Goal: Task Accomplishment & Management: Manage account settings

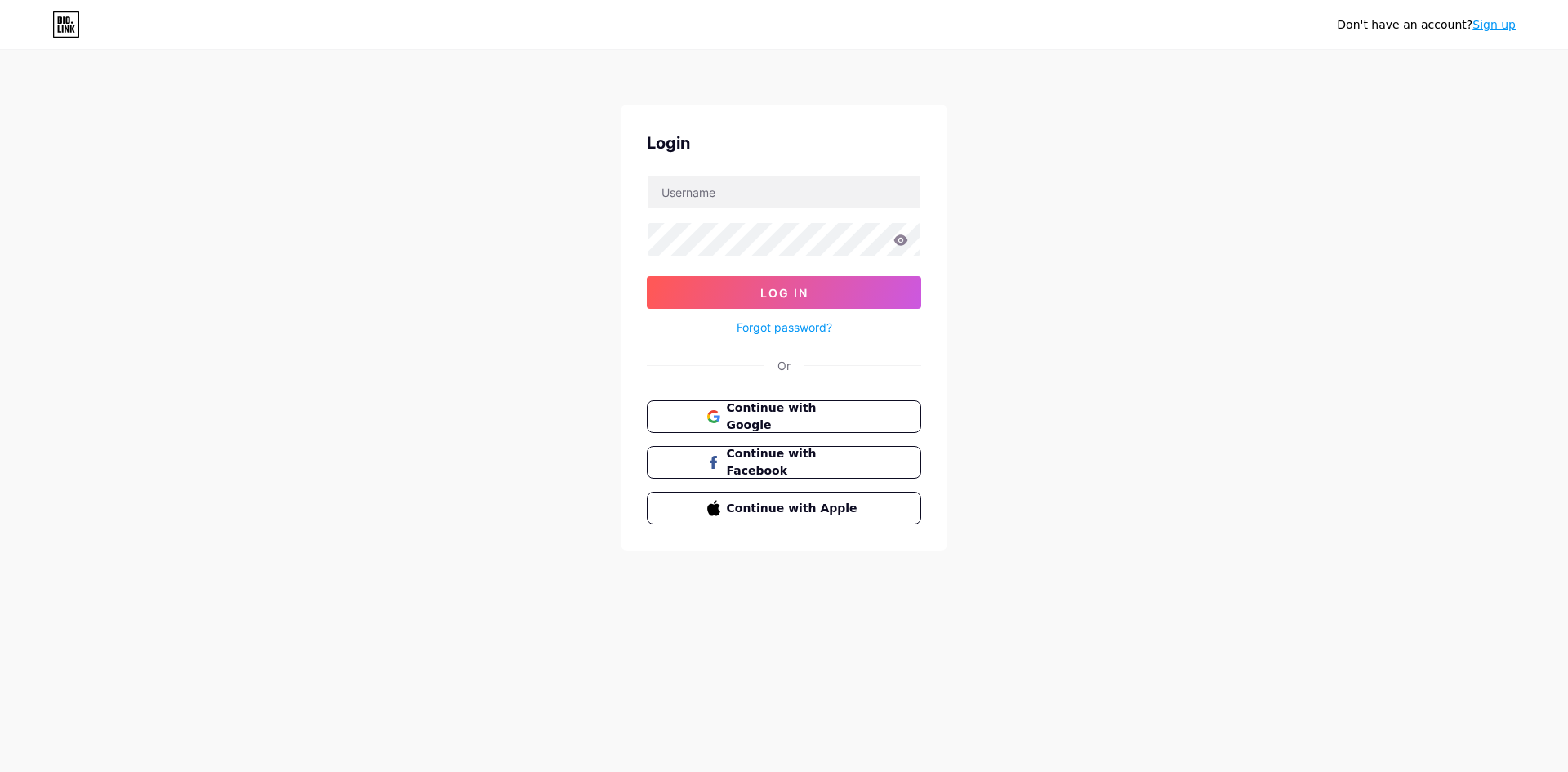
click at [1496, 19] on link "Sign up" at bounding box center [1493, 24] width 43 height 13
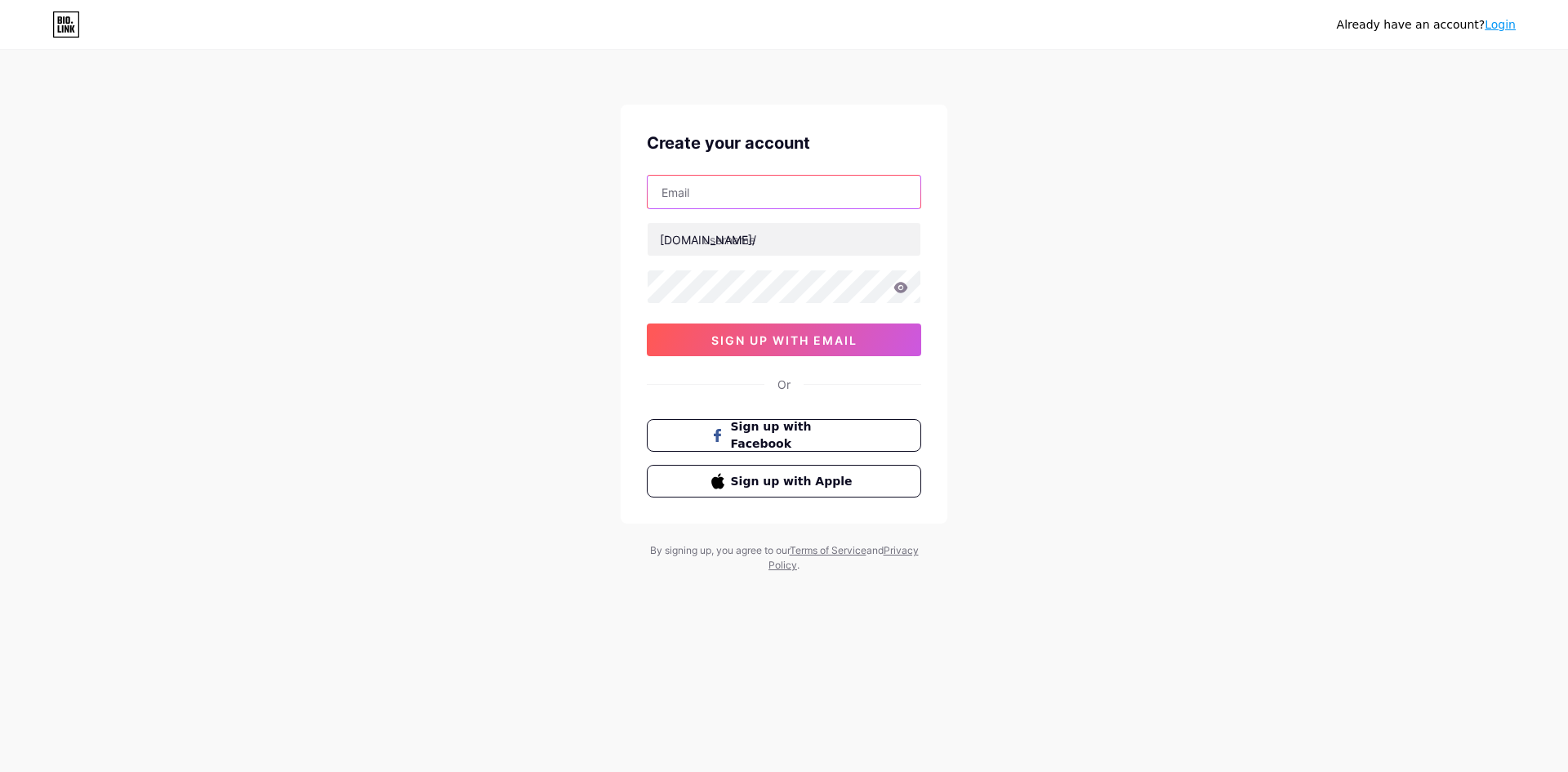
click at [709, 186] on input "text" at bounding box center [784, 192] width 272 height 32
type input "[EMAIL_ADDRESS][DOMAIN_NAME]"
click at [686, 233] on div "[DOMAIN_NAME]/" at bounding box center [708, 239] width 96 height 17
click at [750, 251] on input "text" at bounding box center [784, 239] width 272 height 32
paste input "truckloanbroker"
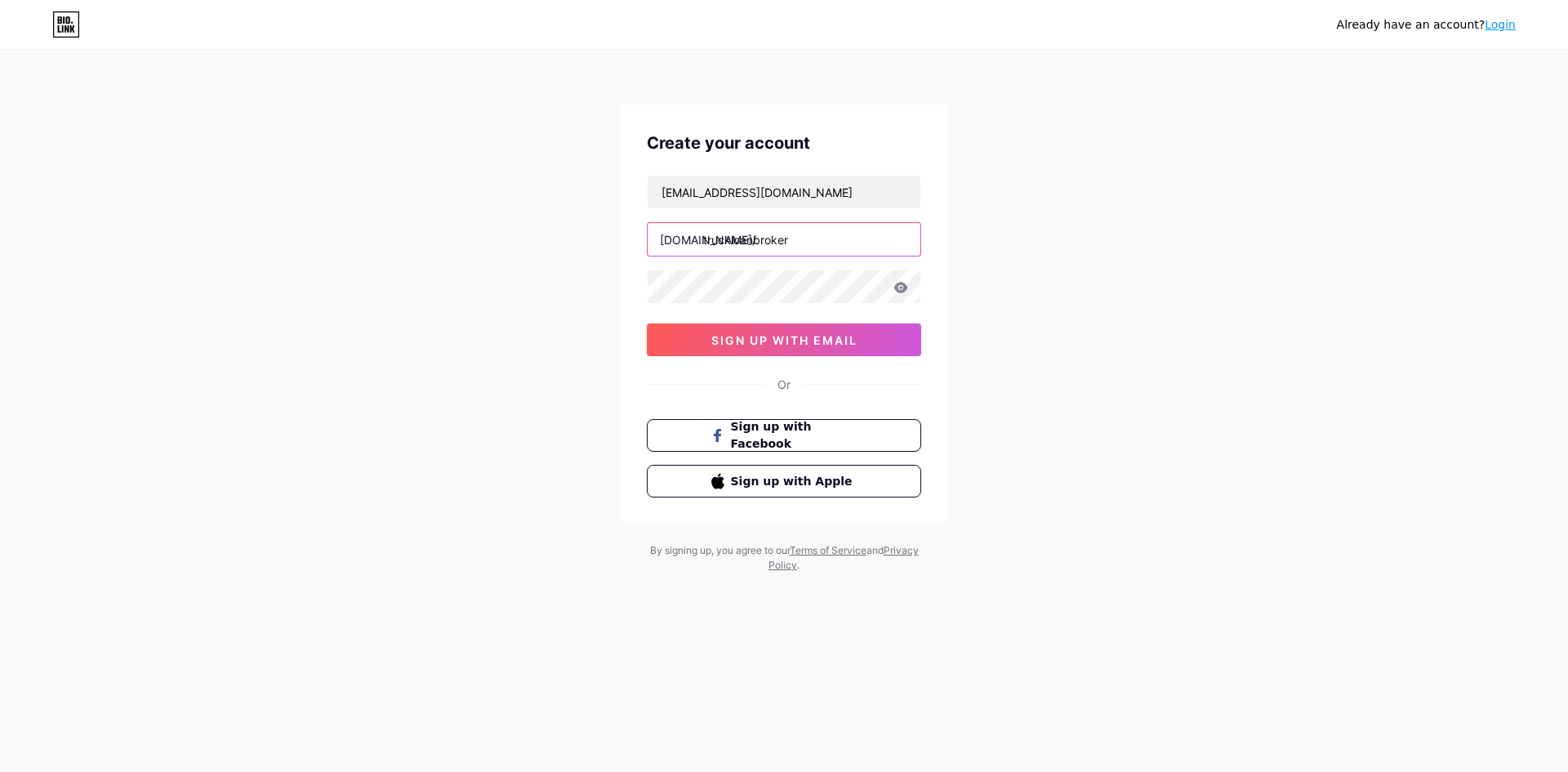
type input "truckloanbroker"
click at [775, 338] on span "sign up with email" at bounding box center [784, 340] width 146 height 14
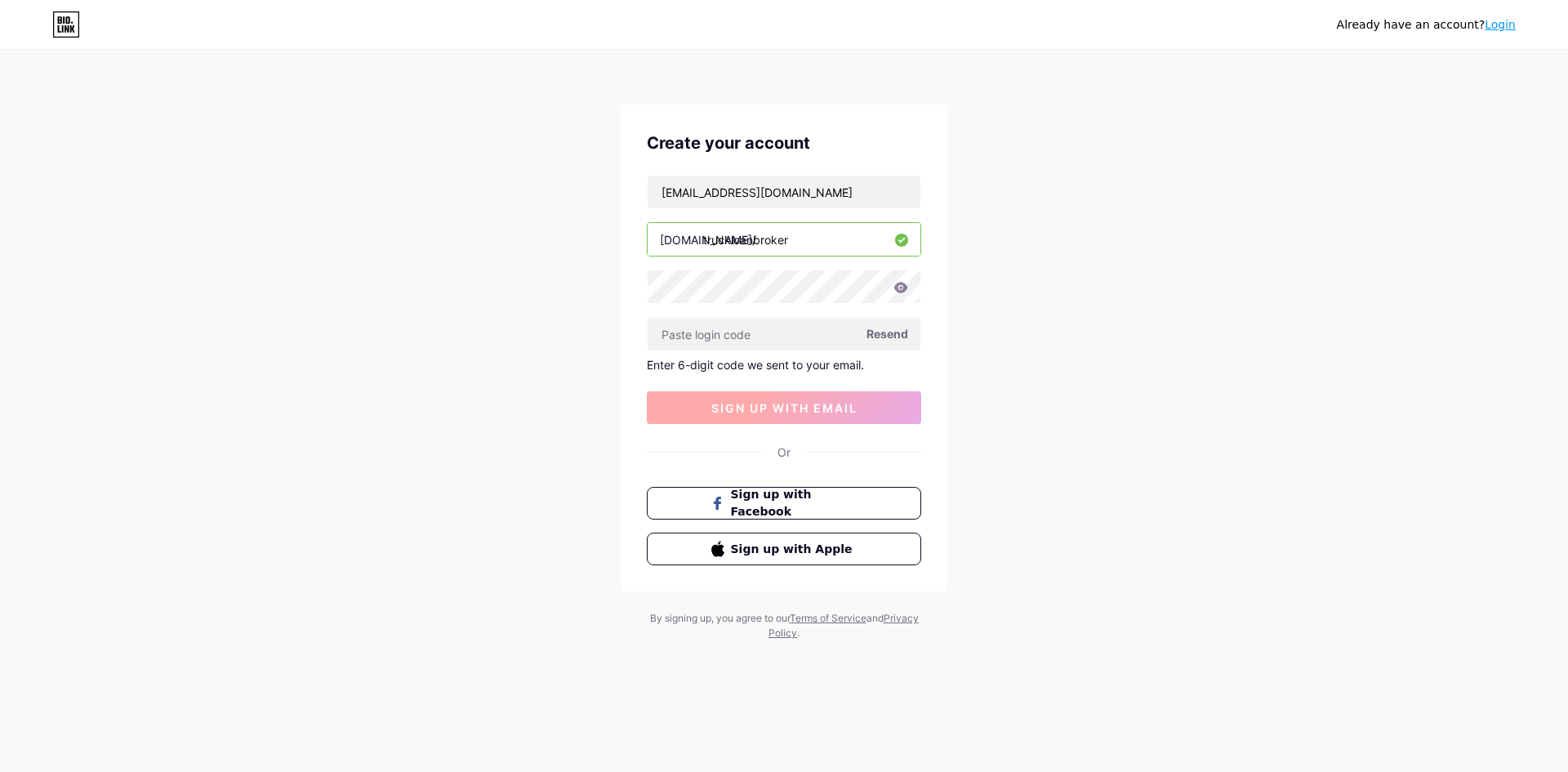
click at [775, 338] on input "text" at bounding box center [784, 333] width 272 height 32
paste input "236910"
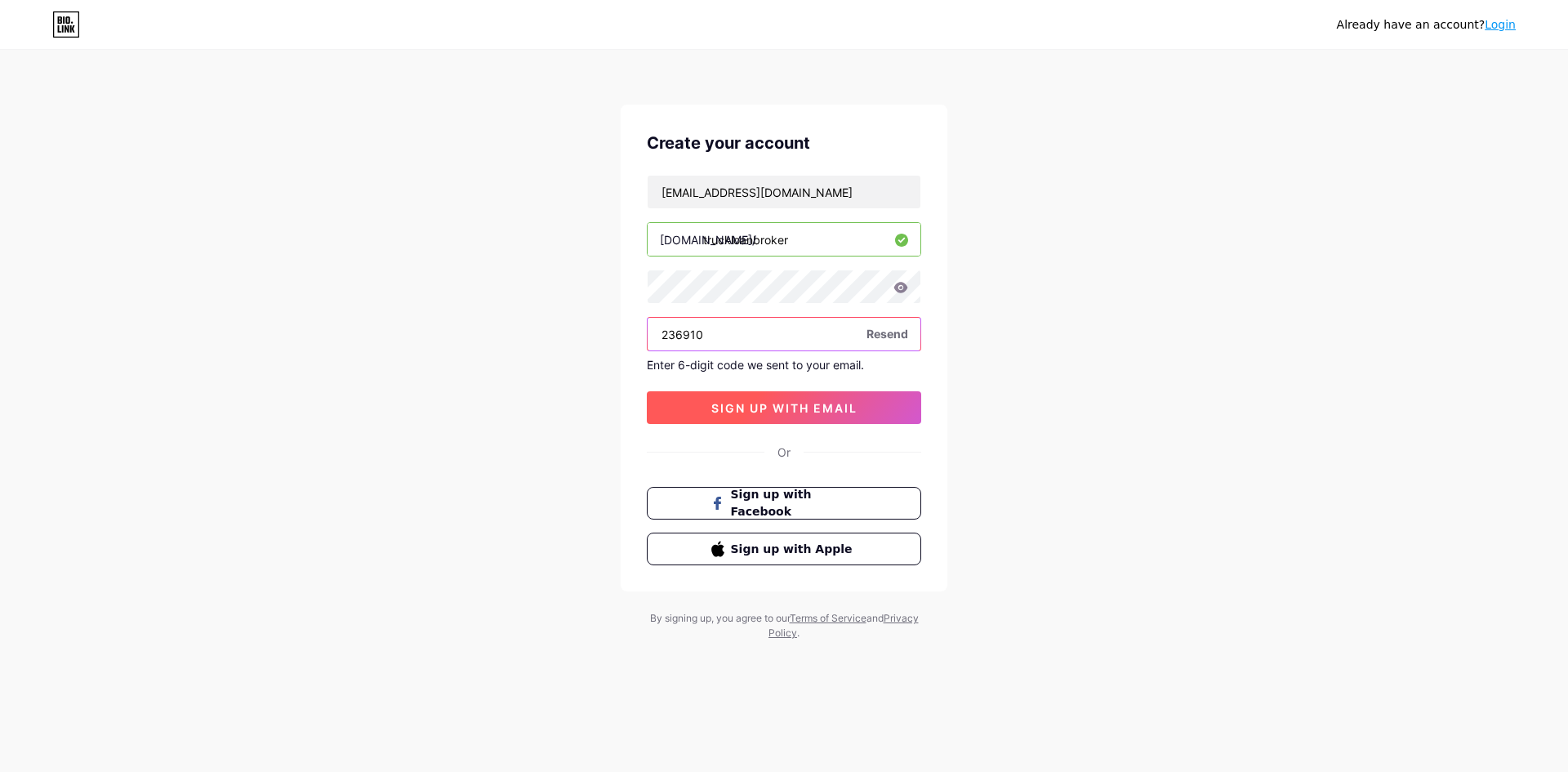
type input "236910"
click at [754, 412] on span "sign up with email" at bounding box center [784, 408] width 146 height 14
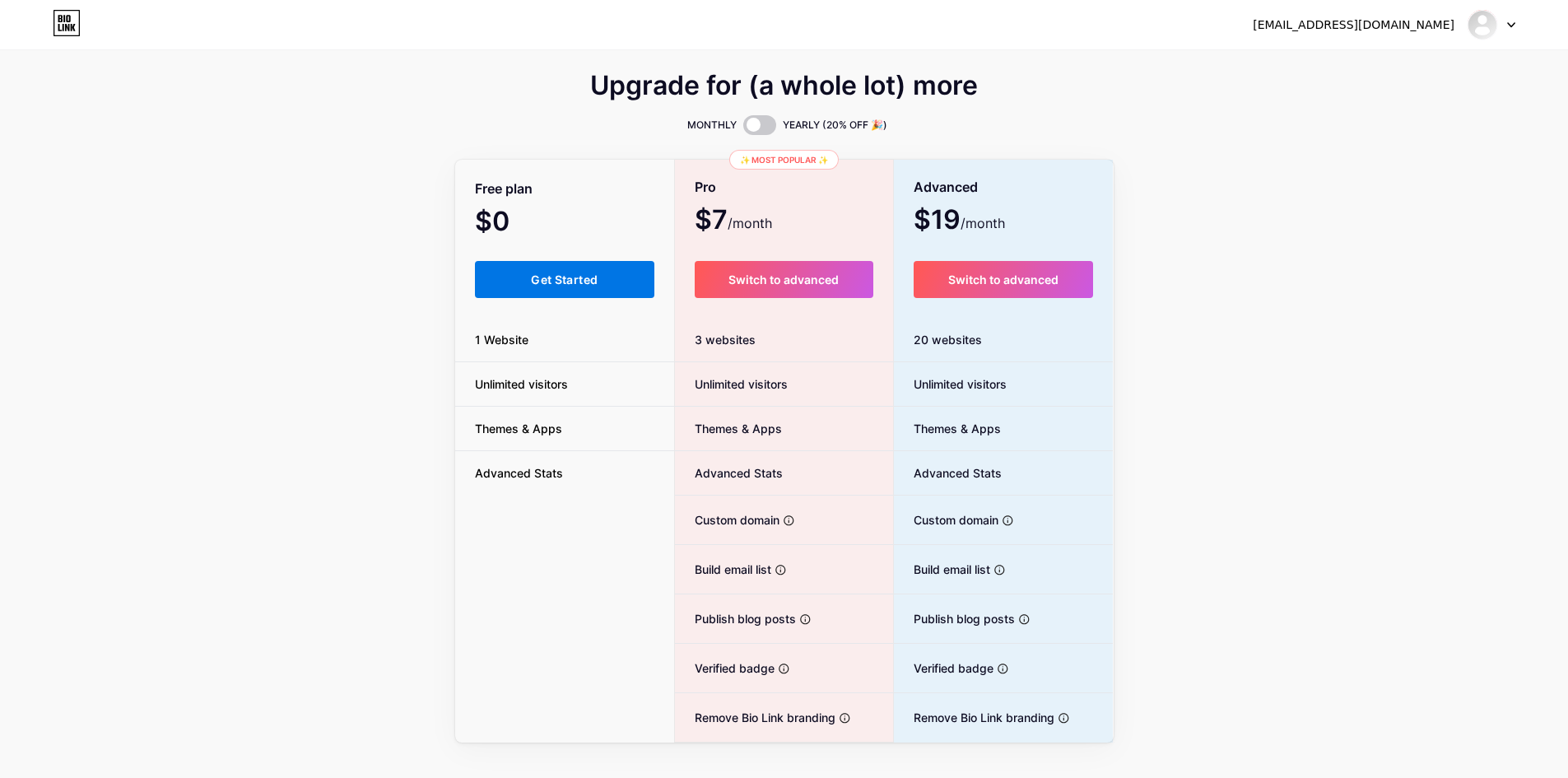
click at [571, 279] on span "Get Started" at bounding box center [564, 279] width 66 height 14
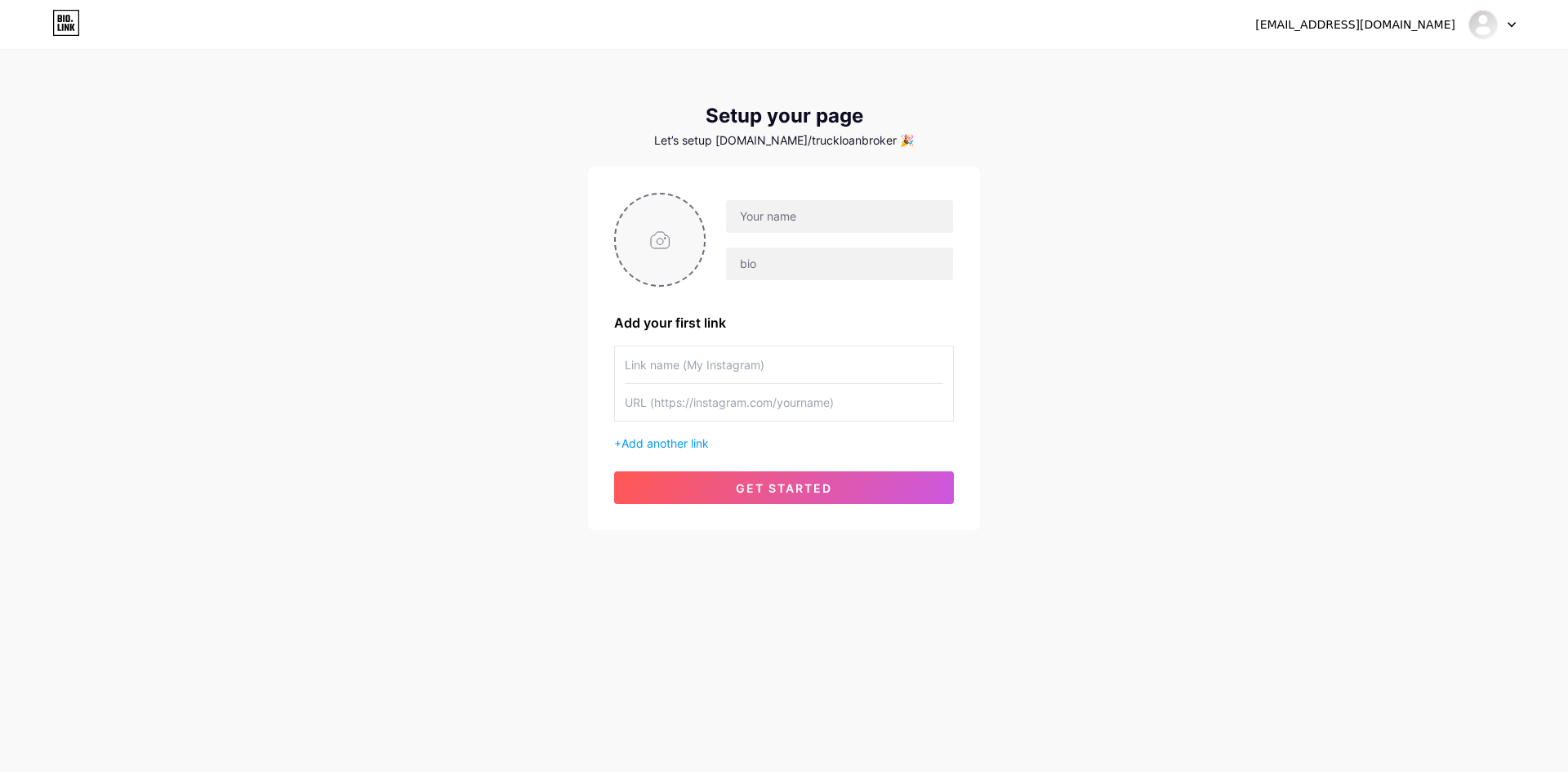
click at [684, 241] on input "file" at bounding box center [660, 240] width 88 height 90
type input "C:\fakepath\logo.png.jpg"
click at [789, 221] on input "text" at bounding box center [839, 215] width 227 height 32
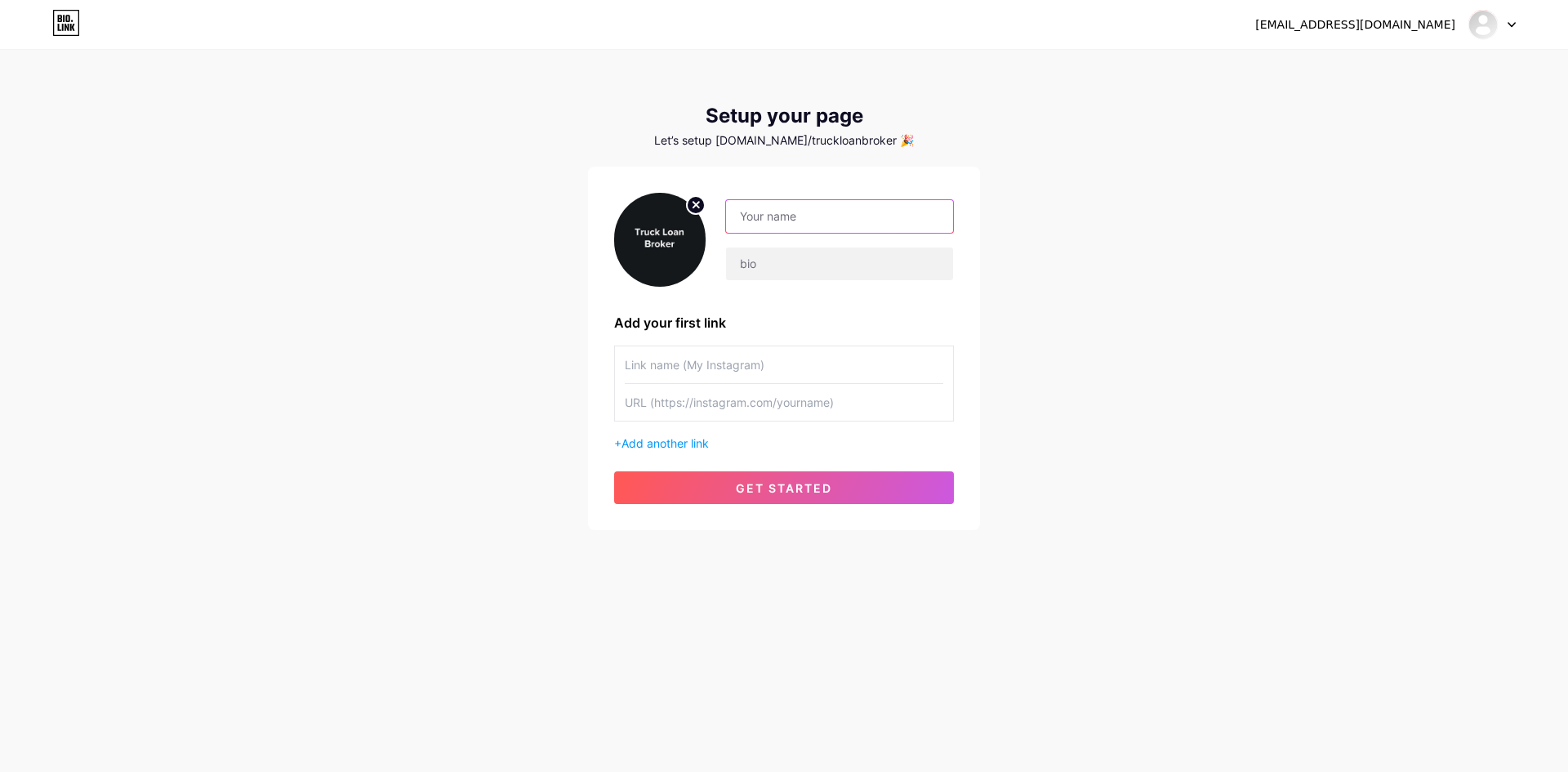
paste input "Truck Loan Broker"
type input "Truck Loan Broker"
click at [763, 269] on input "text" at bounding box center [839, 264] width 227 height 32
paste input "Truck Loan Broker [GEOGRAPHIC_DATA] offers expert truck finance solutions. As t…"
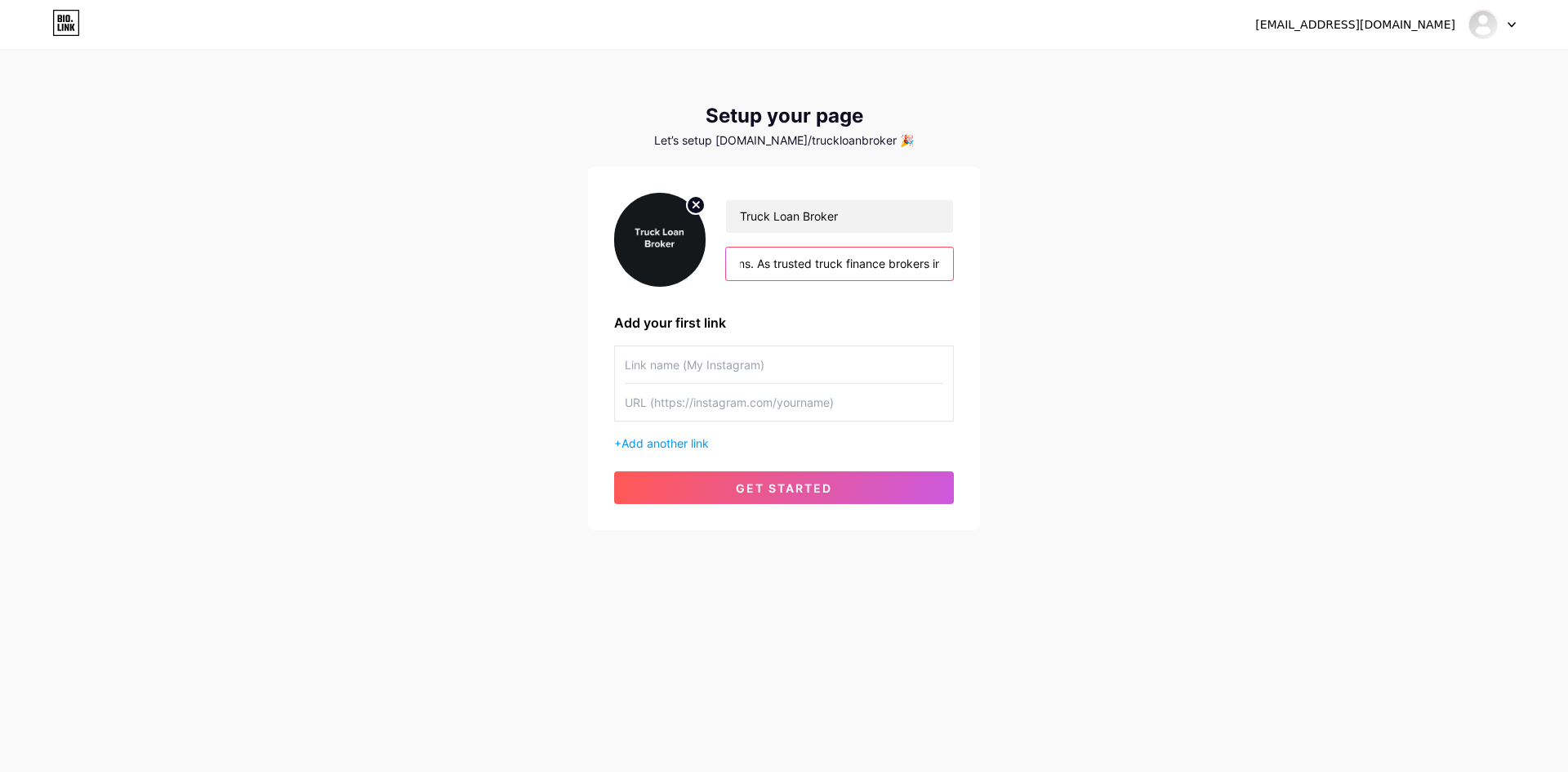
type input "Truck Loan Broker [GEOGRAPHIC_DATA] offers expert truck finance solutions. As t…"
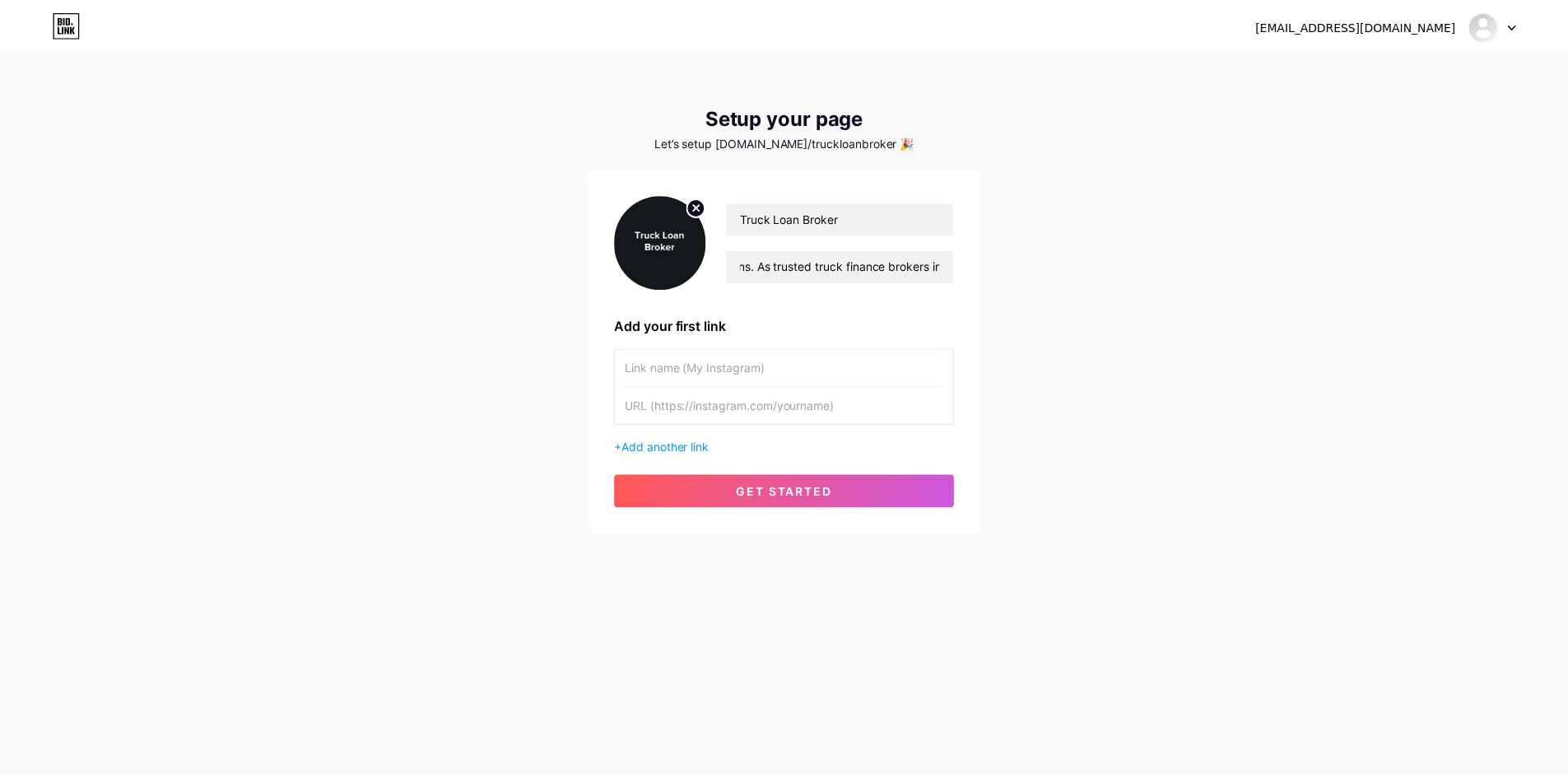
scroll to position [0, 0]
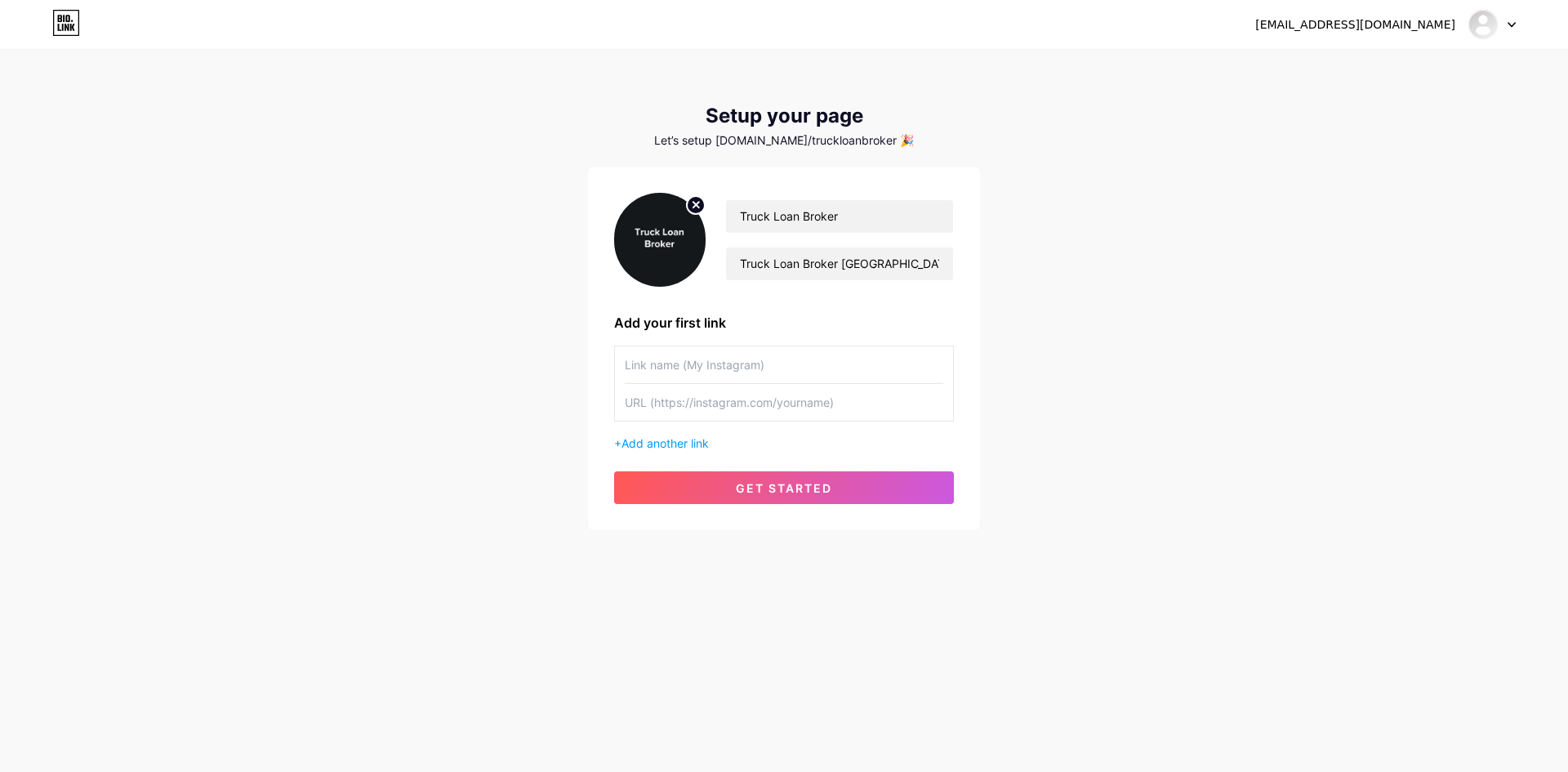
click at [706, 361] on input "text" at bounding box center [784, 364] width 319 height 36
click at [729, 364] on input "text" at bounding box center [784, 364] width 319 height 36
click at [730, 364] on input "text" at bounding box center [784, 364] width 319 height 36
paste input "Truck Loan Broker"
click at [703, 374] on input "Truck Loan Broker" at bounding box center [784, 364] width 319 height 36
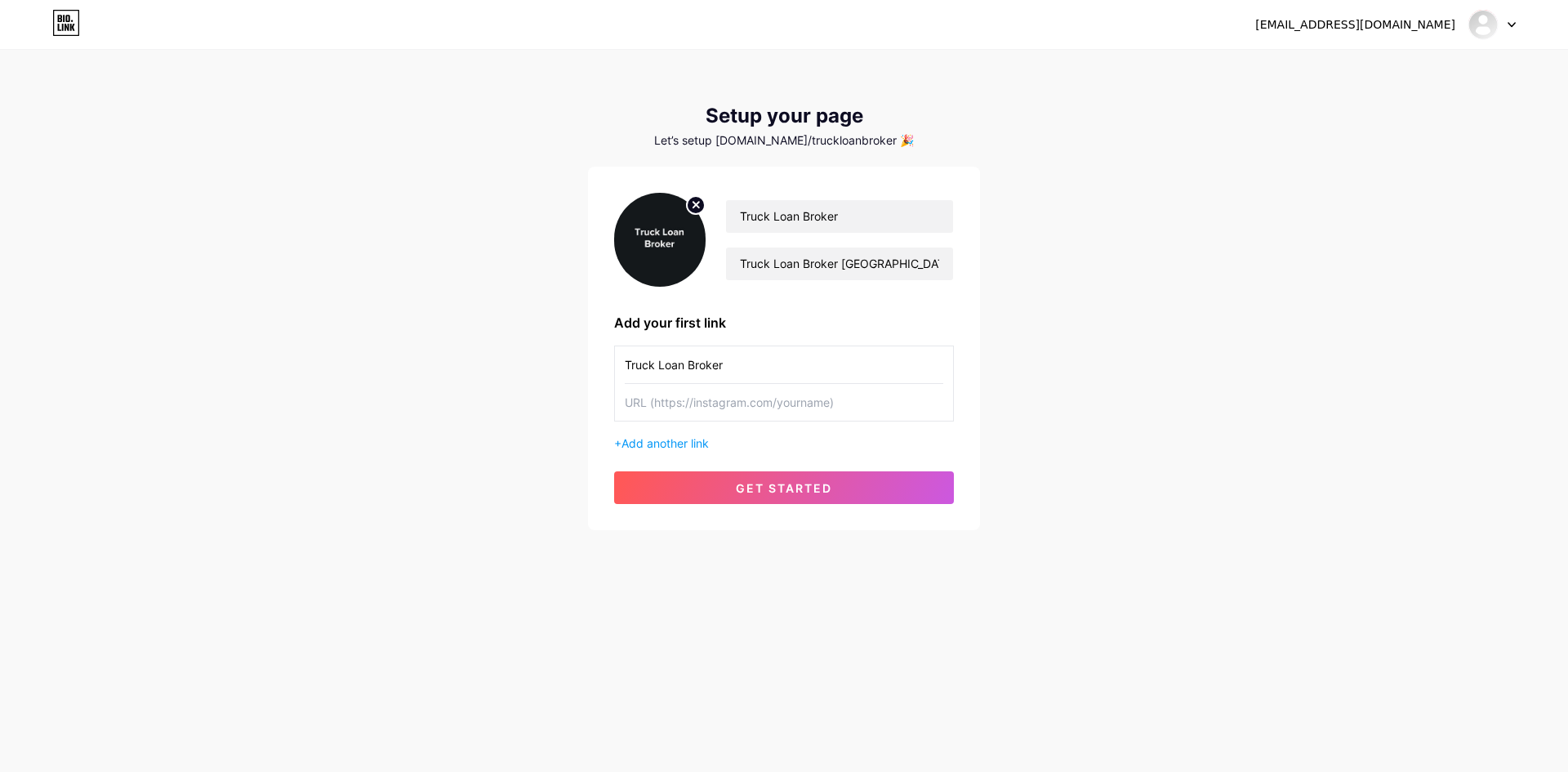
click at [703, 374] on input "Truck Loan Broker" at bounding box center [784, 364] width 319 height 36
paste input "truckloanb"
type input "truckloanbroker"
paste input "[URL][DOMAIN_NAME]"
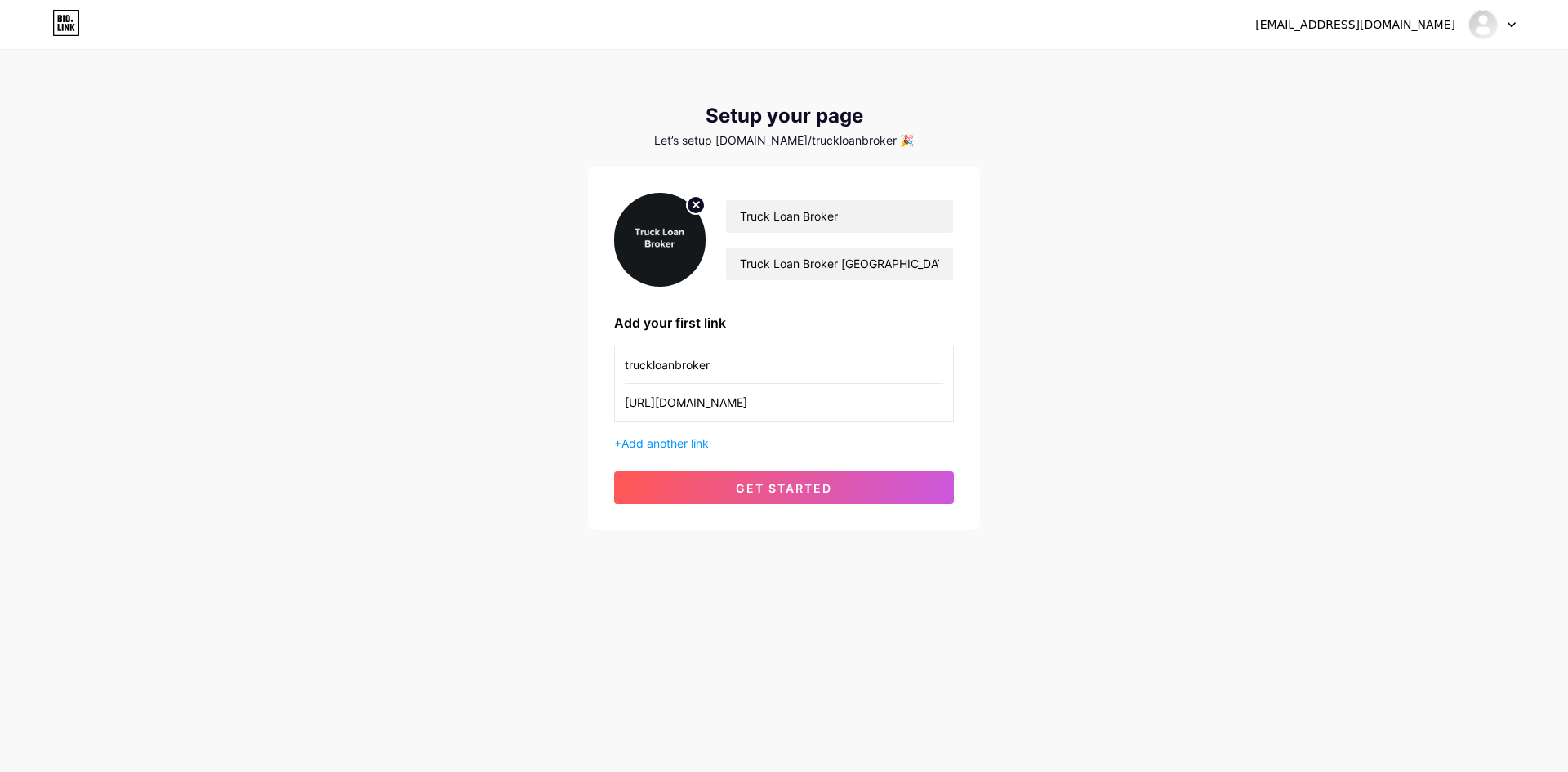
type input "[URL][DOMAIN_NAME]"
click at [671, 372] on input "truckloanbroker" at bounding box center [784, 364] width 319 height 36
type input "ins"
type input "Website"
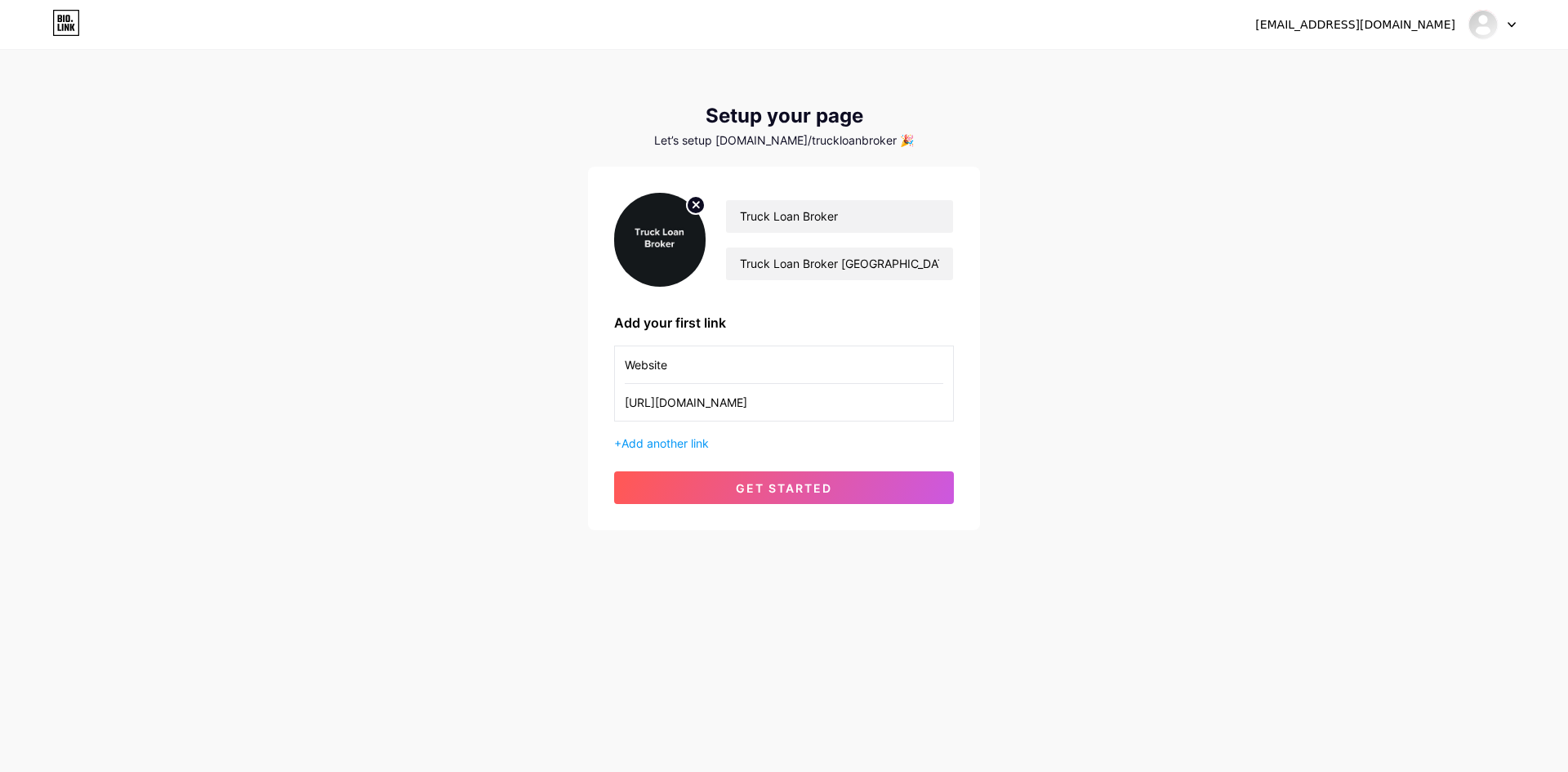
paste input "[DOMAIN_NAME]"
type input "[URL][DOMAIN_NAME]"
click at [695, 441] on span "Add another link" at bounding box center [665, 443] width 87 height 14
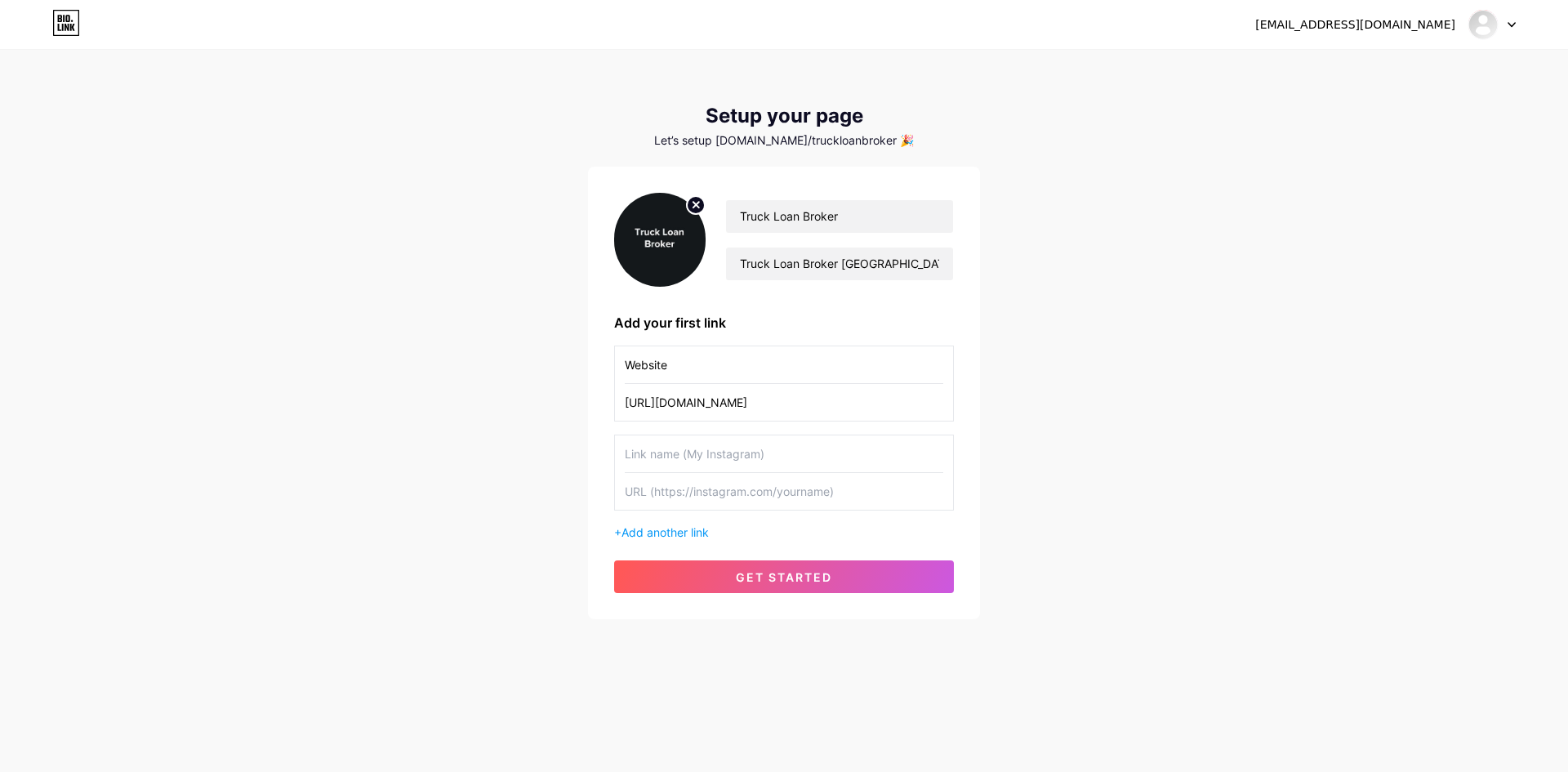
click at [675, 452] on input "text" at bounding box center [784, 453] width 319 height 36
paste input "instagram"
drag, startPoint x: 626, startPoint y: 456, endPoint x: 578, endPoint y: 451, distance: 48.3
click at [578, 452] on div "[EMAIL_ADDRESS][DOMAIN_NAME] Dashboard Logout Setup your page Let’s setup [DOMA…" at bounding box center [784, 335] width 1568 height 672
type input "Instagram"
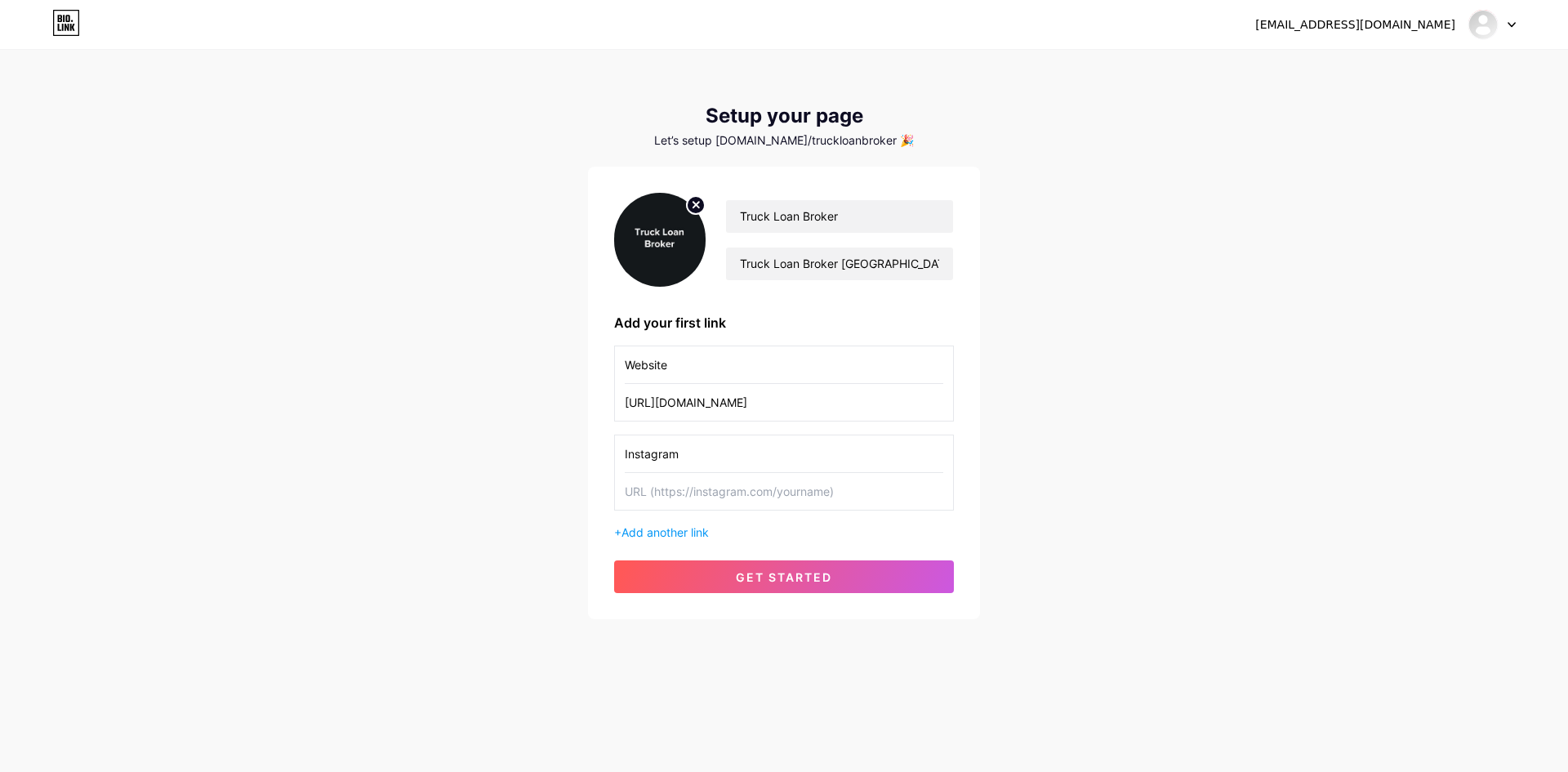
paste input "[URL][DOMAIN_NAME]"
type input "[URL][DOMAIN_NAME]"
click at [657, 531] on span "Add another link" at bounding box center [665, 532] width 87 height 14
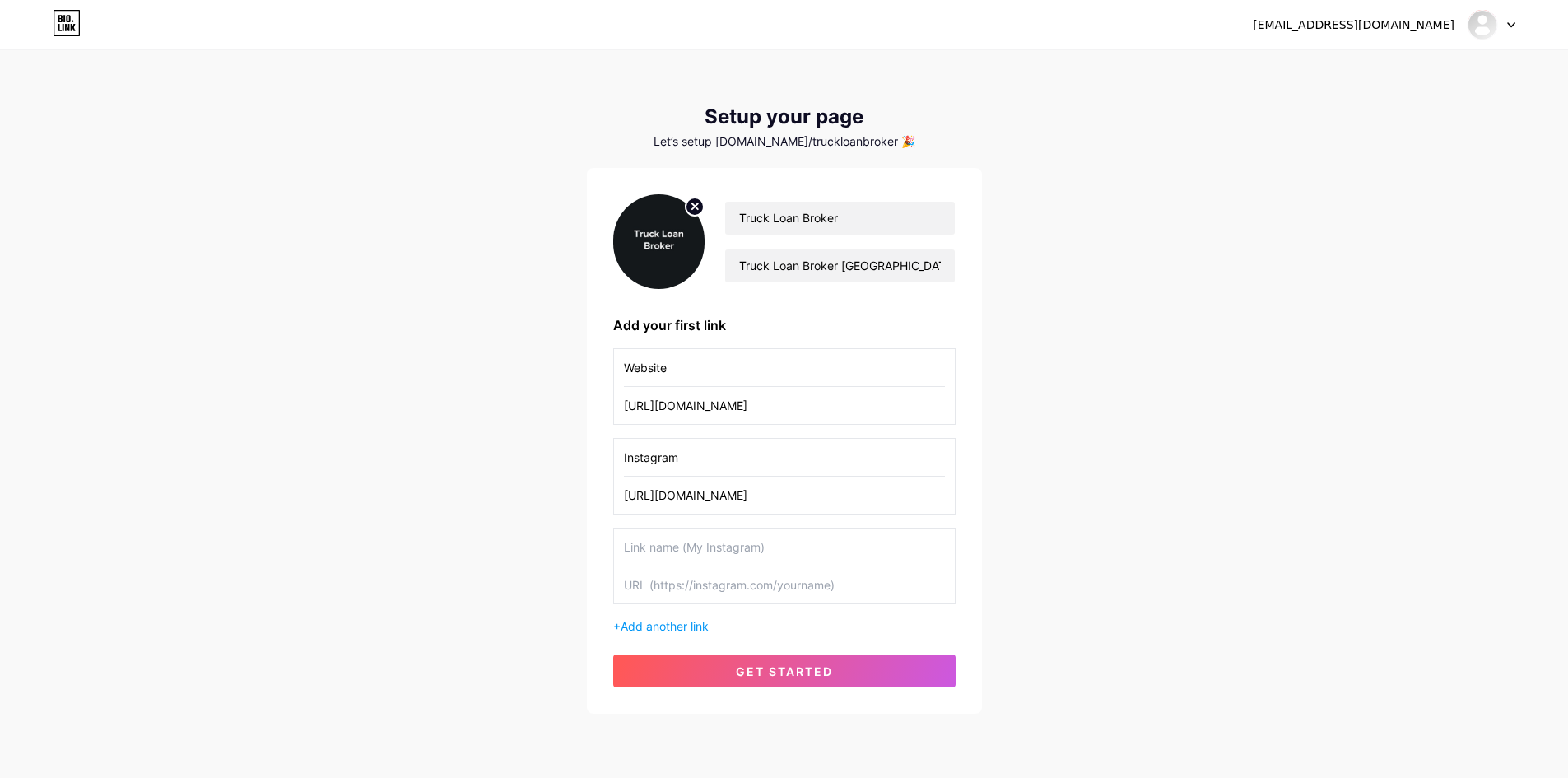
click at [685, 593] on input "text" at bounding box center [785, 584] width 321 height 37
paste input "[URL][DOMAIN_NAME]"
type input "[URL][DOMAIN_NAME]"
click at [679, 555] on input "text" at bounding box center [785, 546] width 321 height 37
type input "Twitter"
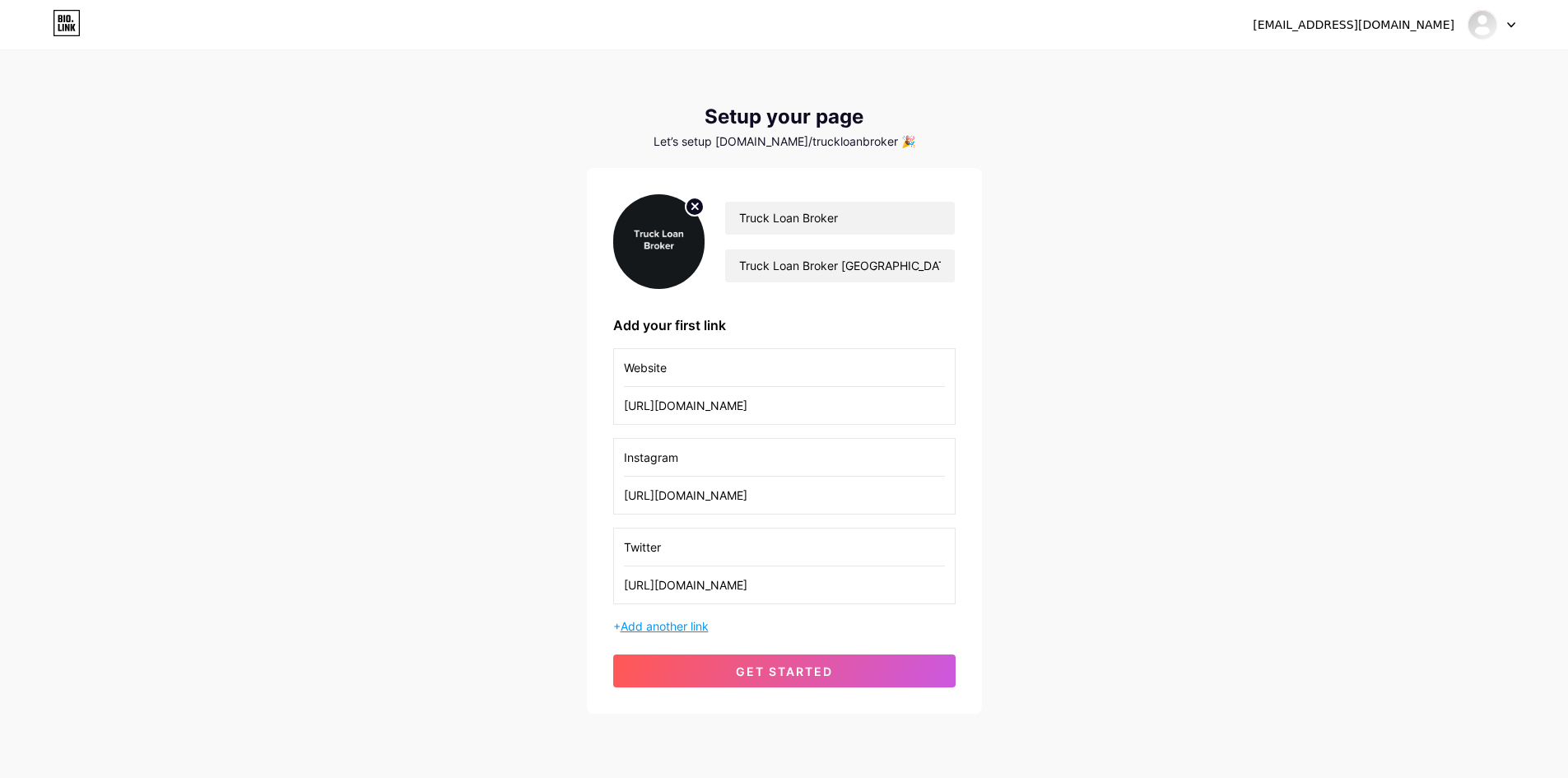
click at [677, 624] on span "Add another link" at bounding box center [664, 626] width 88 height 14
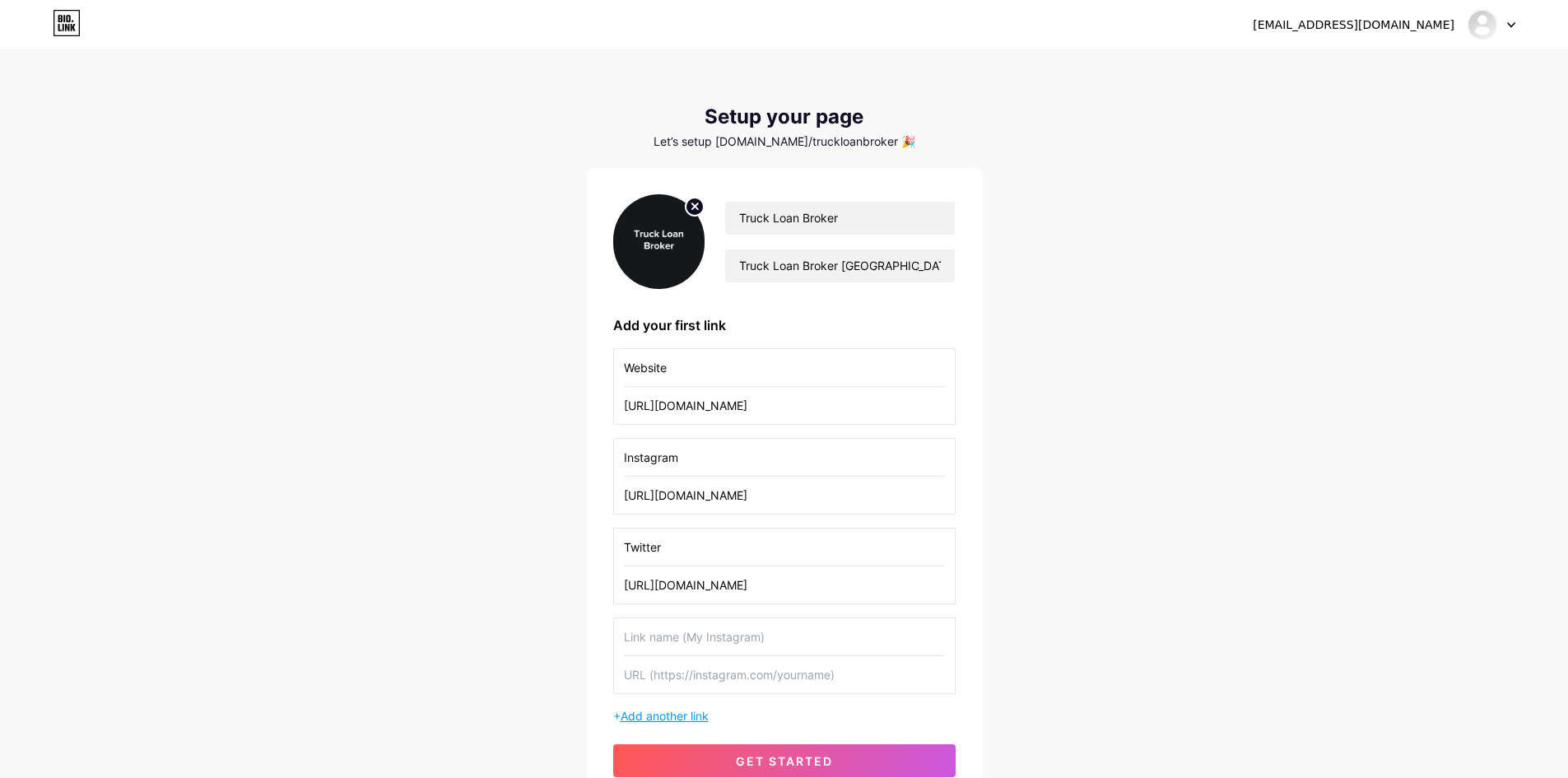
click at [677, 624] on input "text" at bounding box center [785, 636] width 321 height 37
paste input "[URL][DOMAIN_NAME]"
type input "[URL][DOMAIN_NAME]"
click at [702, 667] on input "text" at bounding box center [785, 674] width 321 height 37
paste input "[URL][DOMAIN_NAME]"
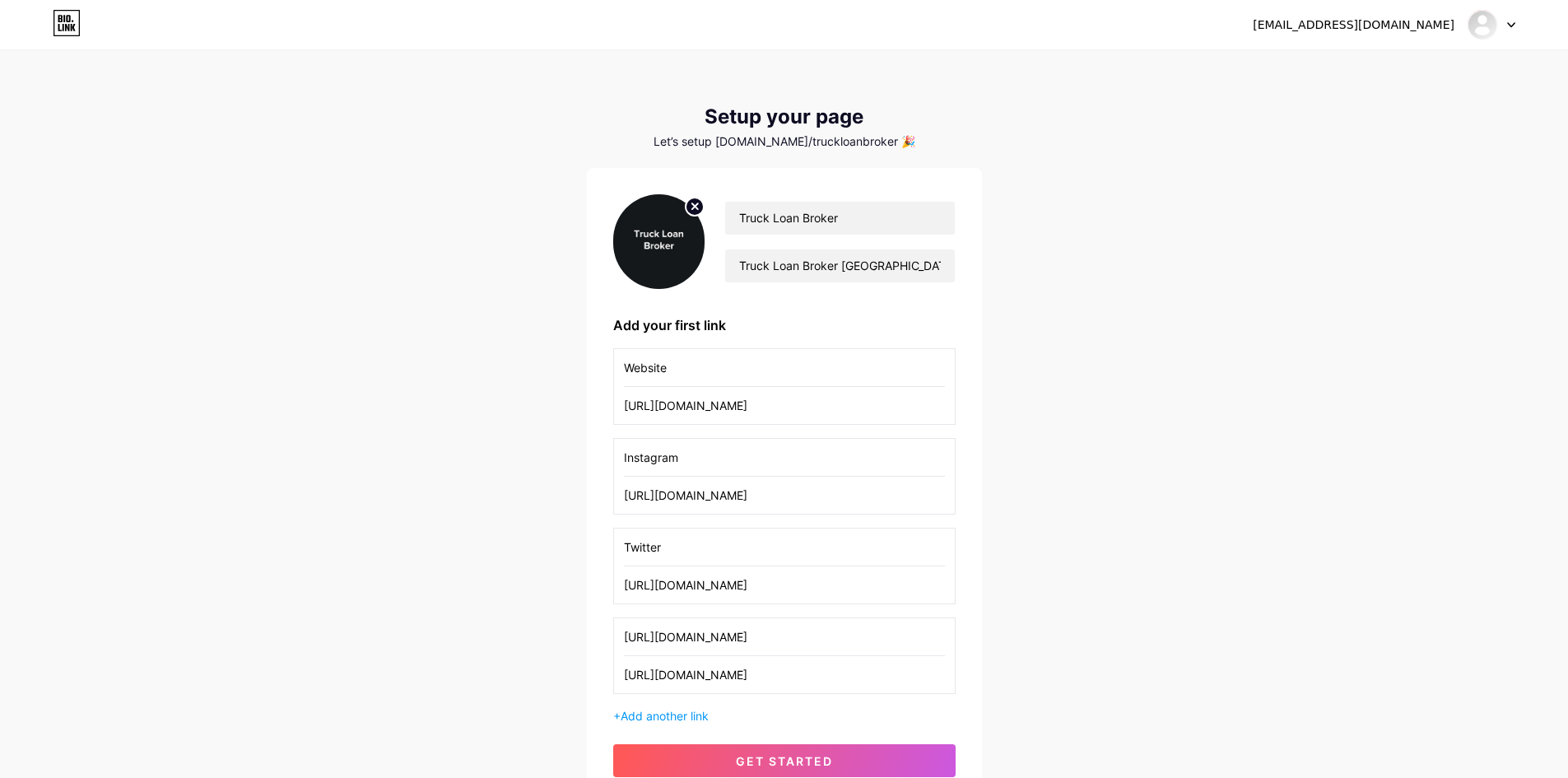
type input "[URL][DOMAIN_NAME]"
click at [719, 645] on input "[URL][DOMAIN_NAME]" at bounding box center [785, 636] width 321 height 37
click at [703, 640] on input "[URL][DOMAIN_NAME]" at bounding box center [785, 636] width 321 height 37
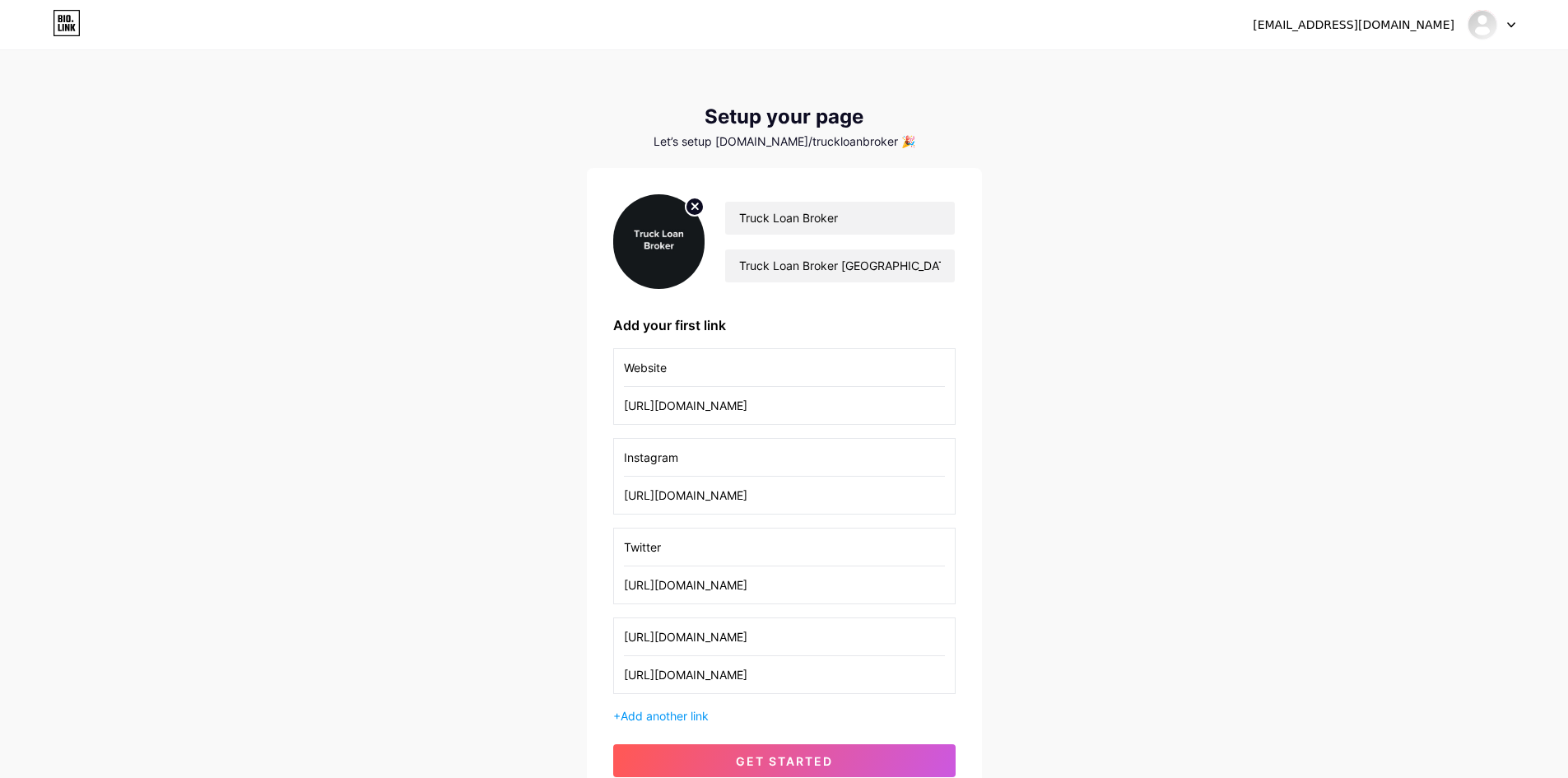
click at [703, 640] on input "[URL][DOMAIN_NAME]" at bounding box center [785, 636] width 321 height 37
paste input "youtube"
drag, startPoint x: 633, startPoint y: 640, endPoint x: 570, endPoint y: 630, distance: 63.8
click at [570, 630] on div "[EMAIL_ADDRESS][DOMAIN_NAME] Dashboard Logout Setup your page Let’s setup [DOMA…" at bounding box center [784, 428] width 1568 height 856
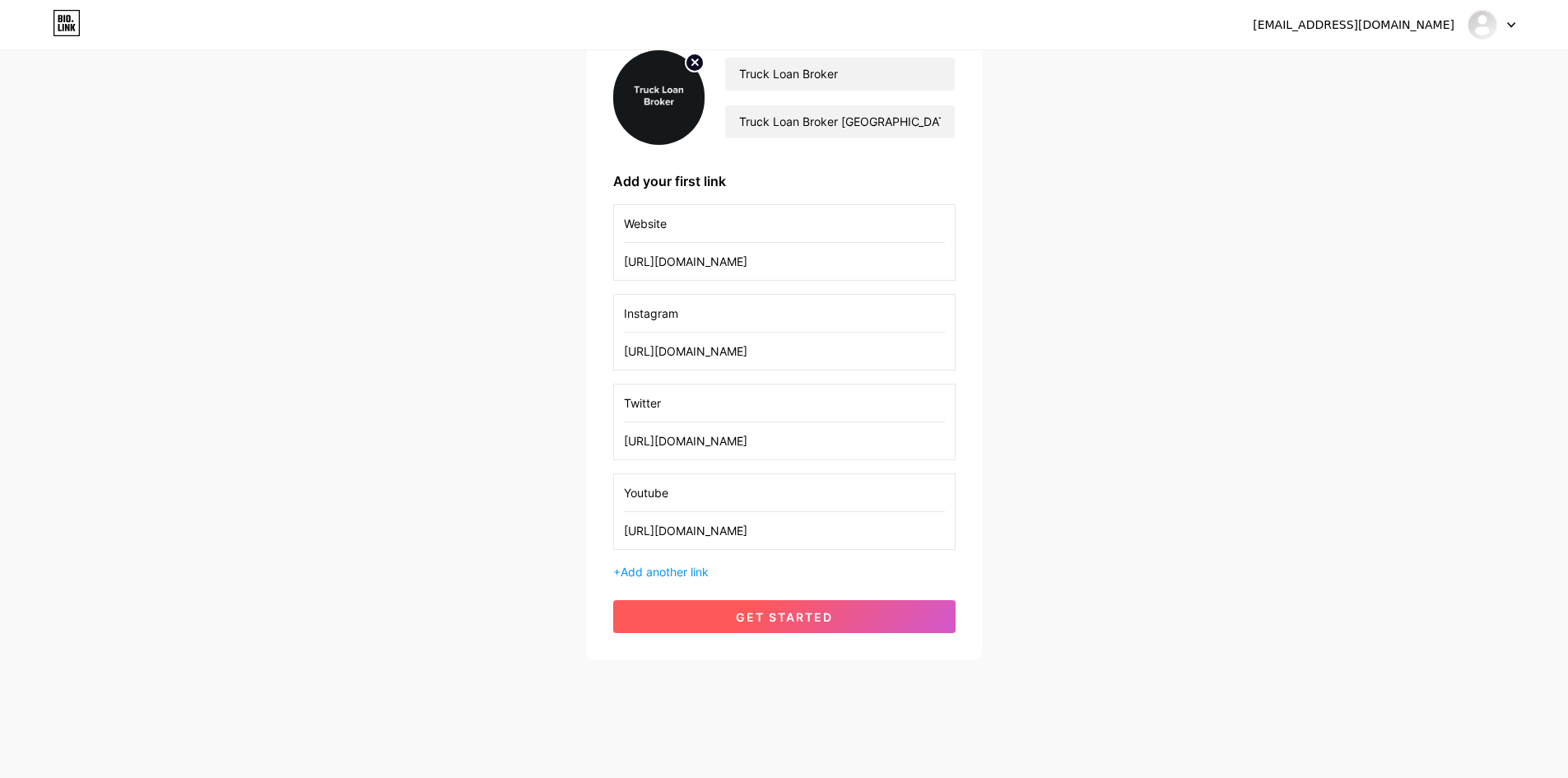
type input "Youtube"
click at [773, 610] on span "get started" at bounding box center [784, 616] width 97 height 14
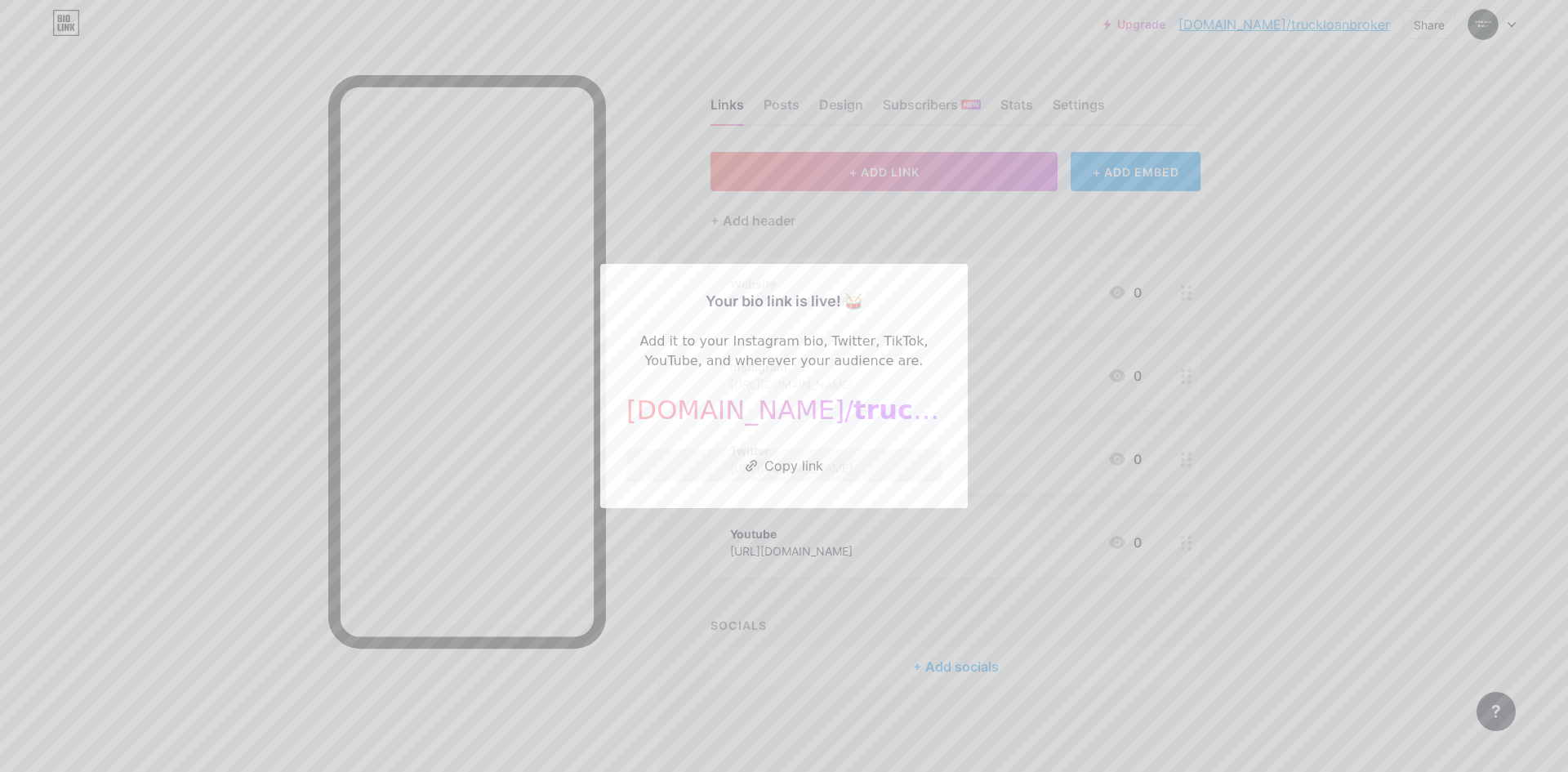
click at [1289, 33] on div at bounding box center [784, 386] width 1568 height 772
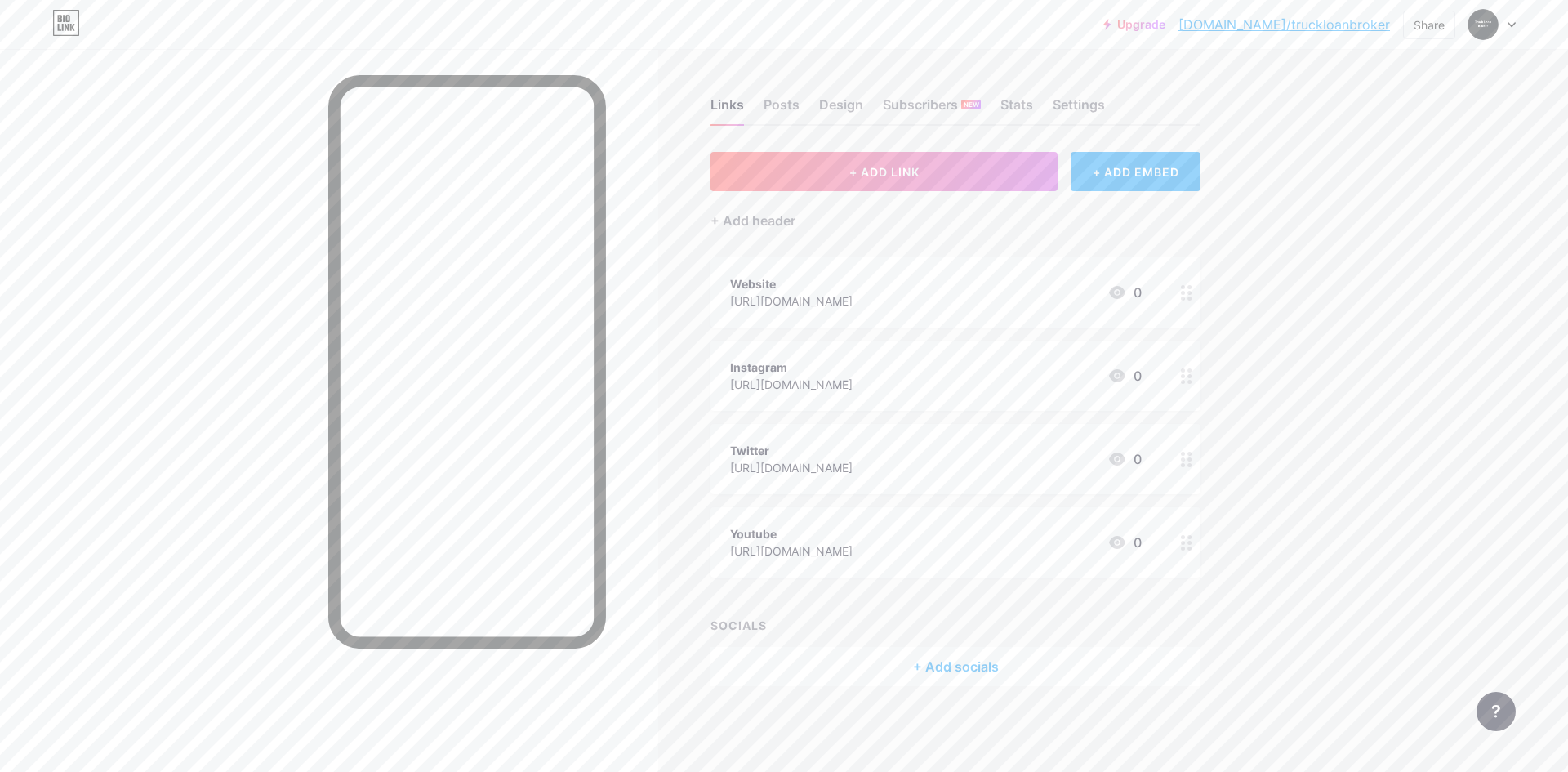
click at [1182, 290] on icon at bounding box center [1187, 293] width 12 height 16
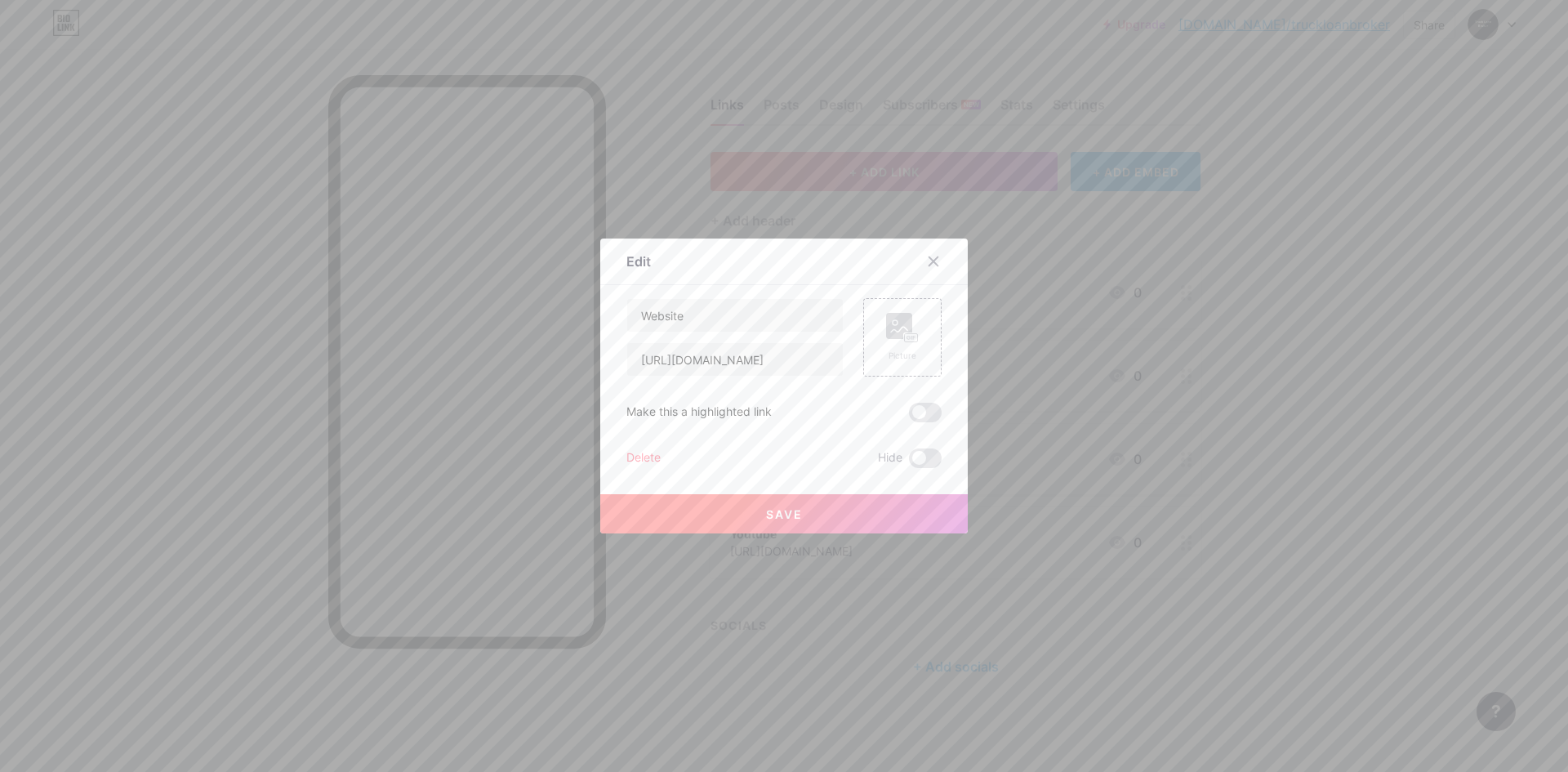
click at [640, 460] on div "Delete" at bounding box center [643, 458] width 34 height 20
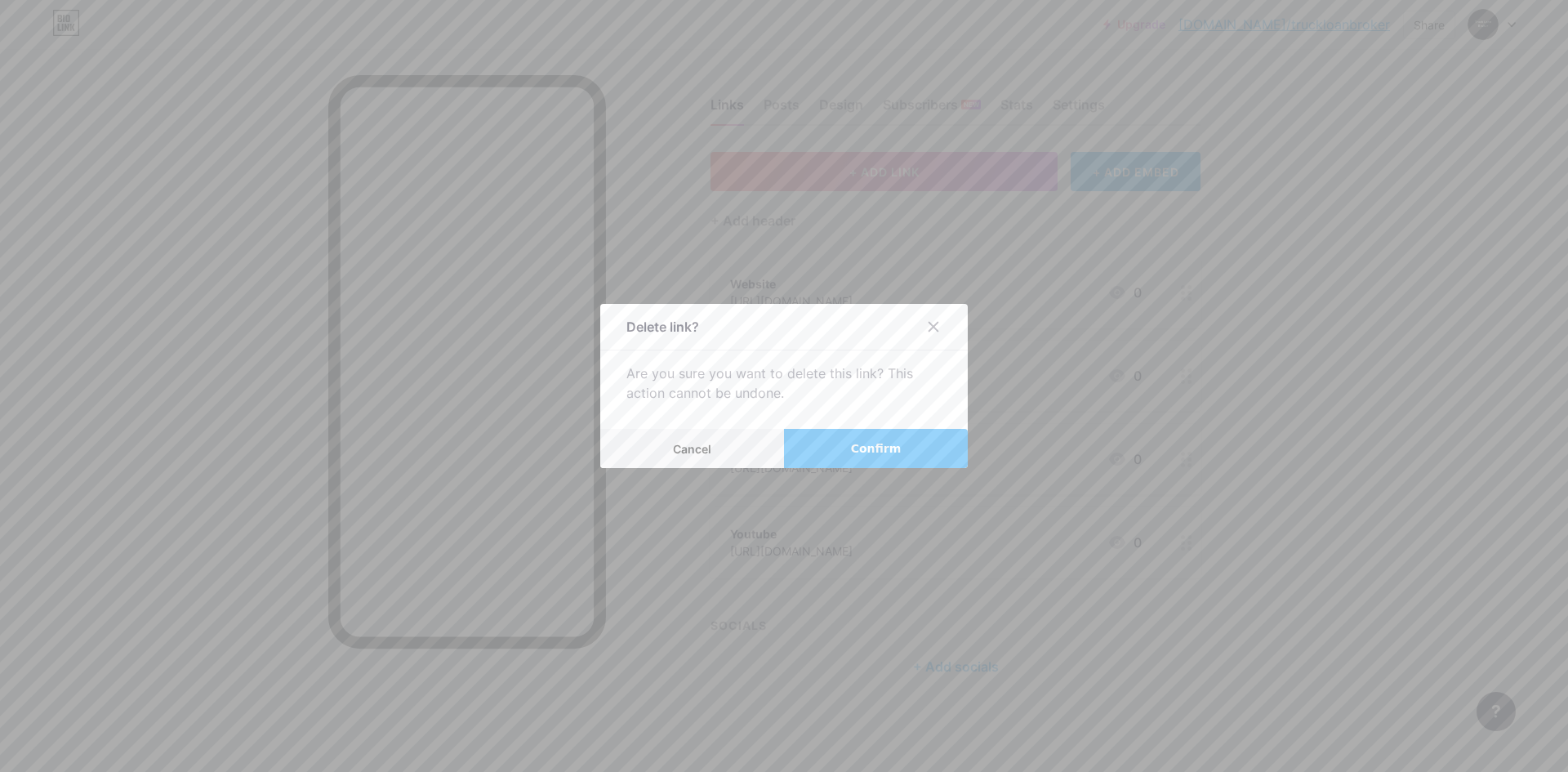
click at [844, 437] on button "Confirm" at bounding box center [875, 448] width 184 height 39
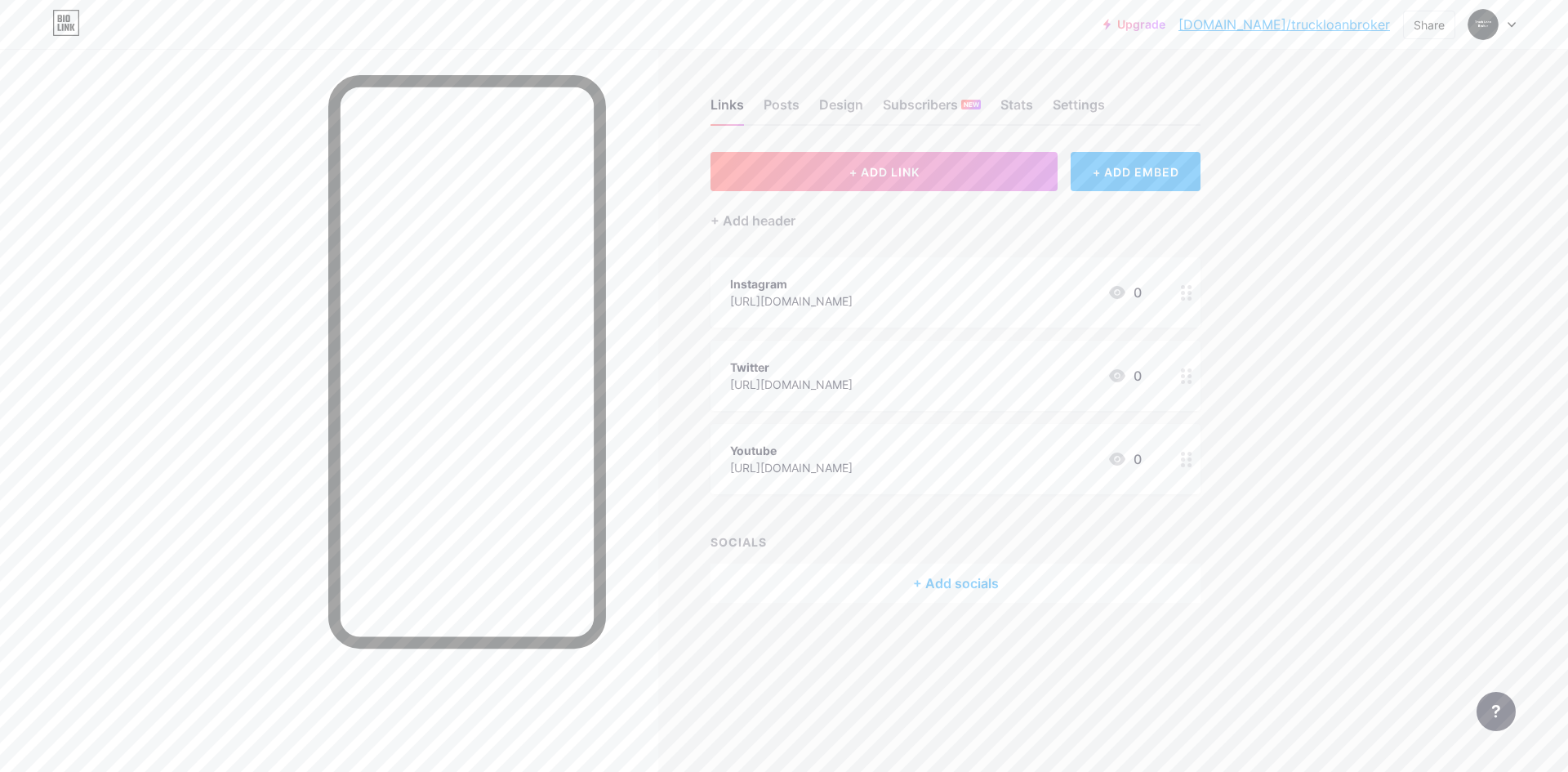
click at [1185, 289] on icon at bounding box center [1187, 293] width 12 height 16
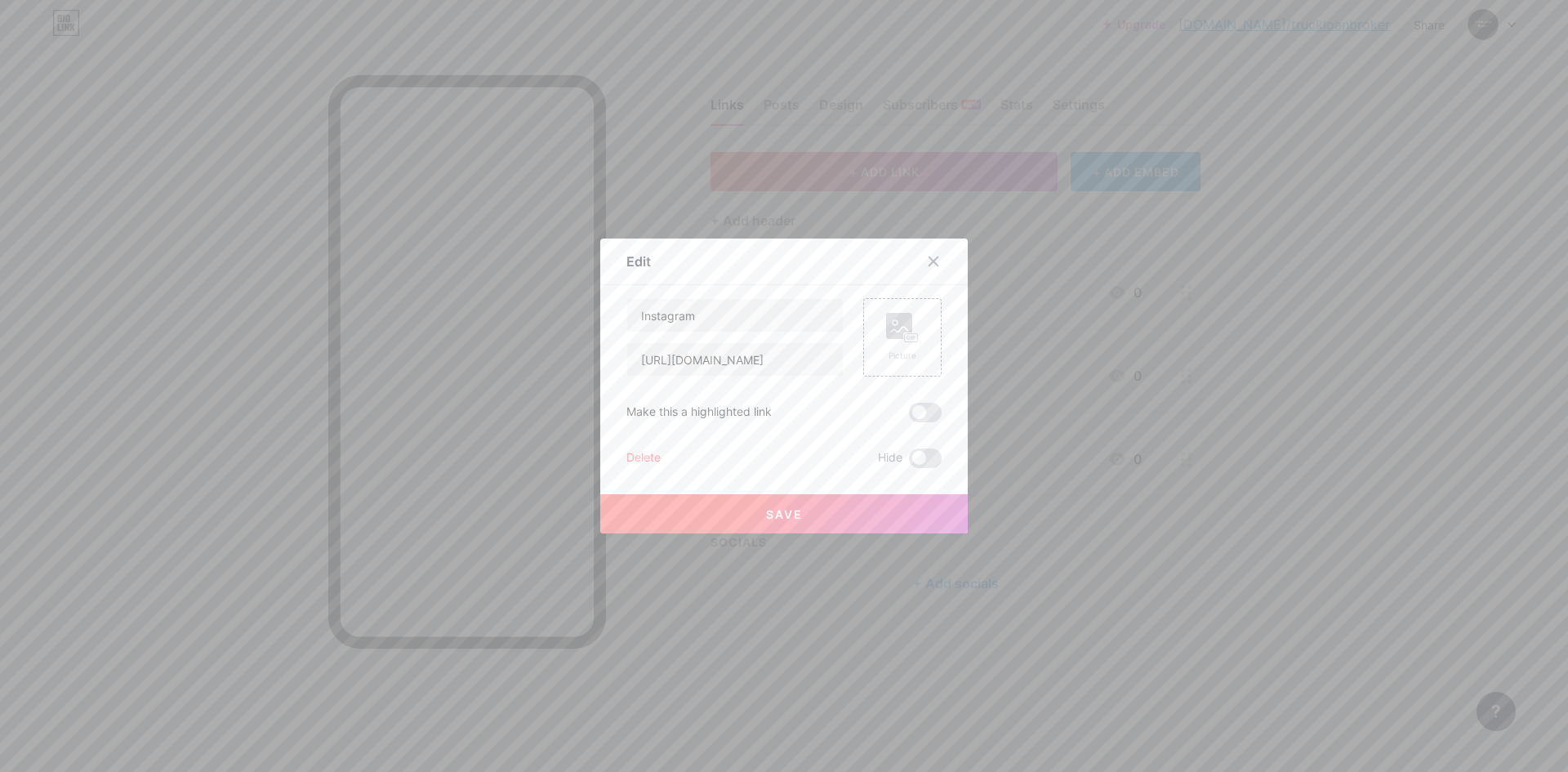
click at [631, 458] on div "Delete" at bounding box center [643, 458] width 34 height 20
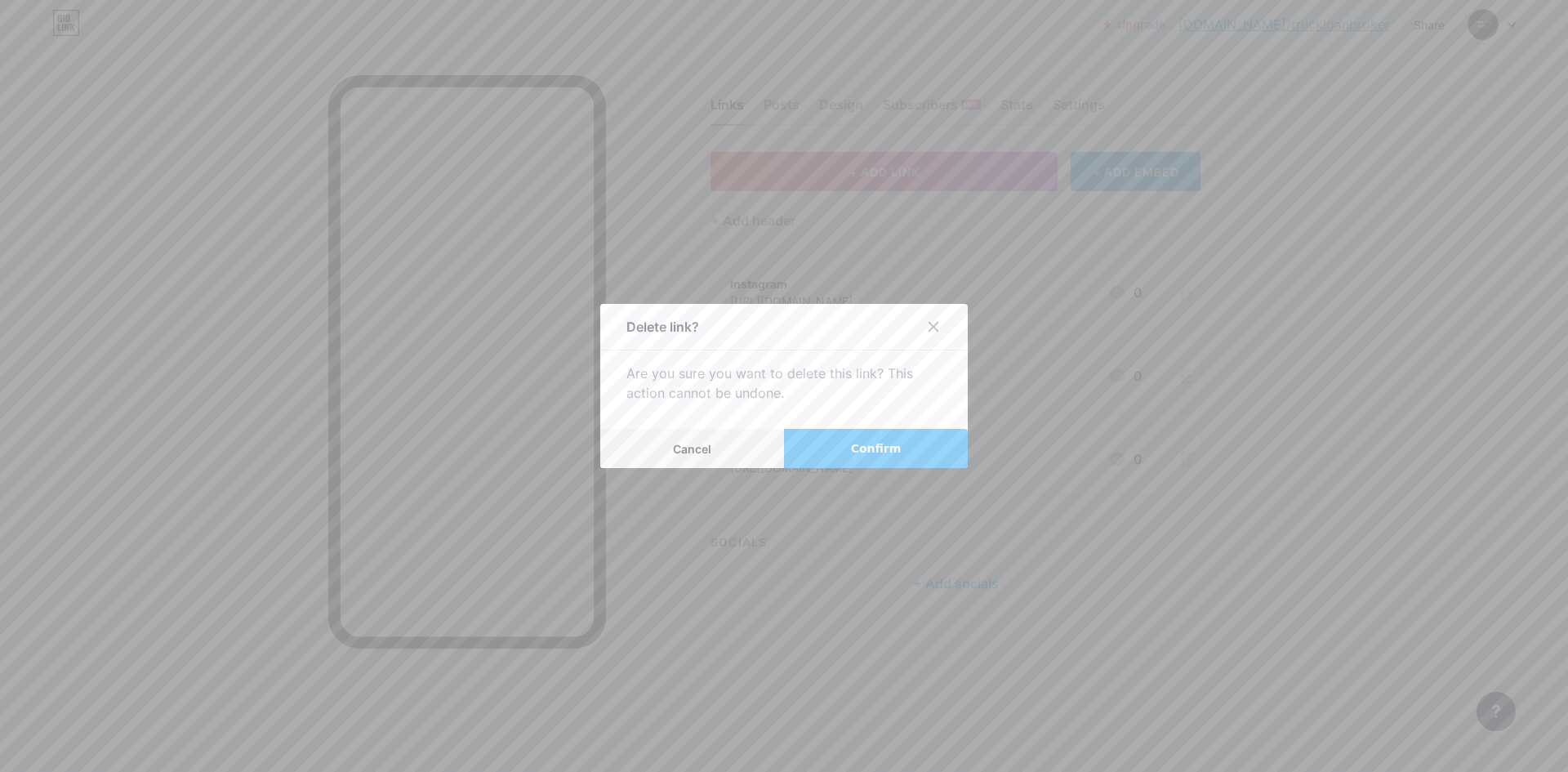
click at [832, 447] on button "Confirm" at bounding box center [875, 448] width 184 height 39
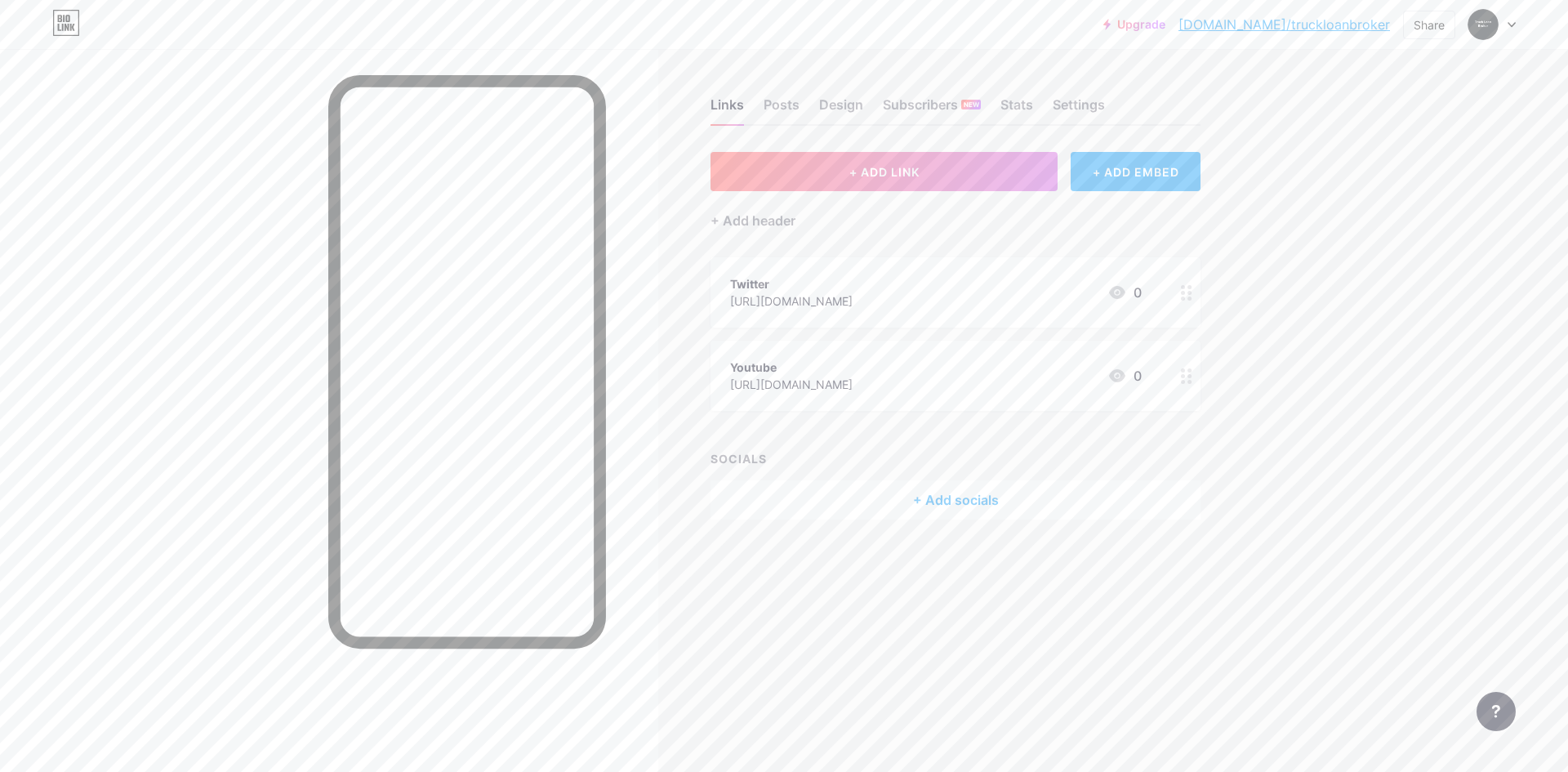
click at [1186, 374] on icon at bounding box center [1187, 377] width 12 height 16
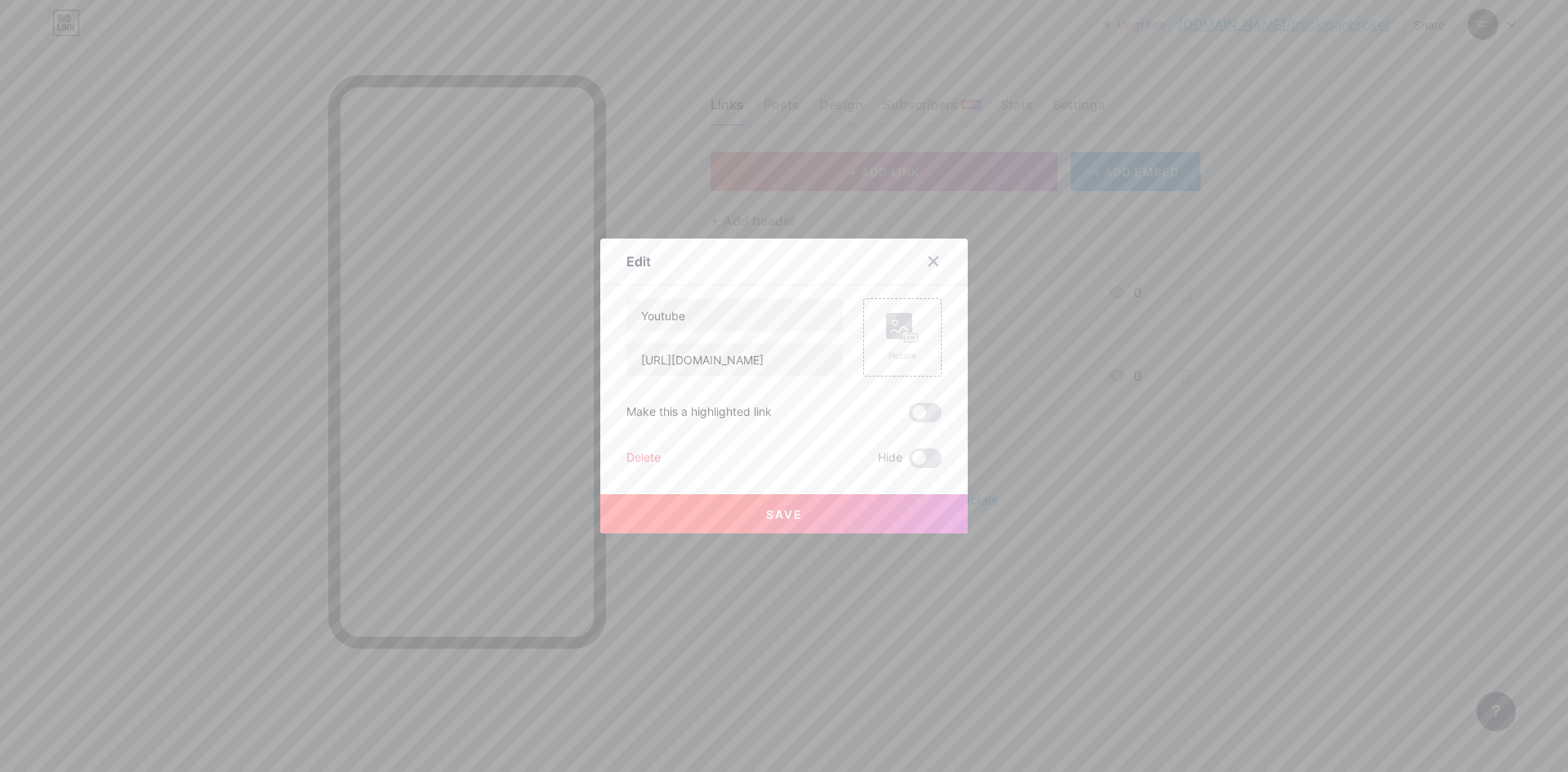
click at [651, 463] on div "Delete" at bounding box center [643, 458] width 34 height 20
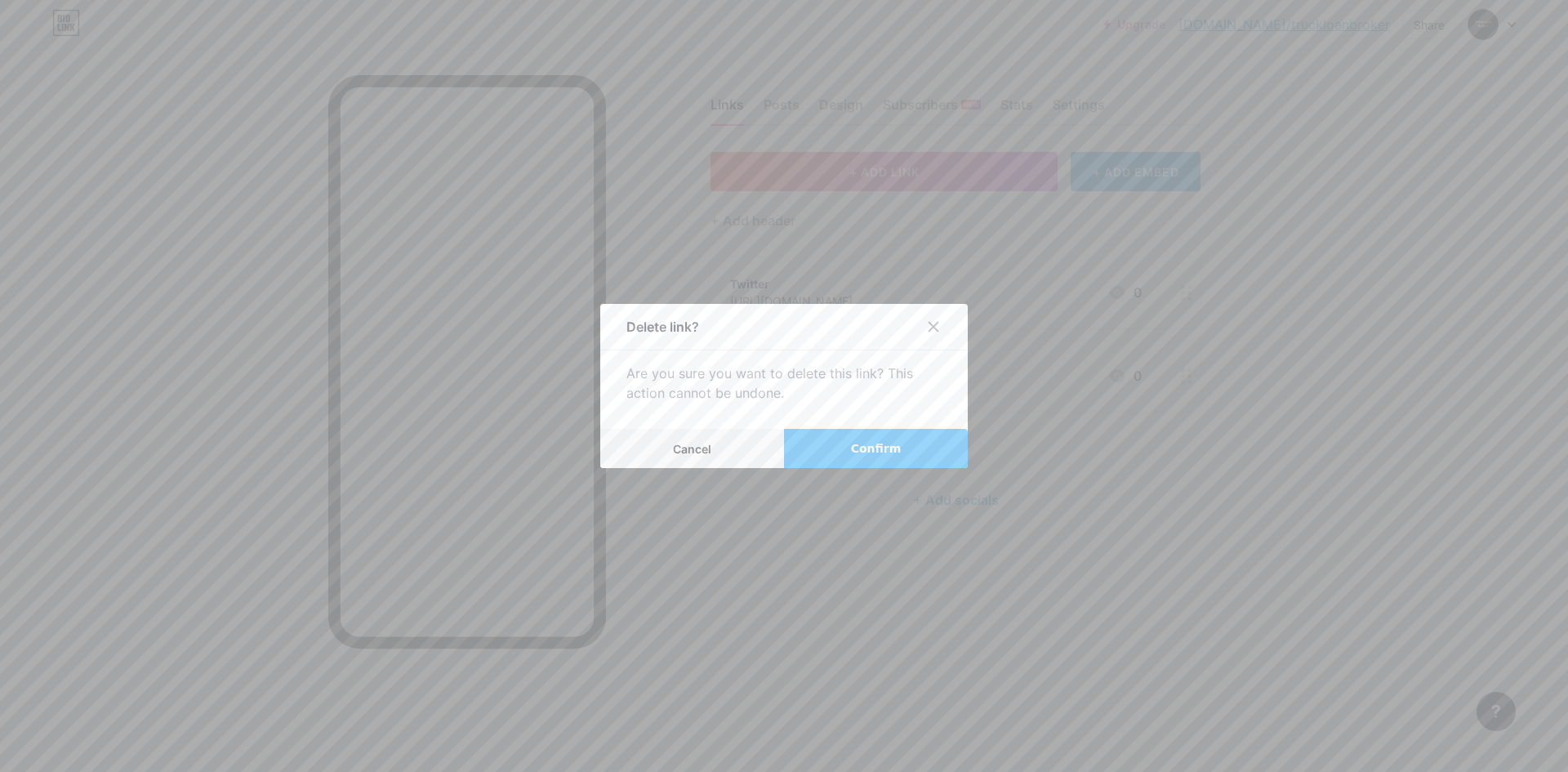
click at [869, 455] on span "Confirm" at bounding box center [875, 448] width 50 height 17
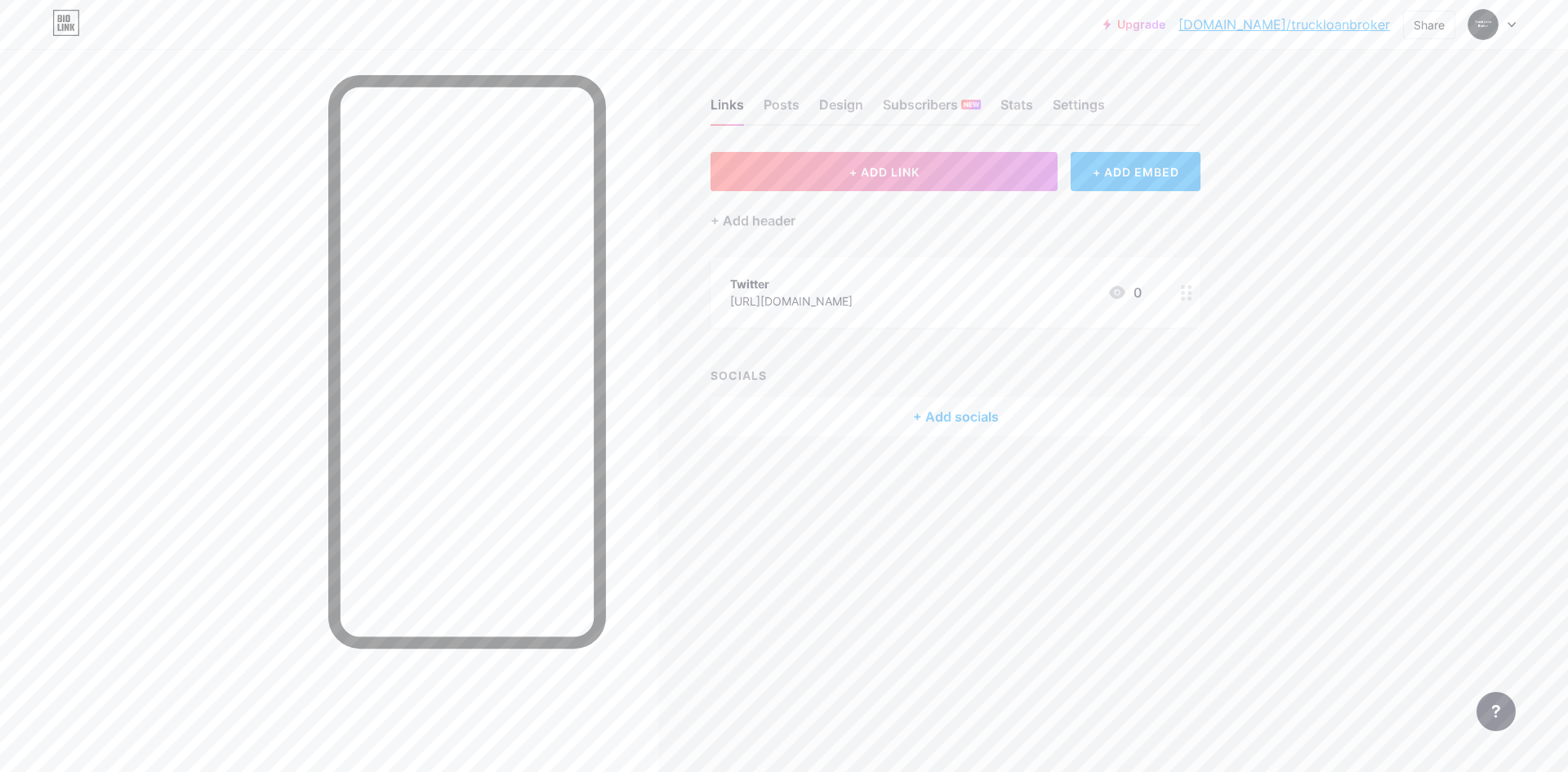
click at [1202, 279] on div "Links Posts Design Subscribers NEW Stats Settings + ADD LINK + ADD EMBED + Add …" at bounding box center [634, 283] width 1269 height 469
click at [1186, 287] on icon at bounding box center [1187, 293] width 12 height 16
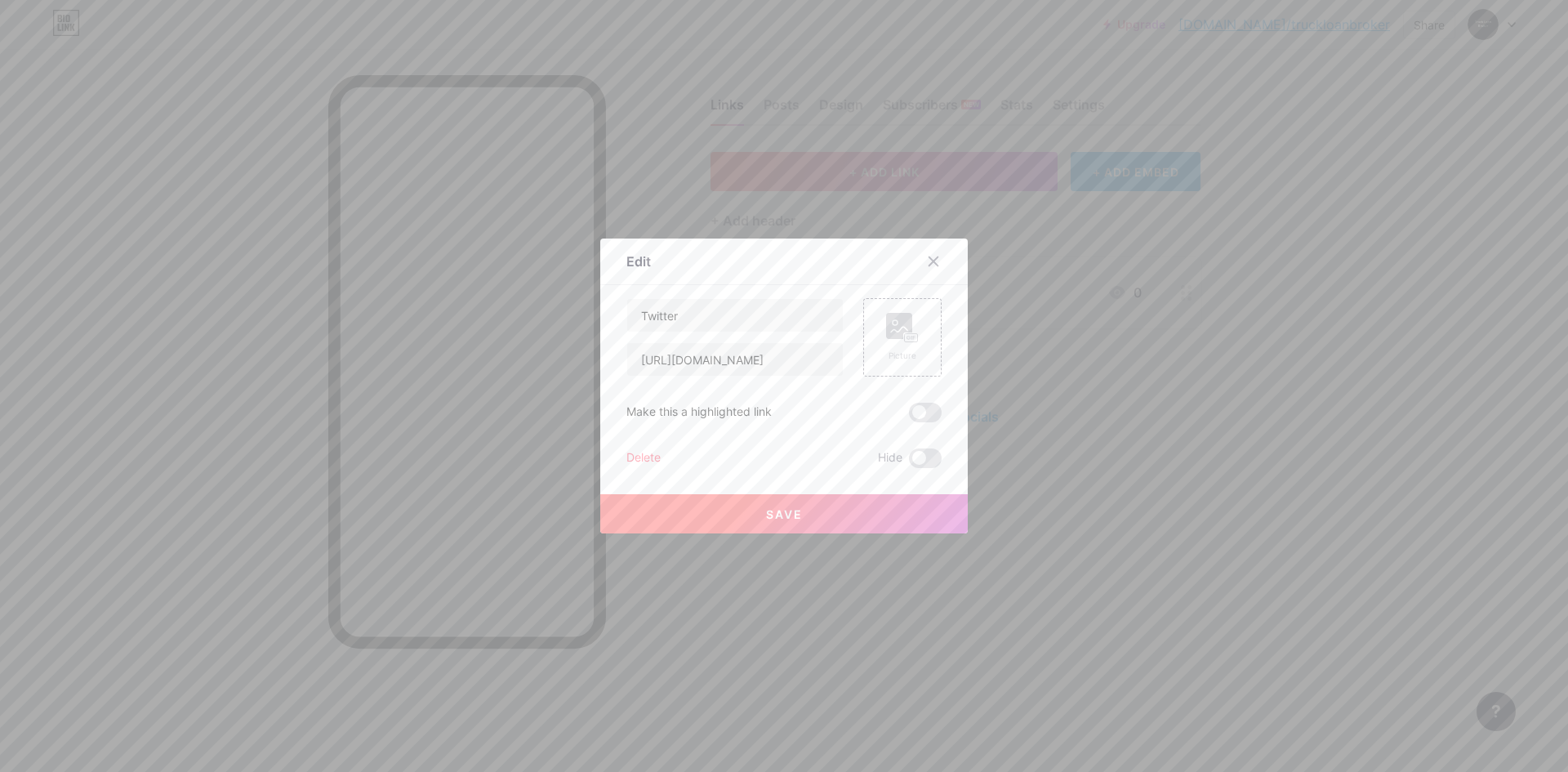
click at [654, 447] on div "Twitter [URL][DOMAIN_NAME] Picture Make this a highlighted link Delete Hide Save" at bounding box center [784, 383] width 316 height 170
click at [650, 452] on div "Delete" at bounding box center [643, 458] width 34 height 20
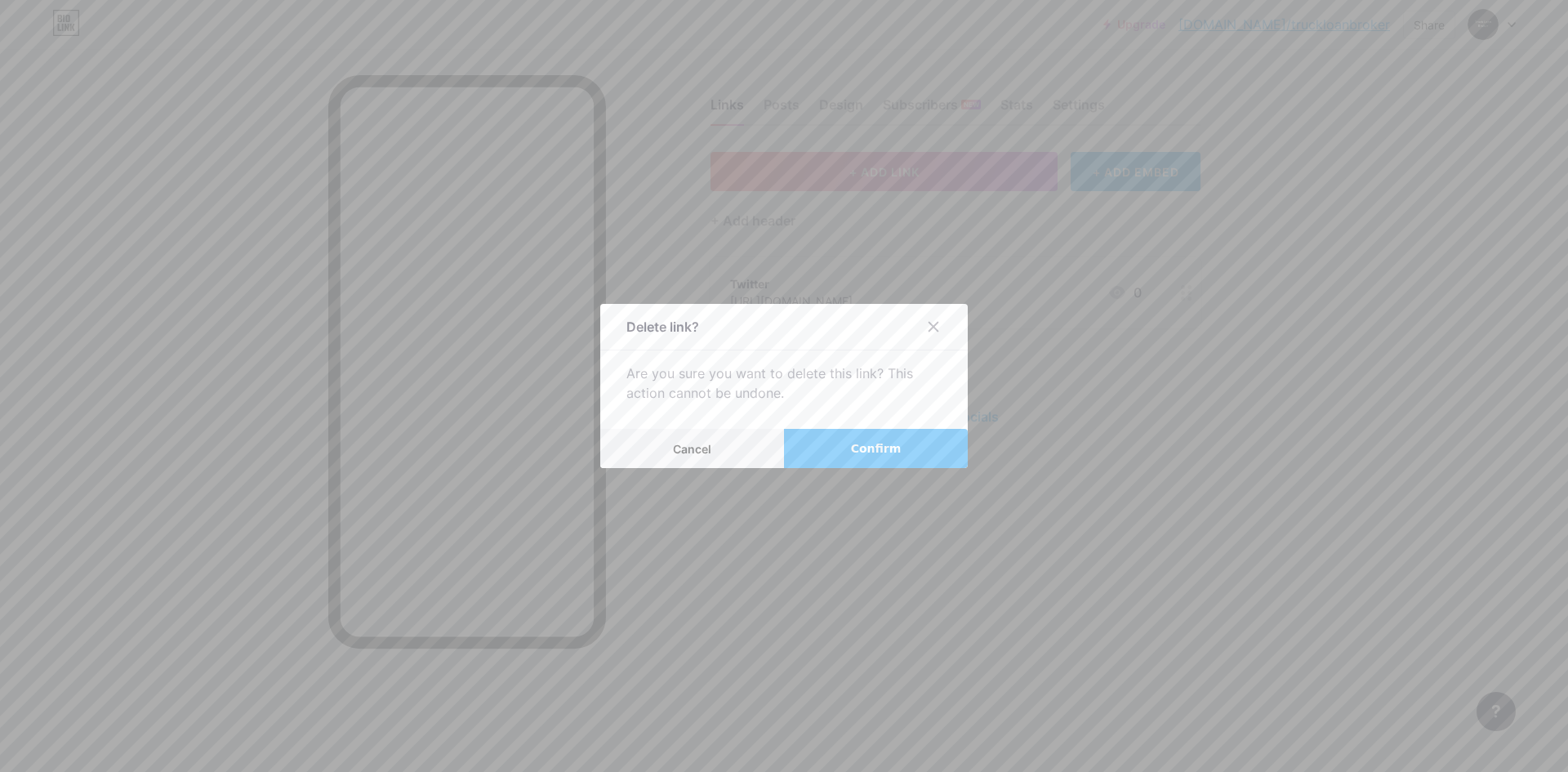
click at [866, 465] on button "Confirm" at bounding box center [875, 448] width 184 height 39
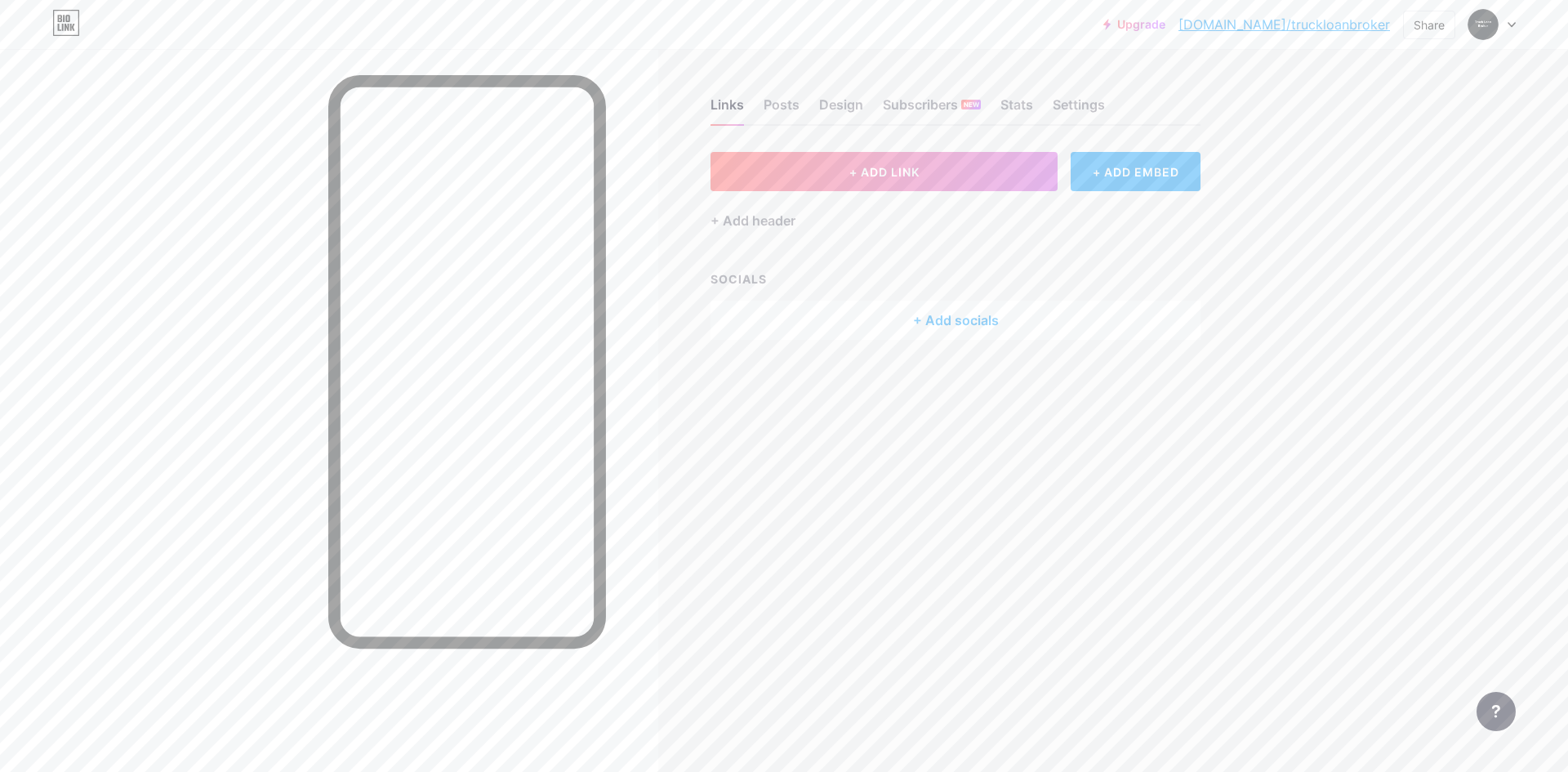
click at [874, 329] on div "+ Add socials" at bounding box center [956, 321] width 490 height 39
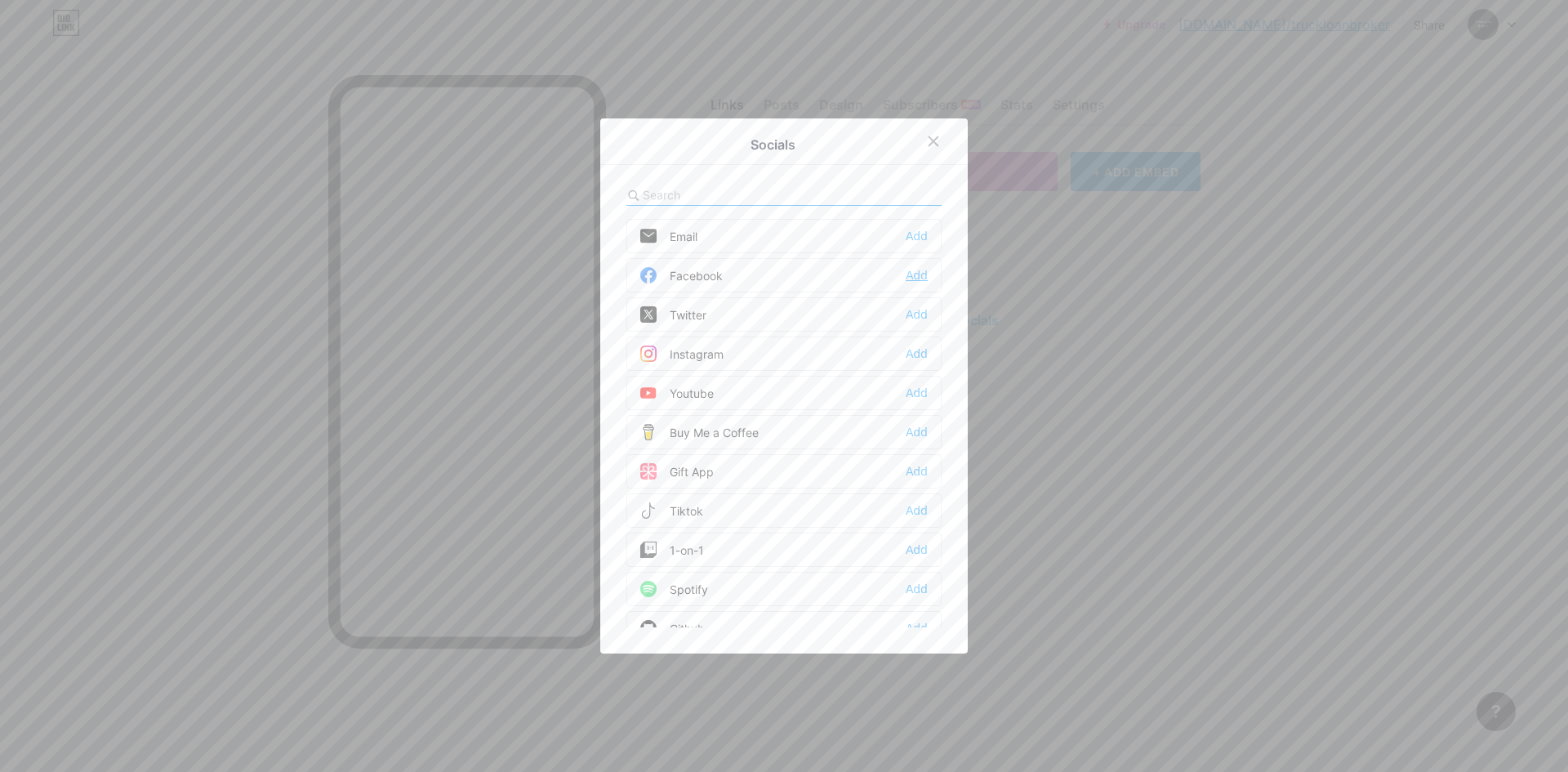
click at [914, 274] on div "Add" at bounding box center [916, 275] width 22 height 17
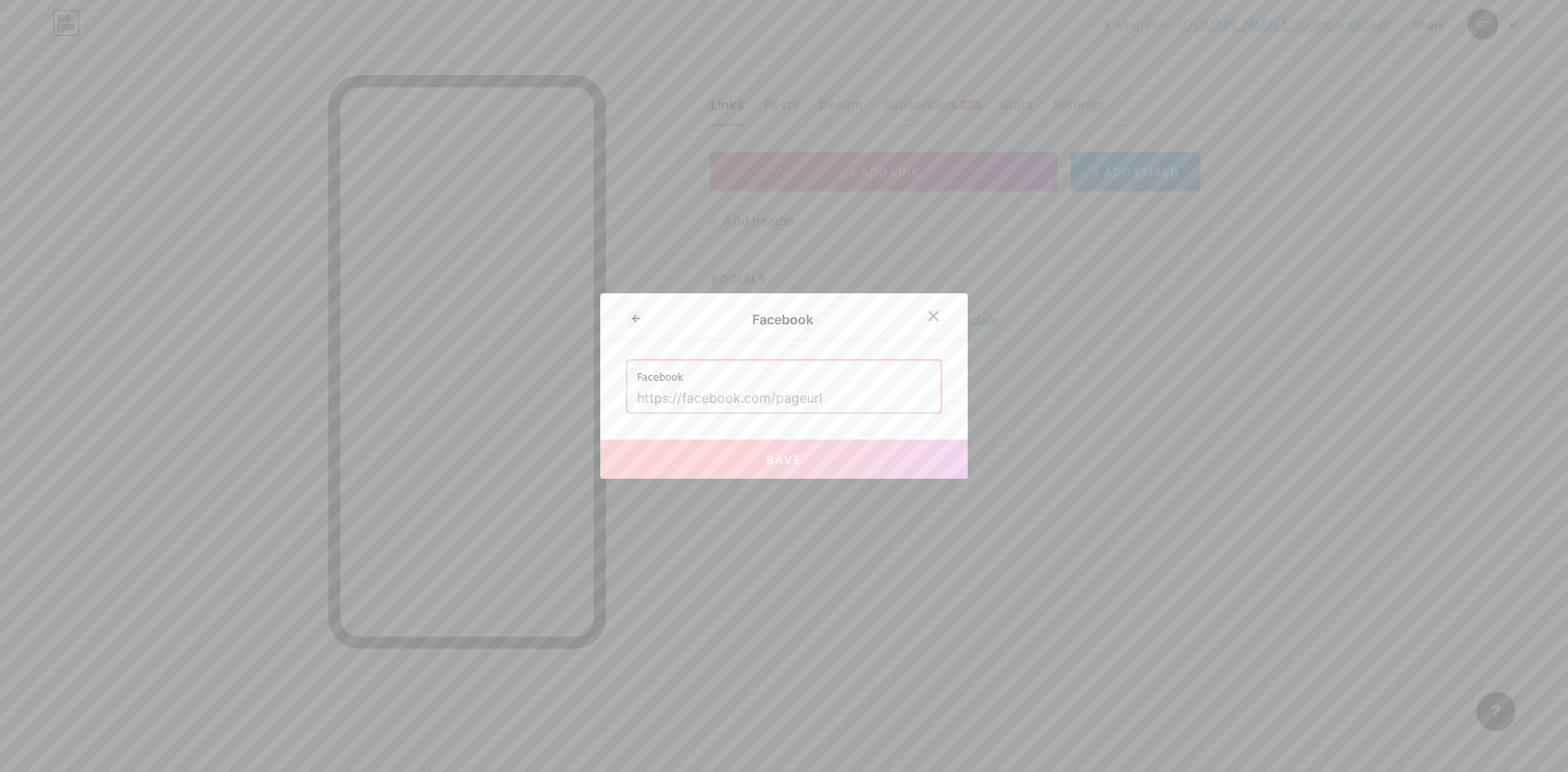
click at [667, 386] on input "text" at bounding box center [784, 398] width 294 height 28
click at [701, 398] on input "text" at bounding box center [784, 398] width 294 height 28
paste input "[URL][DOMAIN_NAME]"
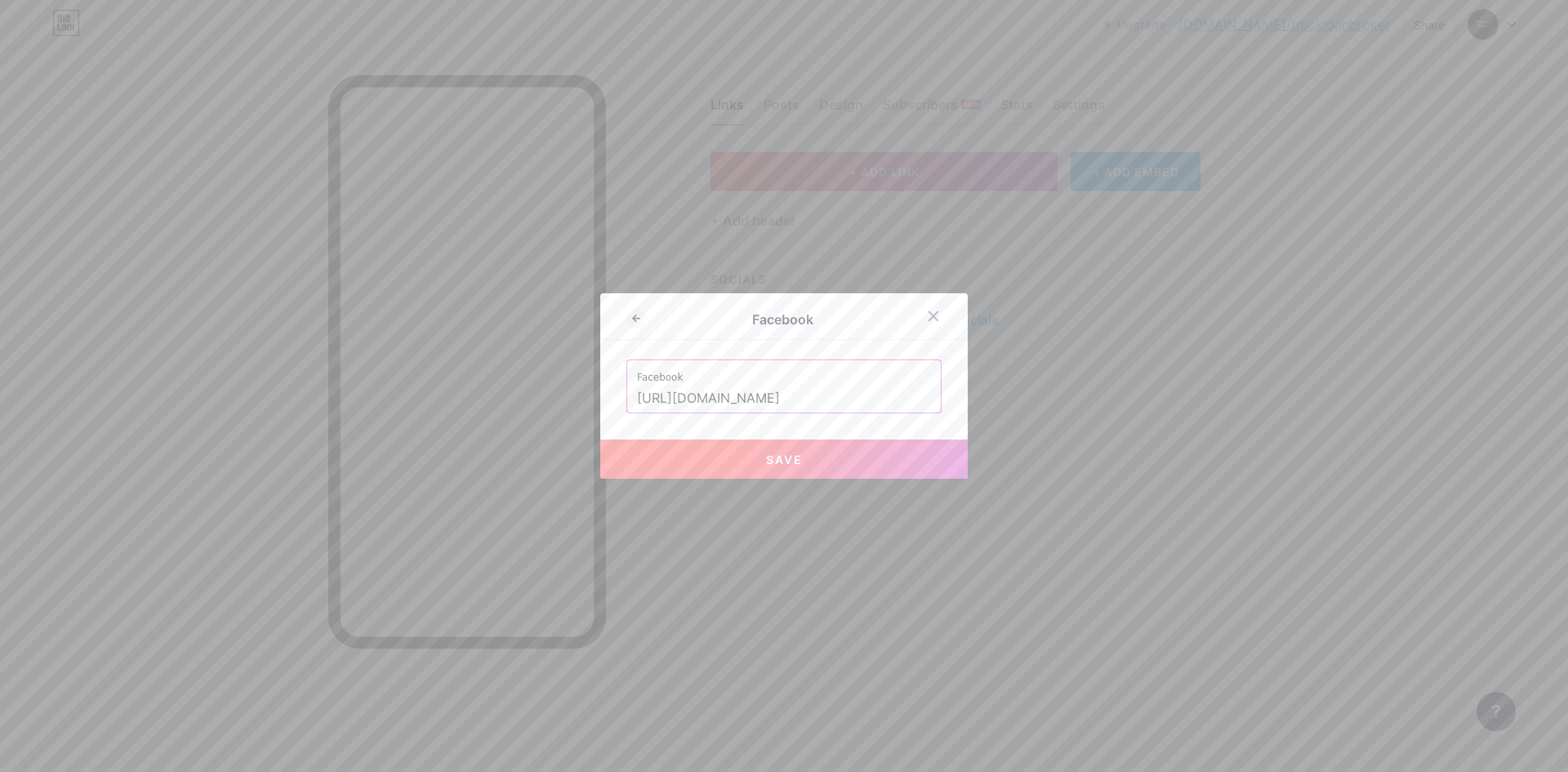
type input "[URL][DOMAIN_NAME]"
click at [690, 455] on button "Save" at bounding box center [784, 459] width 368 height 39
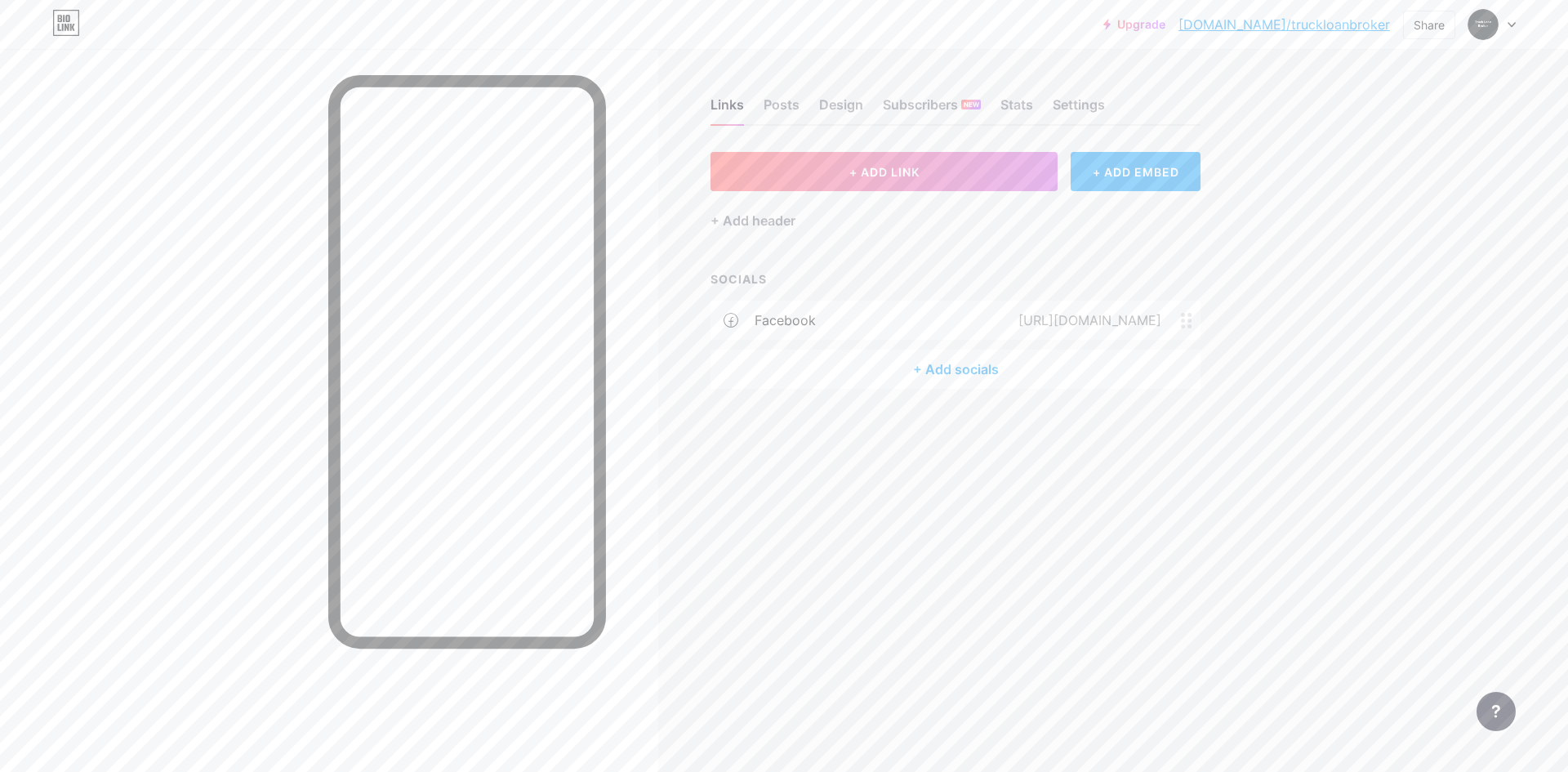
click at [891, 359] on div "+ Add socials" at bounding box center [956, 369] width 490 height 39
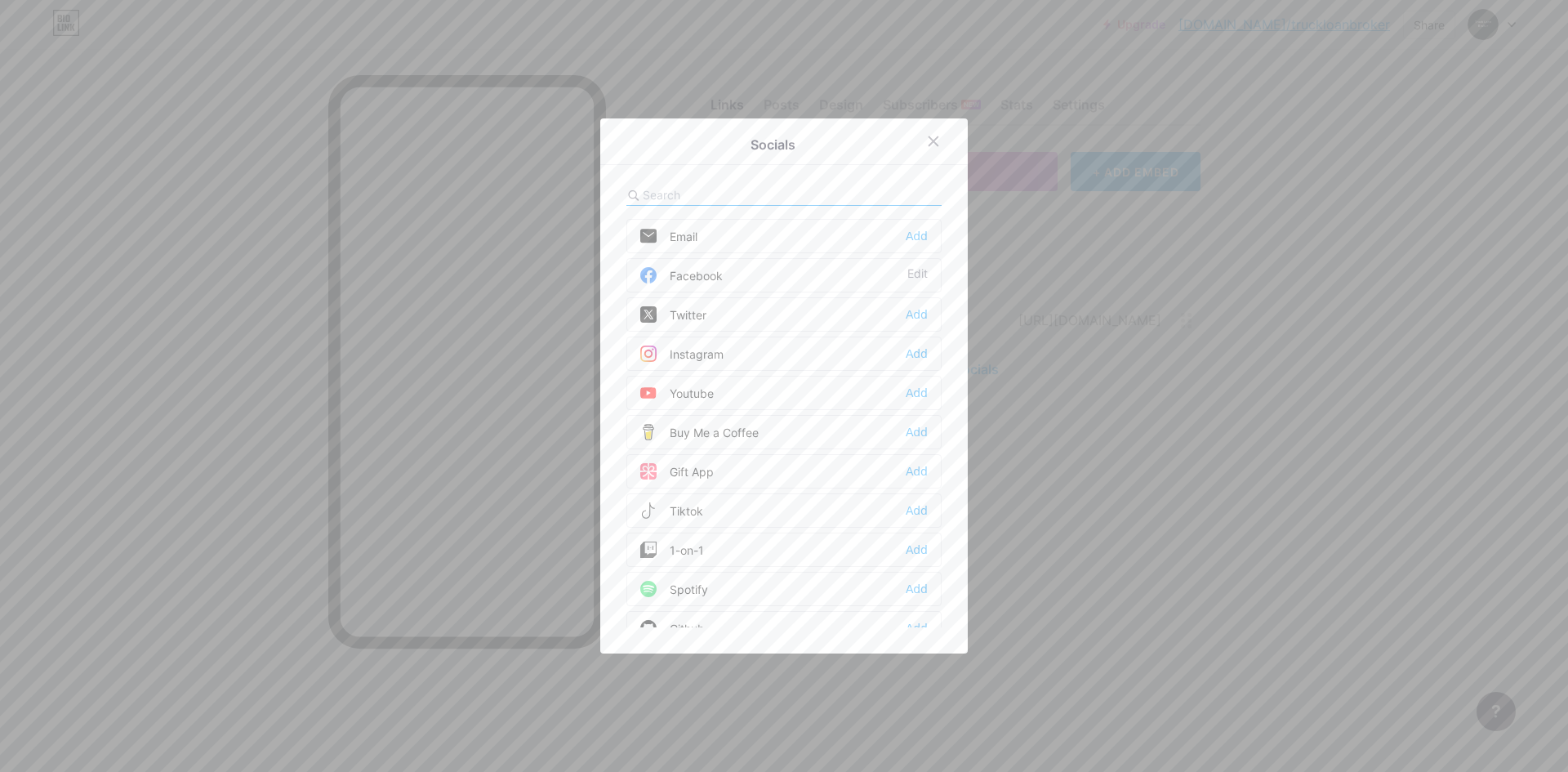
click at [773, 358] on div "Instagram Add" at bounding box center [784, 353] width 316 height 34
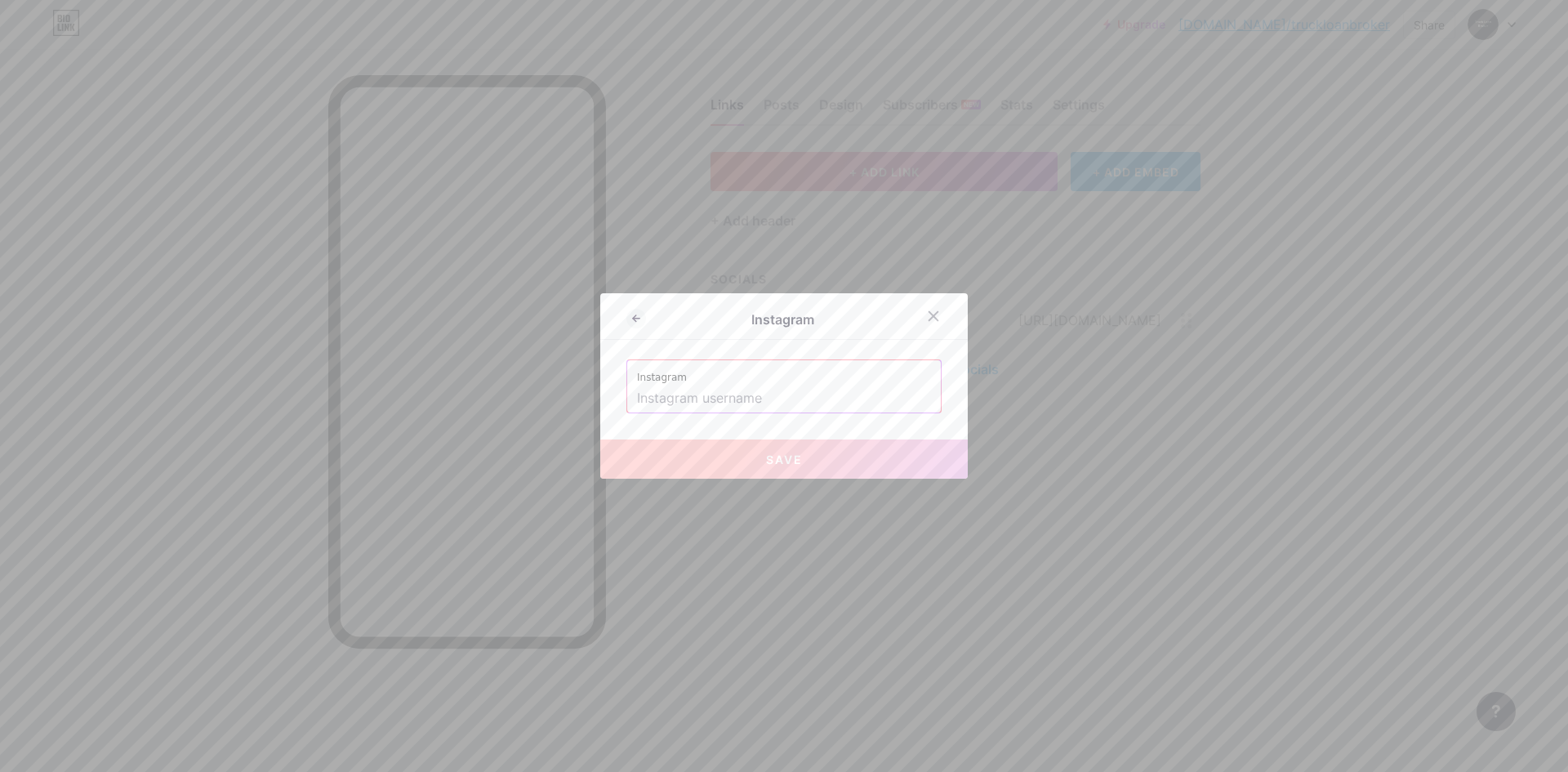
click at [720, 393] on input "text" at bounding box center [784, 398] width 294 height 28
paste input "[URL][DOMAIN_NAME]"
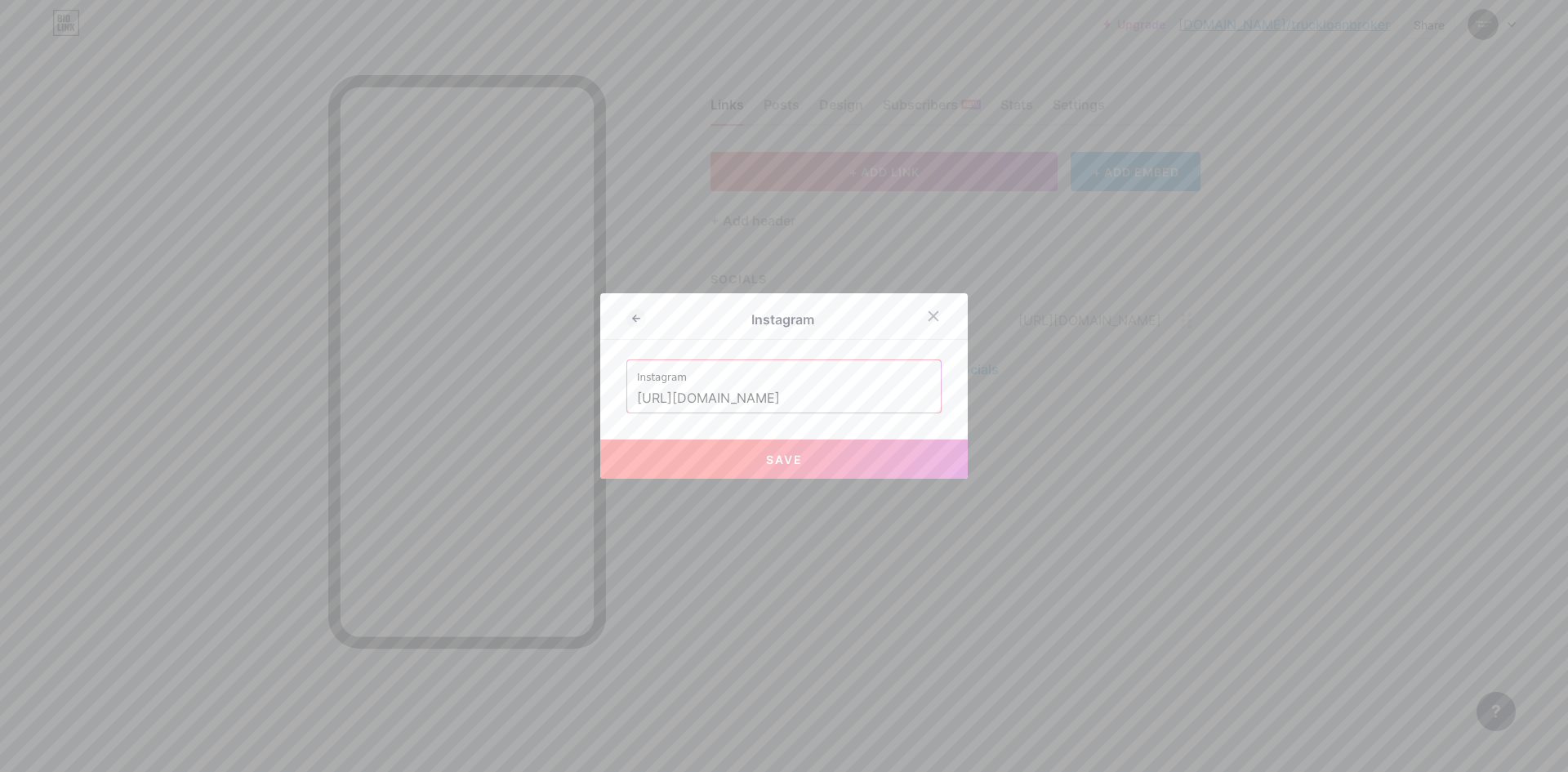
click at [688, 450] on button "Save" at bounding box center [784, 459] width 368 height 39
type input "[URL][DOMAIN_NAME][DOMAIN_NAME]"
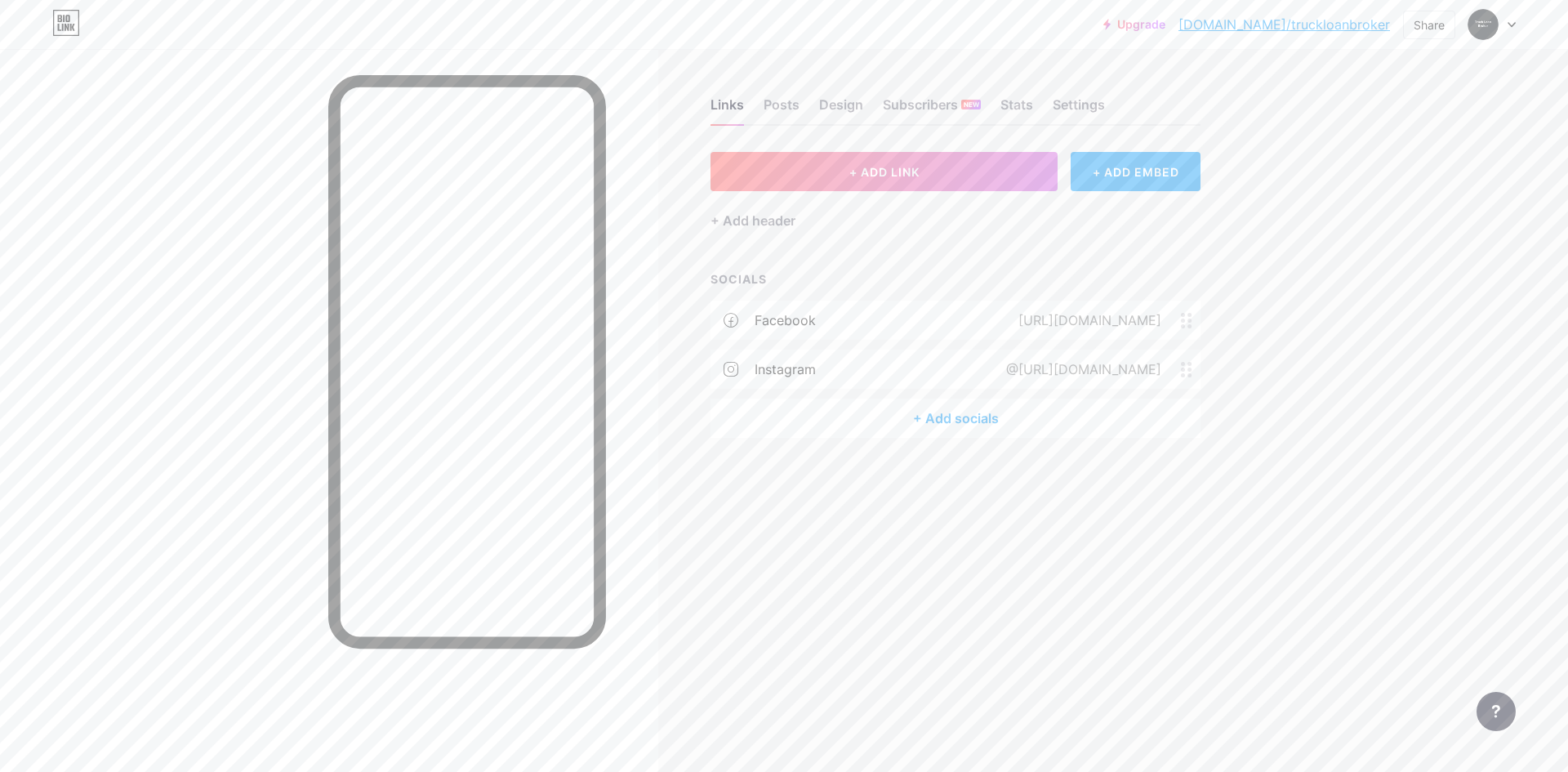
click at [930, 407] on div "+ Add socials" at bounding box center [956, 418] width 490 height 39
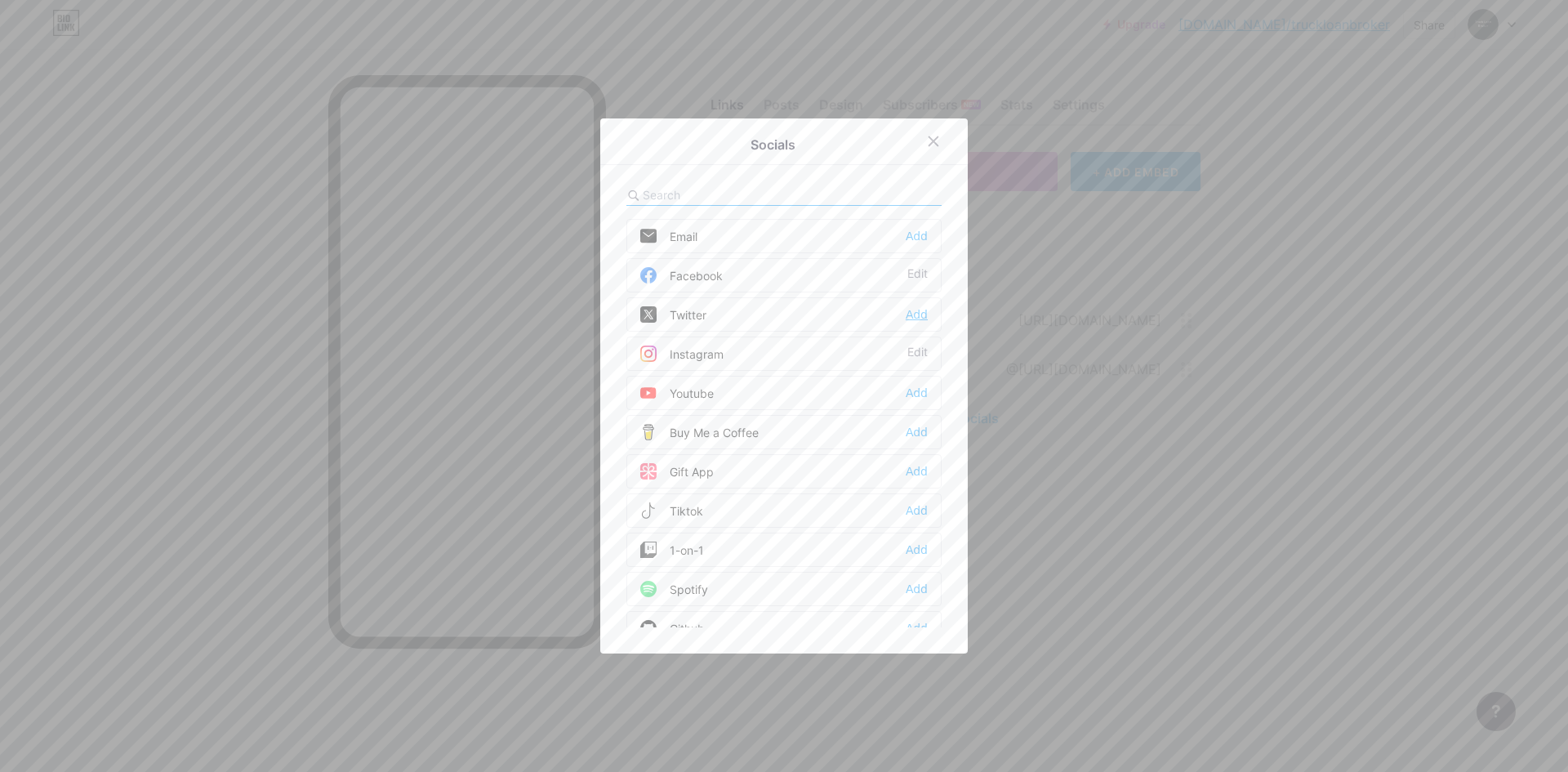
click at [905, 320] on div "Add" at bounding box center [916, 314] width 22 height 17
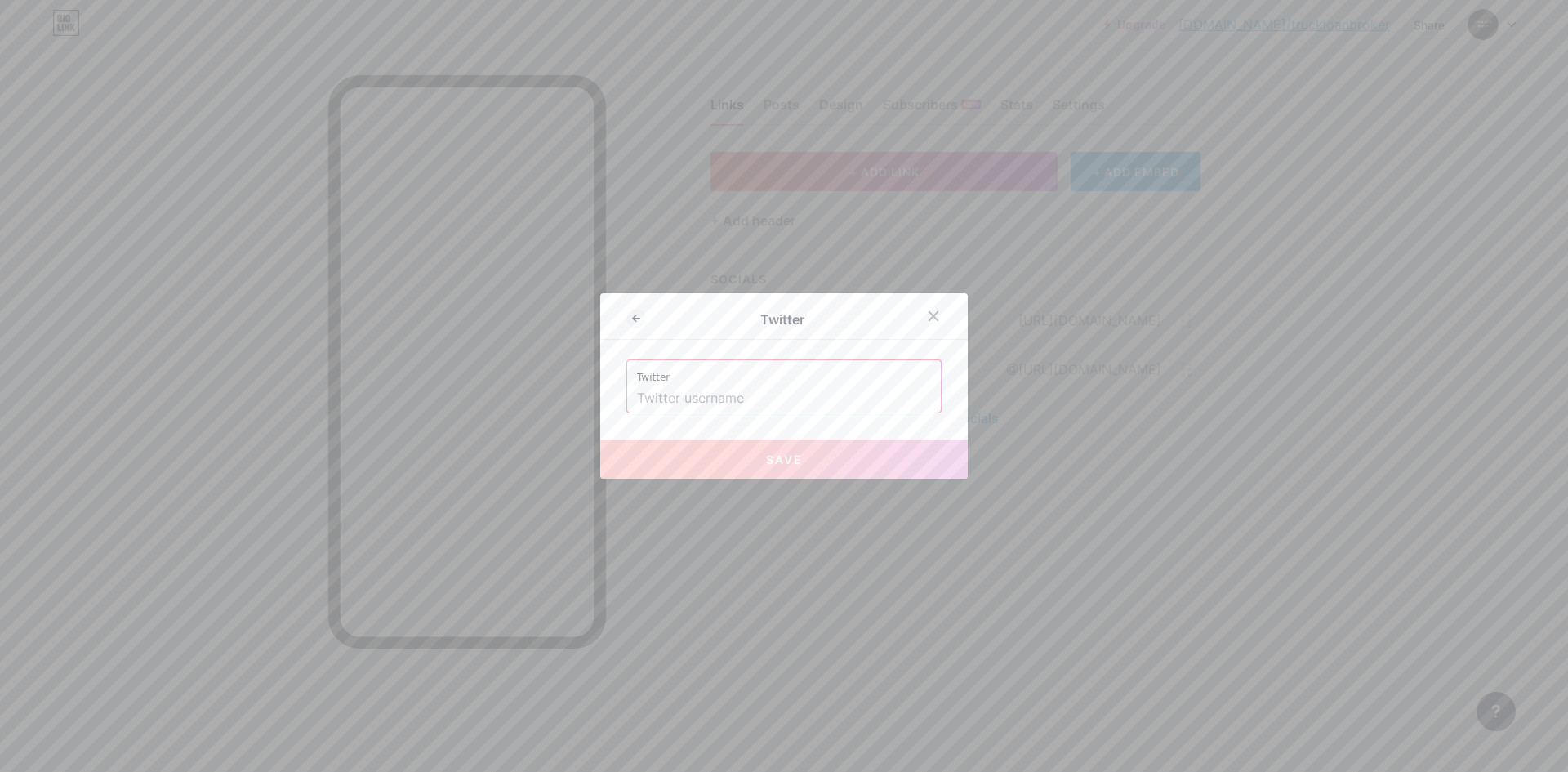
click at [699, 385] on input "text" at bounding box center [784, 398] width 294 height 28
paste input "[URL][DOMAIN_NAME]"
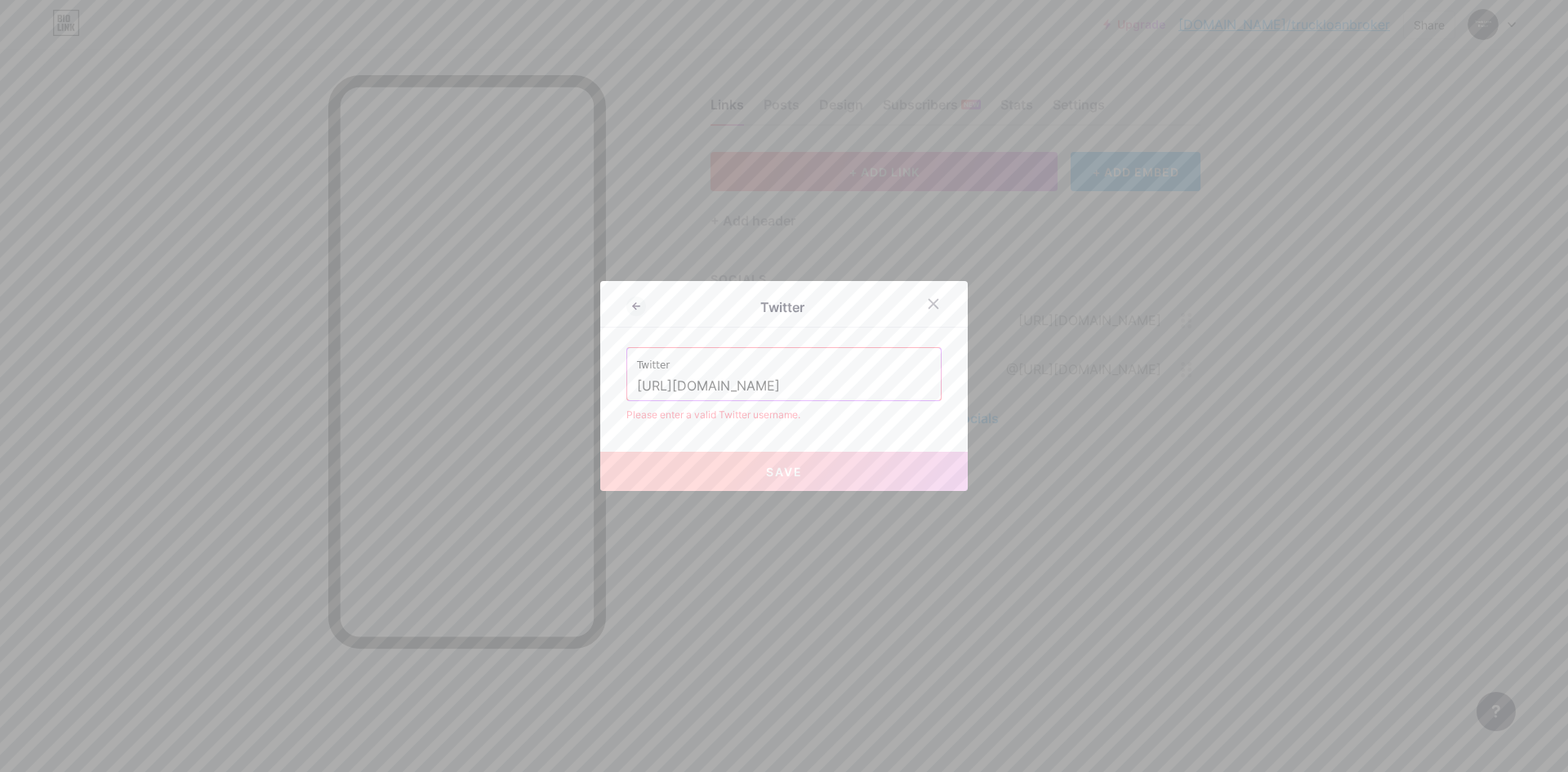
click at [684, 460] on button "Save" at bounding box center [784, 471] width 368 height 39
drag, startPoint x: 716, startPoint y: 390, endPoint x: 387, endPoint y: 363, distance: 330.1
click at [390, 365] on div "Twitter Twitter [URL][DOMAIN_NAME] Please enter a valid Twitter username. Save" at bounding box center [784, 386] width 1568 height 772
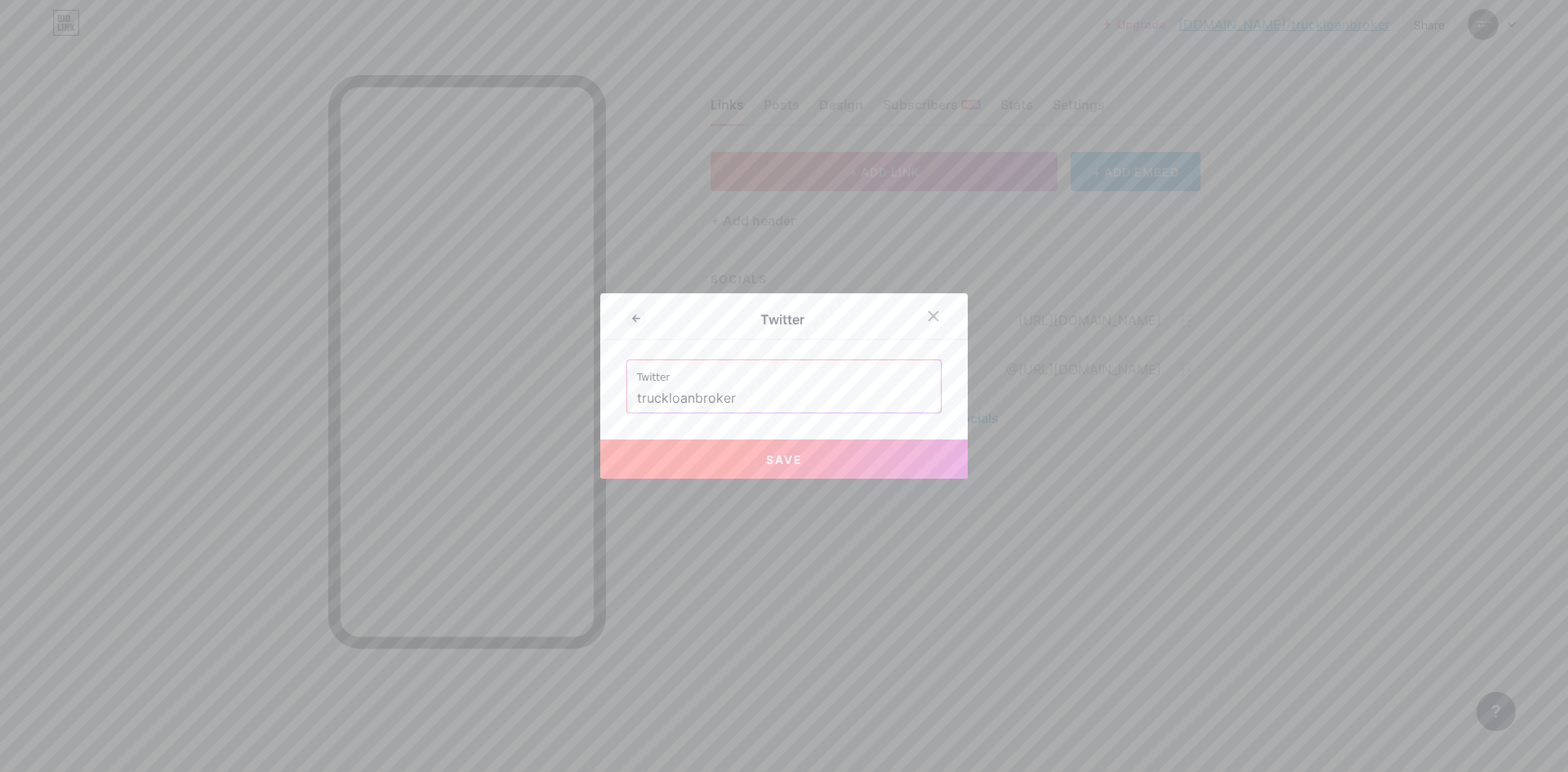
click at [668, 463] on button "Save" at bounding box center [784, 459] width 368 height 39
type input "[URL][DOMAIN_NAME]"
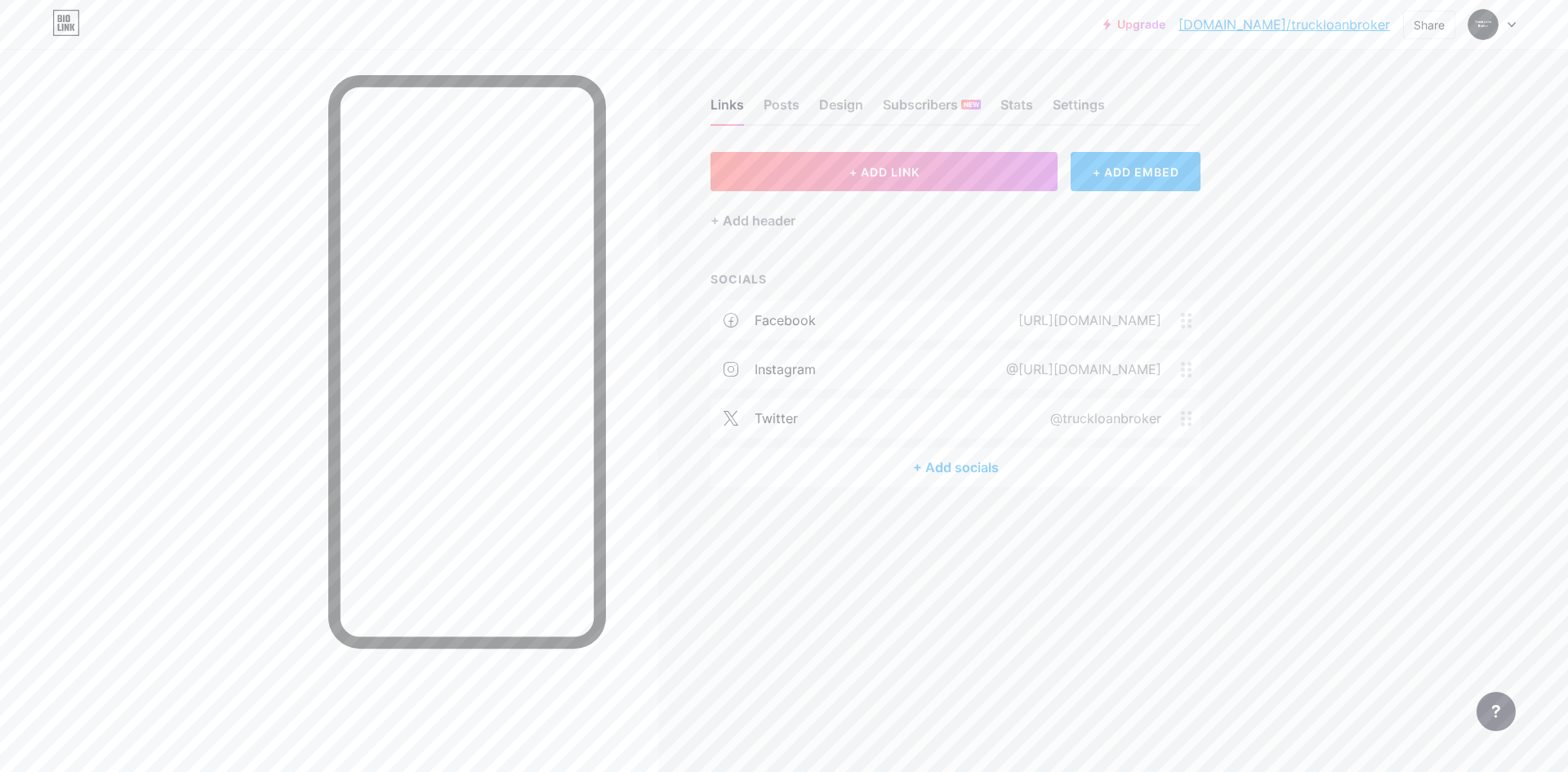
click at [971, 455] on div "+ Add socials" at bounding box center [956, 467] width 490 height 39
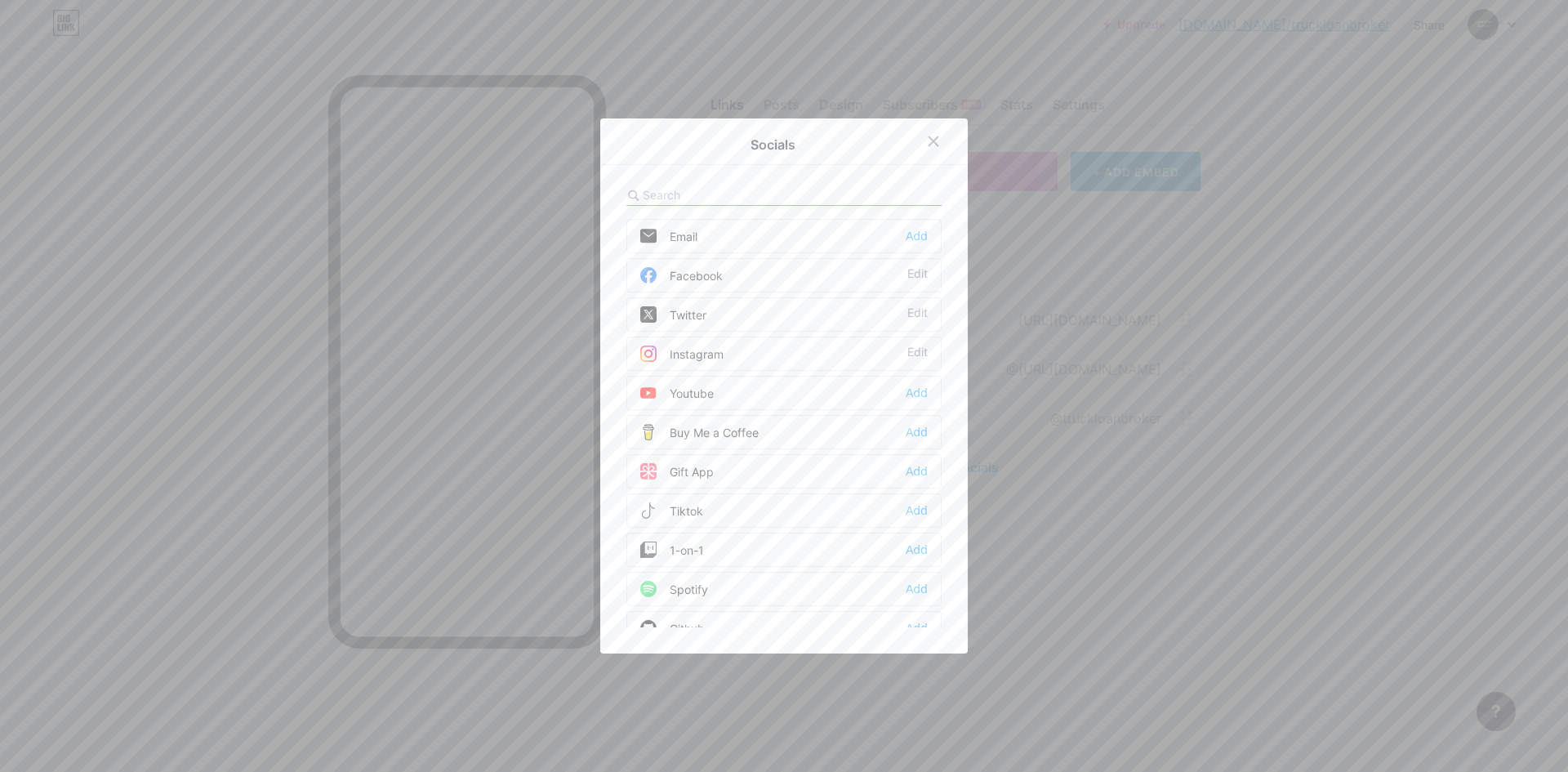
click at [701, 402] on div "Youtube Add" at bounding box center [784, 392] width 316 height 34
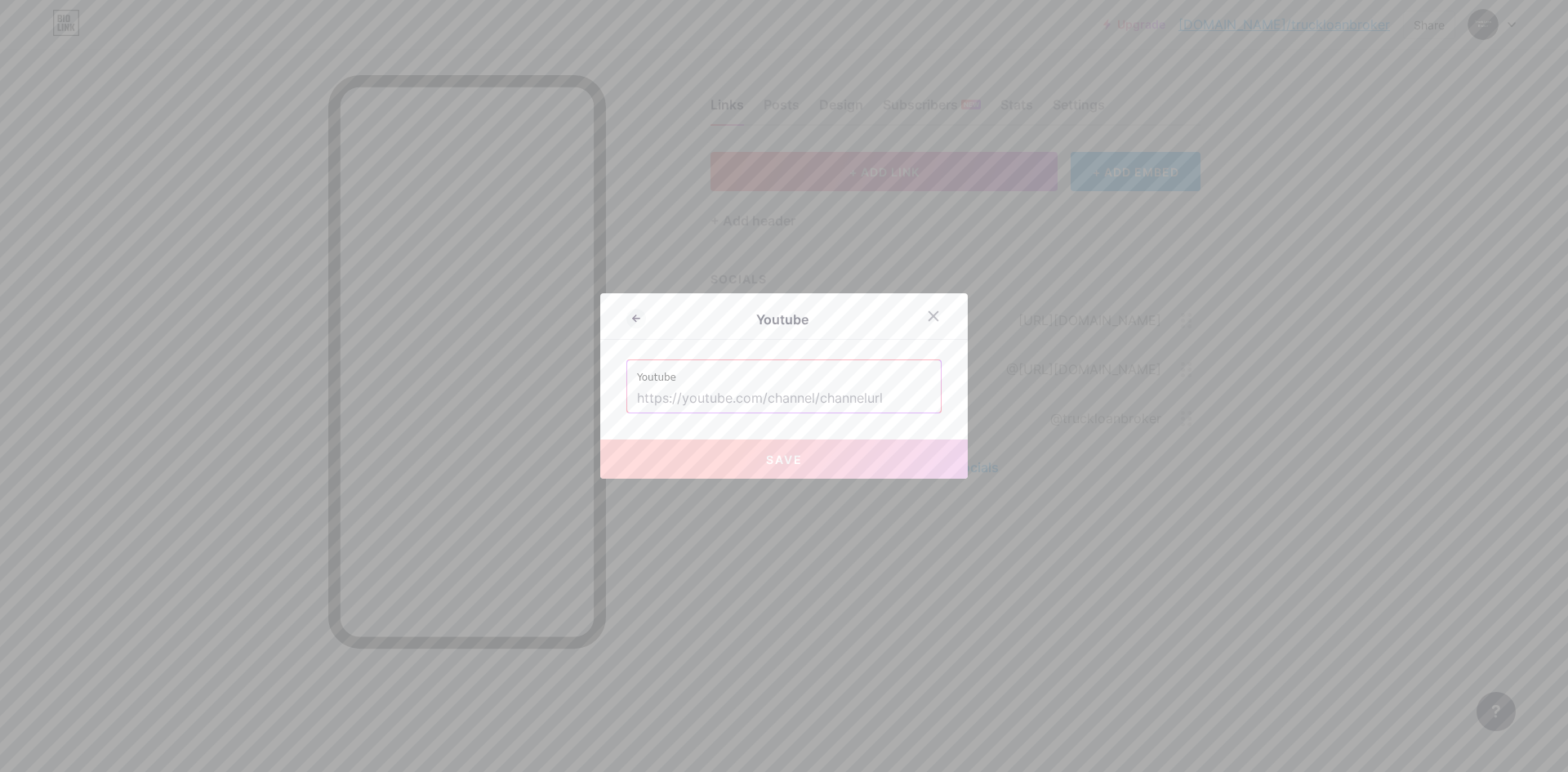
click at [747, 406] on input "text" at bounding box center [784, 398] width 294 height 28
paste input "[URL][DOMAIN_NAME]"
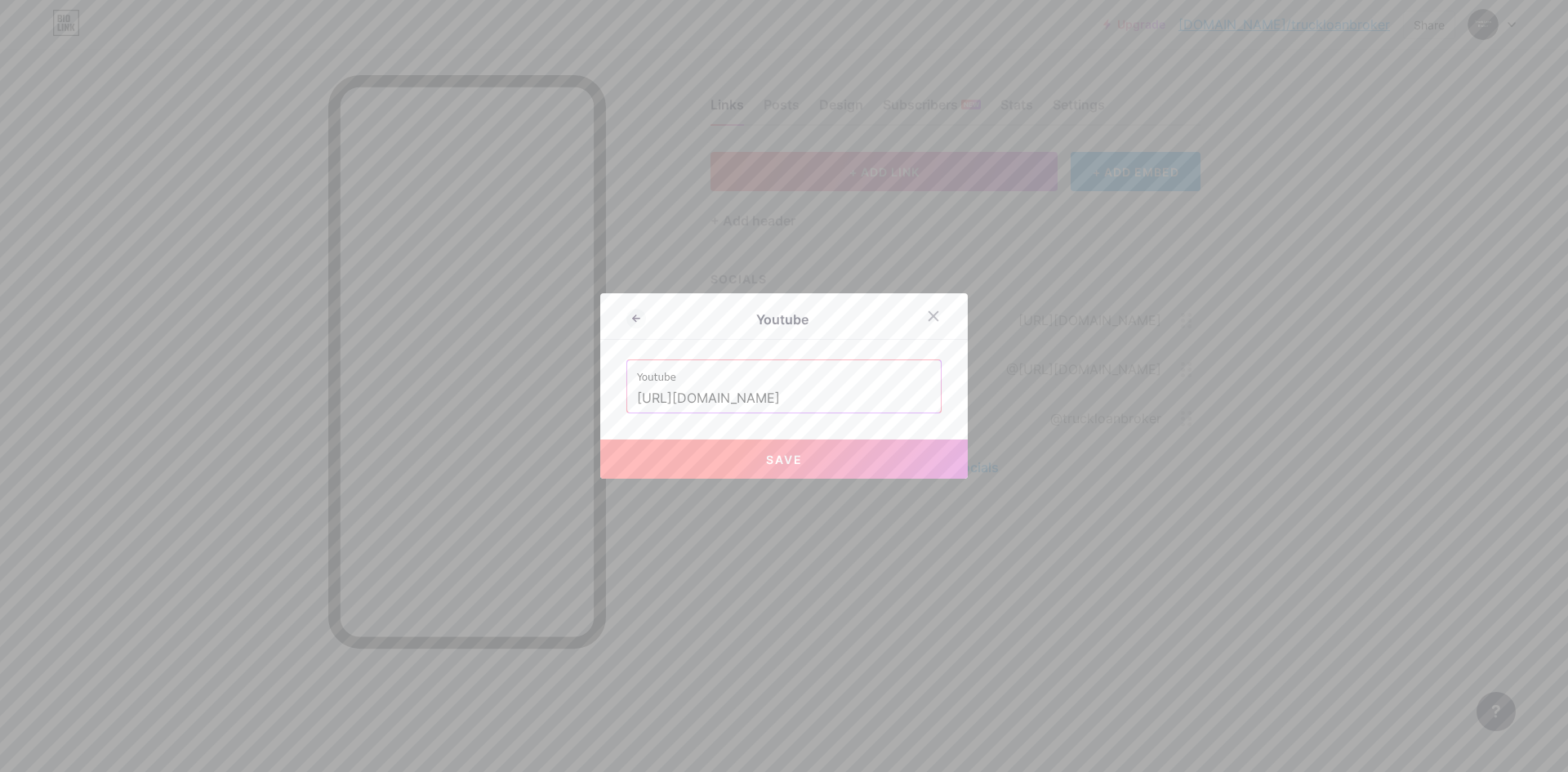
type input "[URL][DOMAIN_NAME]"
click at [697, 460] on button "Save" at bounding box center [784, 459] width 368 height 39
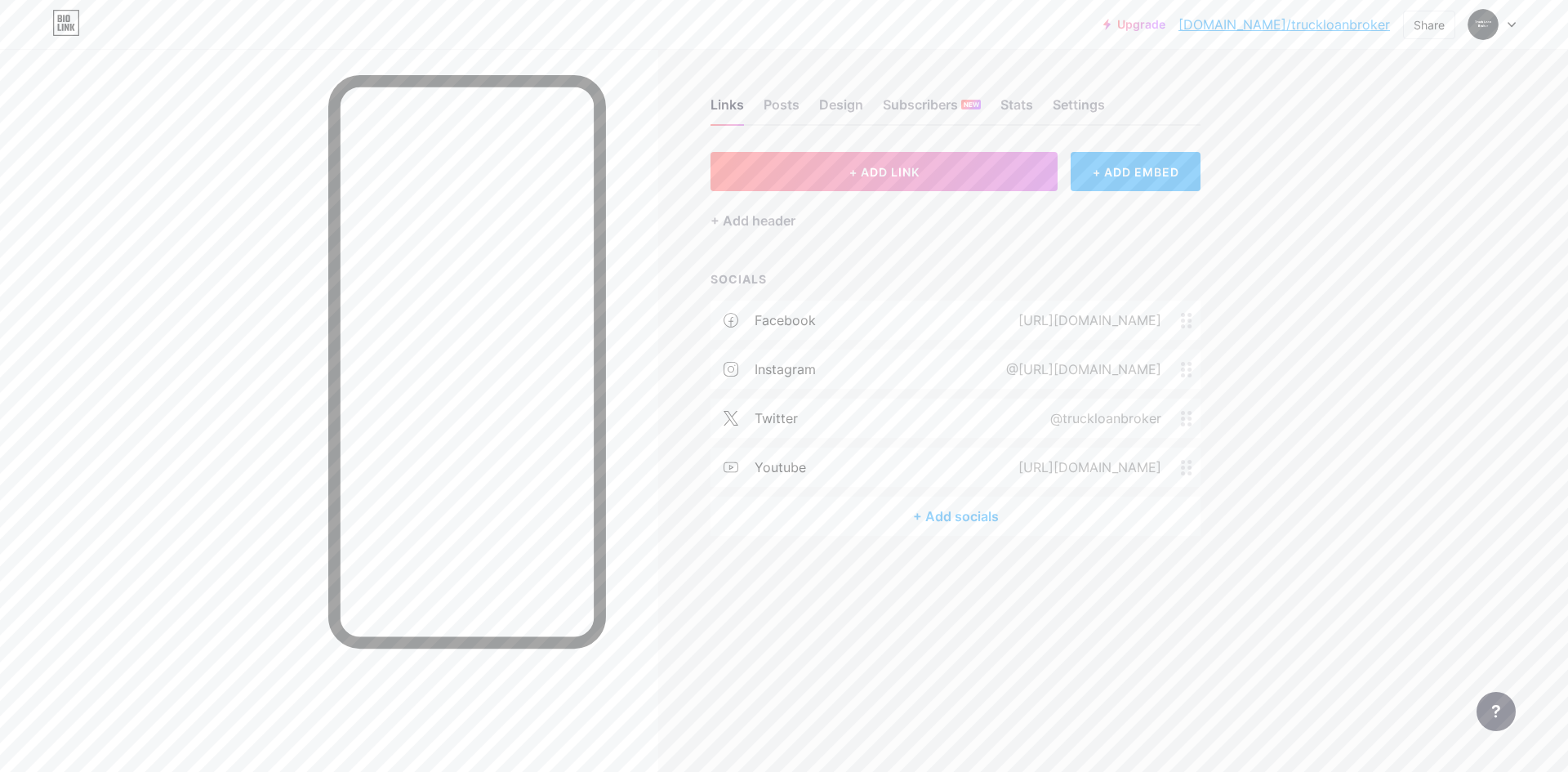
click at [952, 513] on div "+ Add socials" at bounding box center [956, 516] width 490 height 39
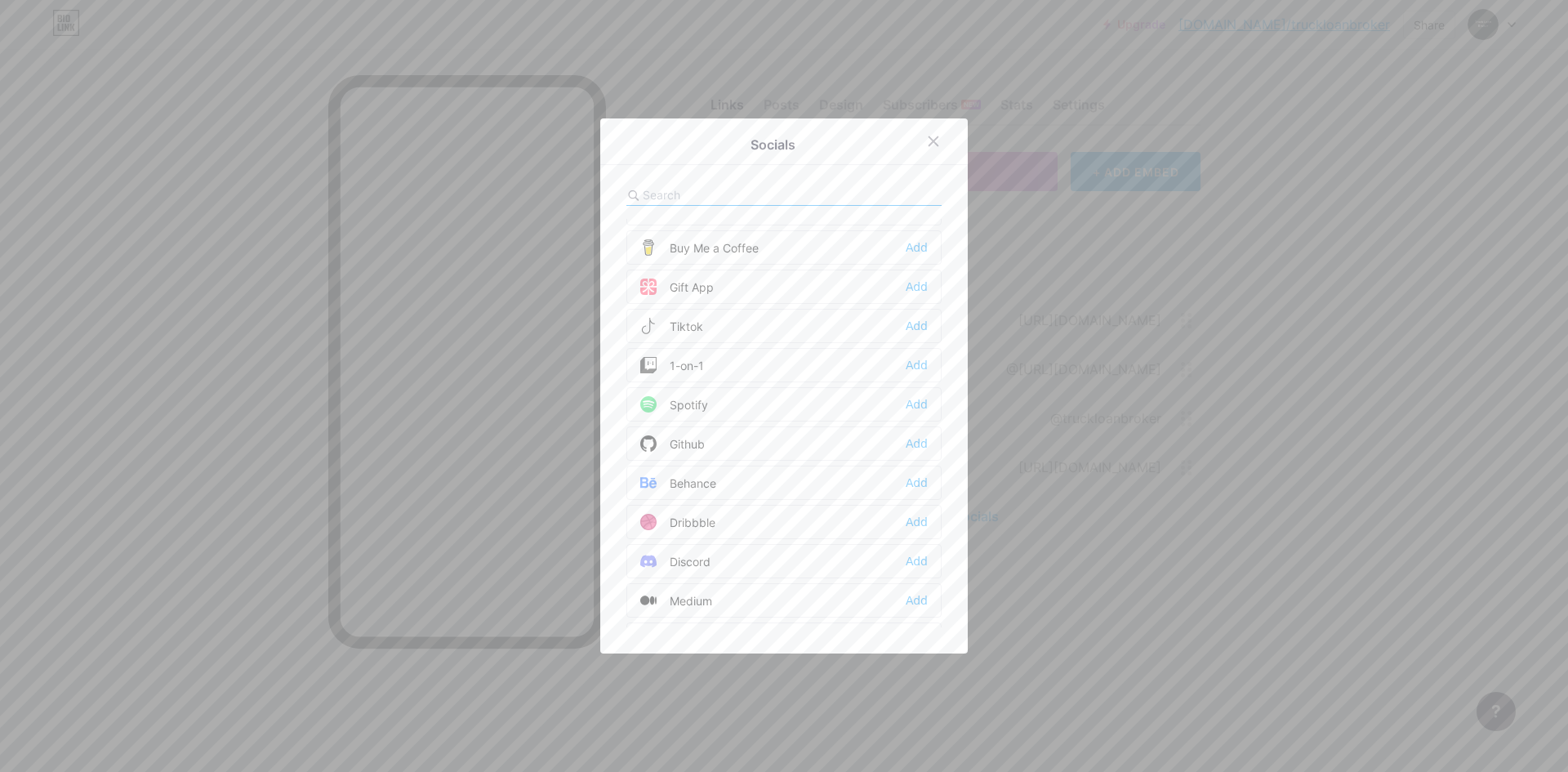
scroll to position [245, 0]
click at [919, 543] on div "Add" at bounding box center [916, 540] width 22 height 17
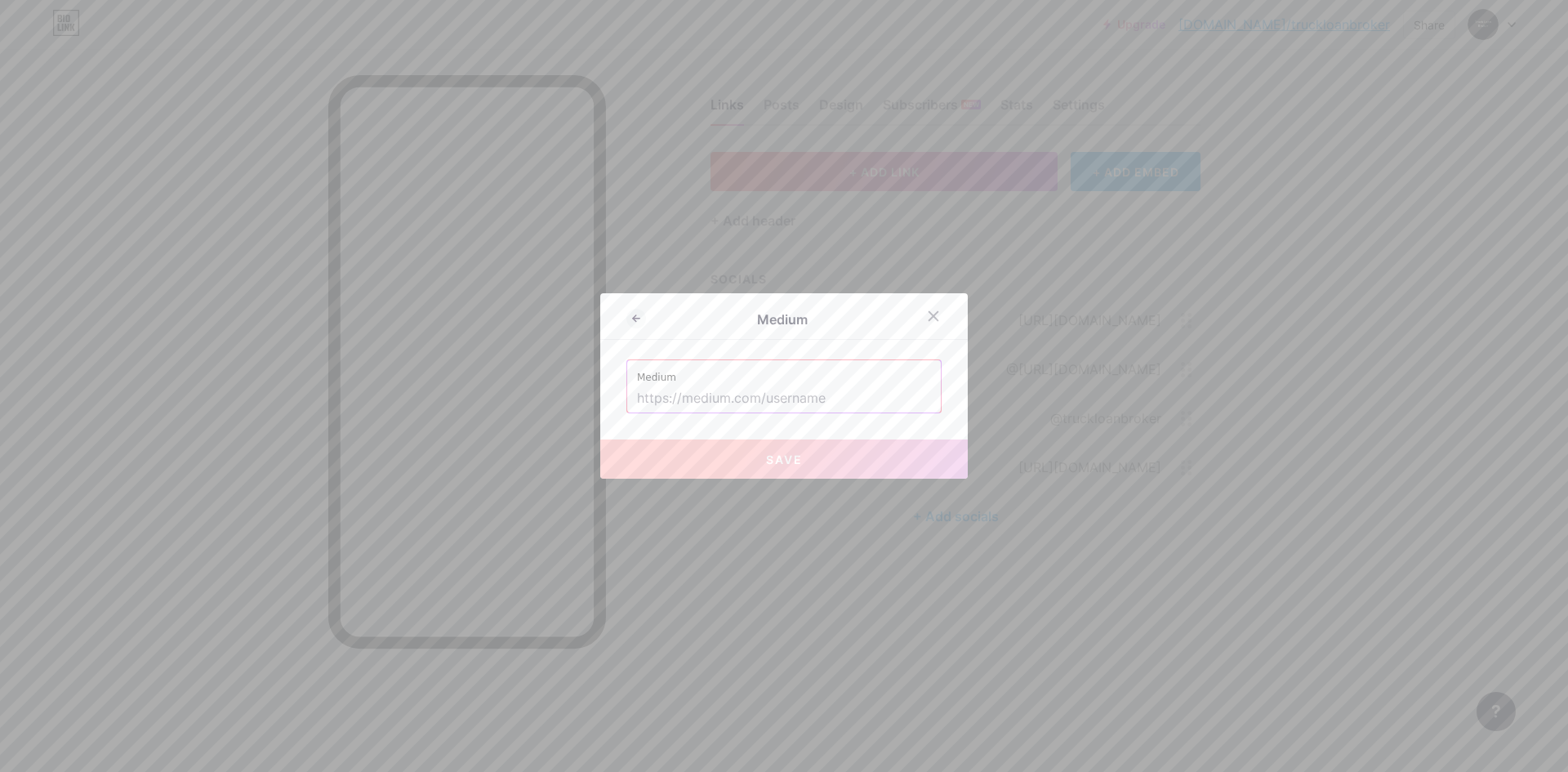
click at [720, 389] on input "text" at bounding box center [784, 398] width 294 height 28
click at [740, 392] on input "text" at bounding box center [784, 398] width 294 height 28
paste input "[URL][DOMAIN_NAME]"
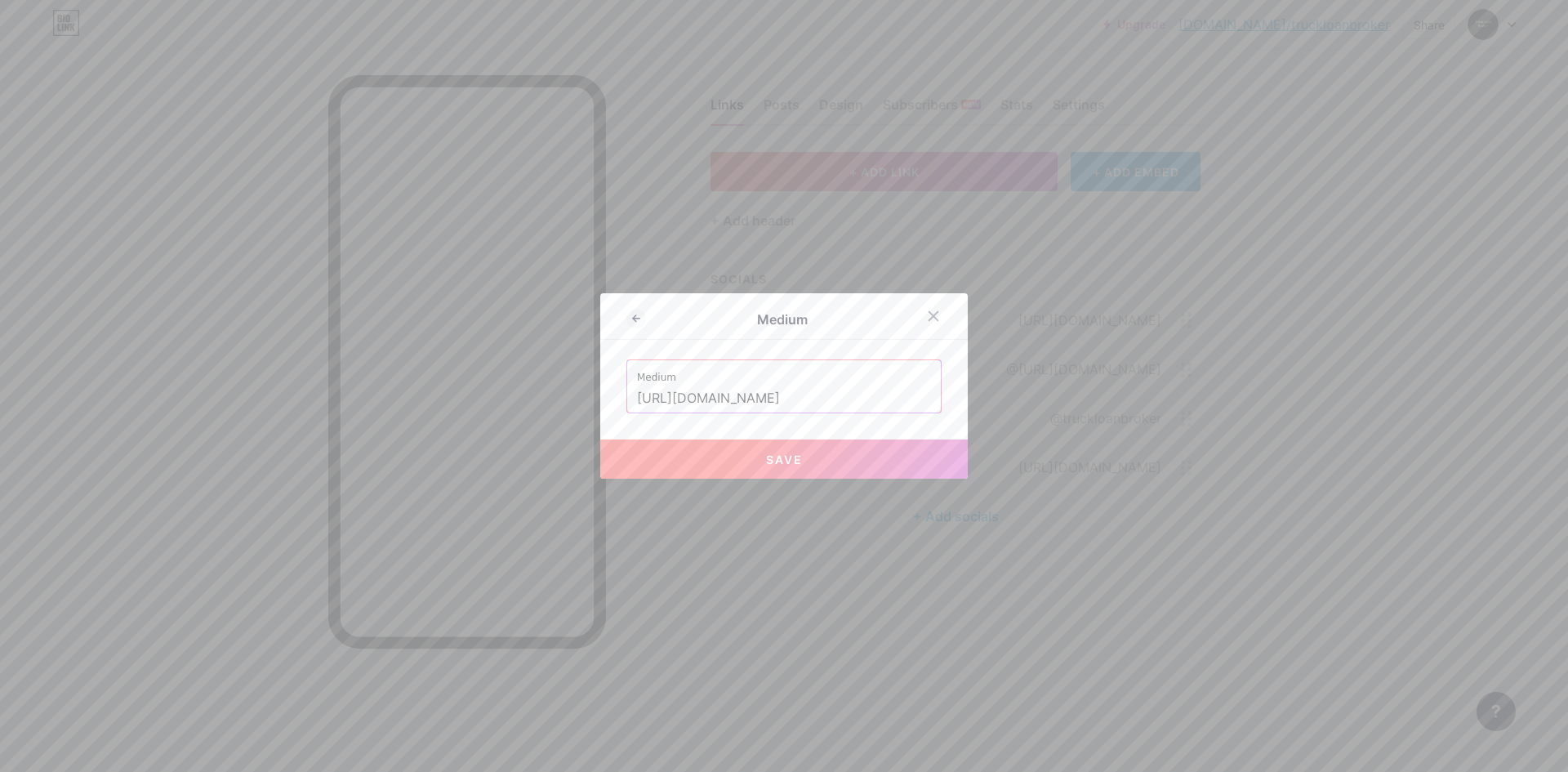
type input "[URL][DOMAIN_NAME]"
click at [773, 454] on span "Save" at bounding box center [784, 459] width 36 height 14
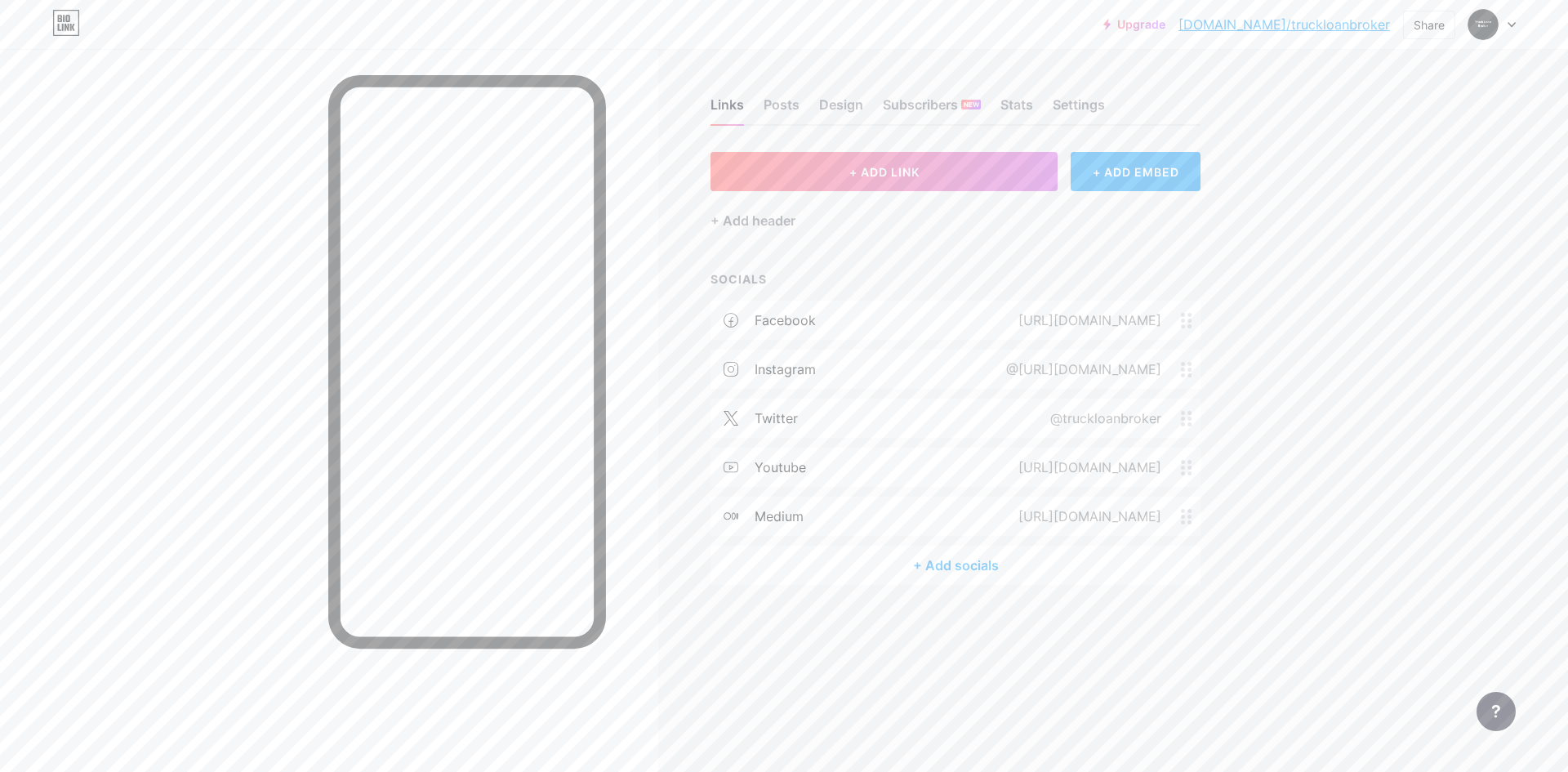
click at [967, 569] on div "+ Add socials" at bounding box center [956, 565] width 490 height 39
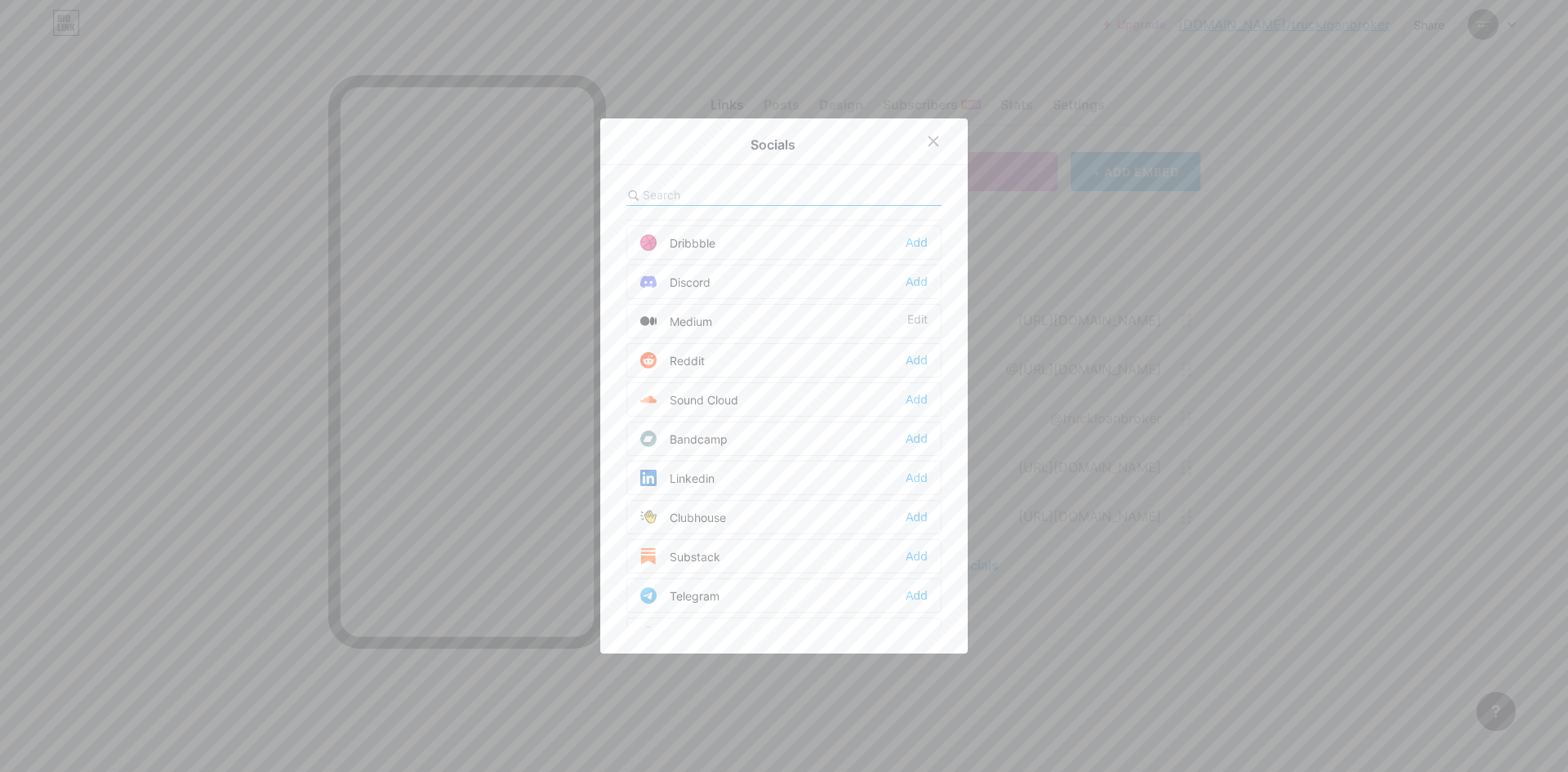
scroll to position [490, 0]
drag, startPoint x: 740, startPoint y: 379, endPoint x: 731, endPoint y: 378, distance: 9.1
click at [731, 378] on div "Sound Cloud Add" at bounding box center [784, 373] width 316 height 34
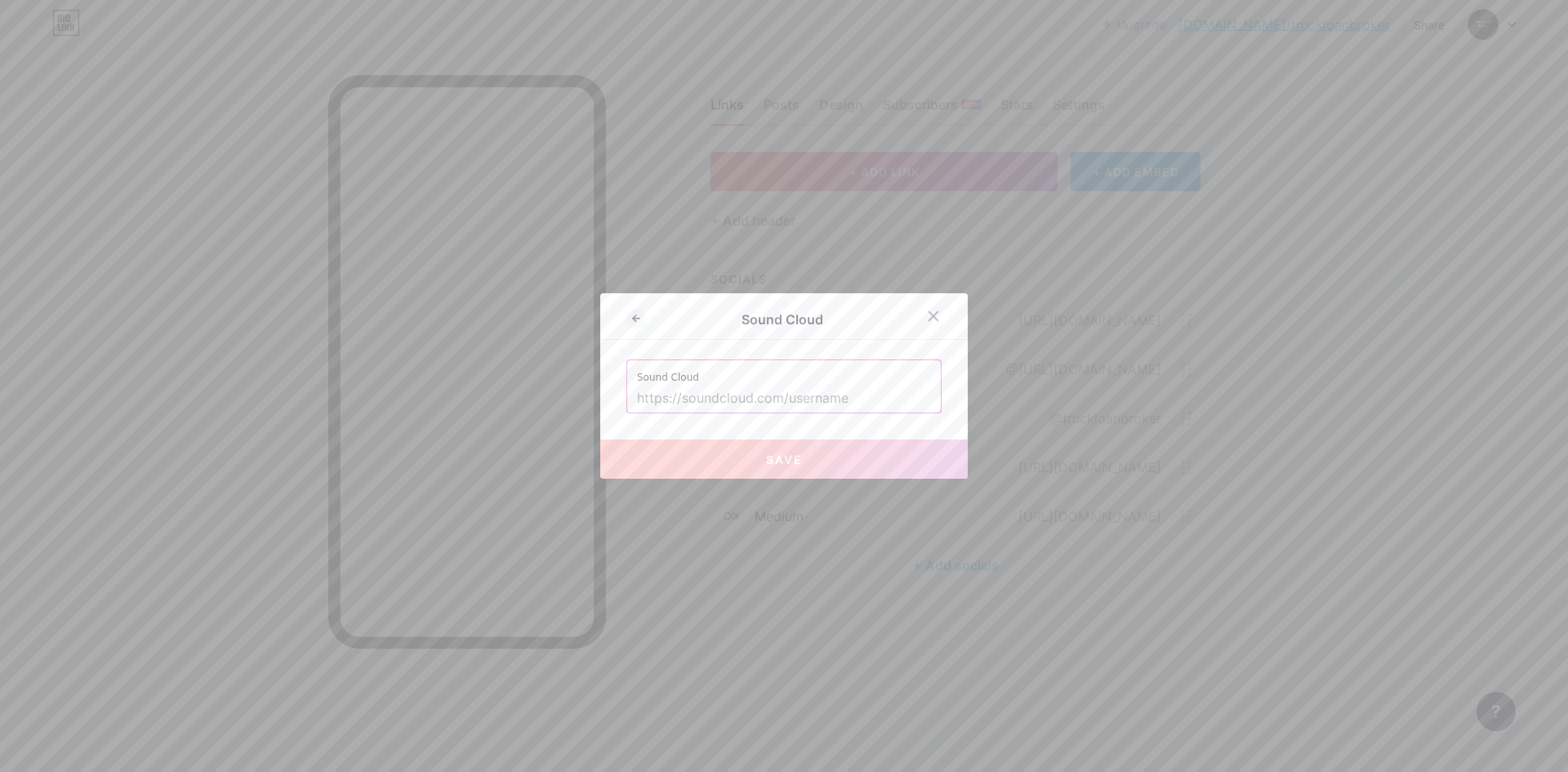
copy div "Sound Cloud"
click at [731, 399] on input "text" at bounding box center [784, 398] width 294 height 28
click at [734, 397] on input "text" at bounding box center [784, 398] width 294 height 28
click at [933, 322] on icon at bounding box center [933, 316] width 13 height 13
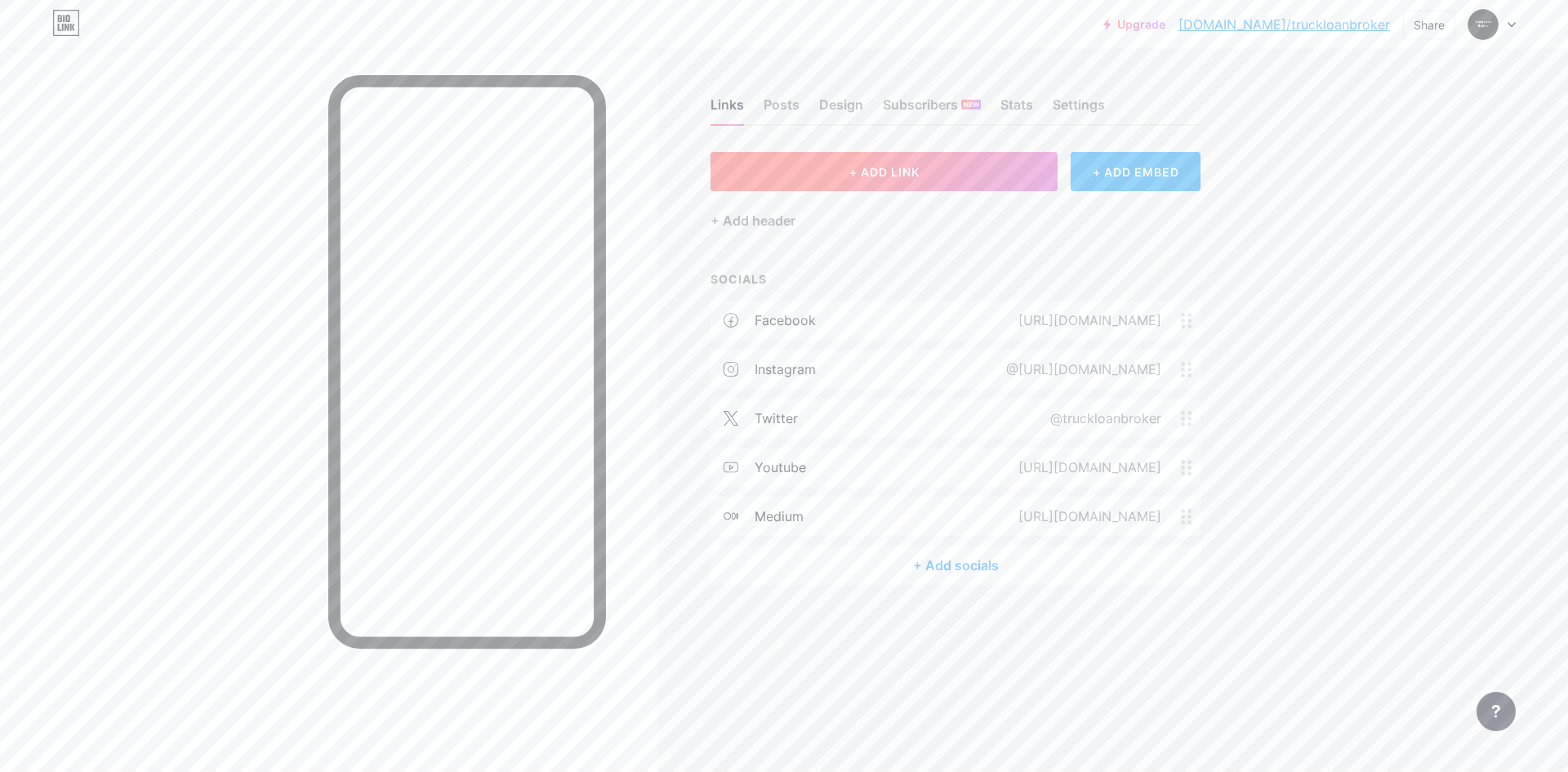
click at [907, 181] on button "+ ADD LINK" at bounding box center [884, 171] width 347 height 39
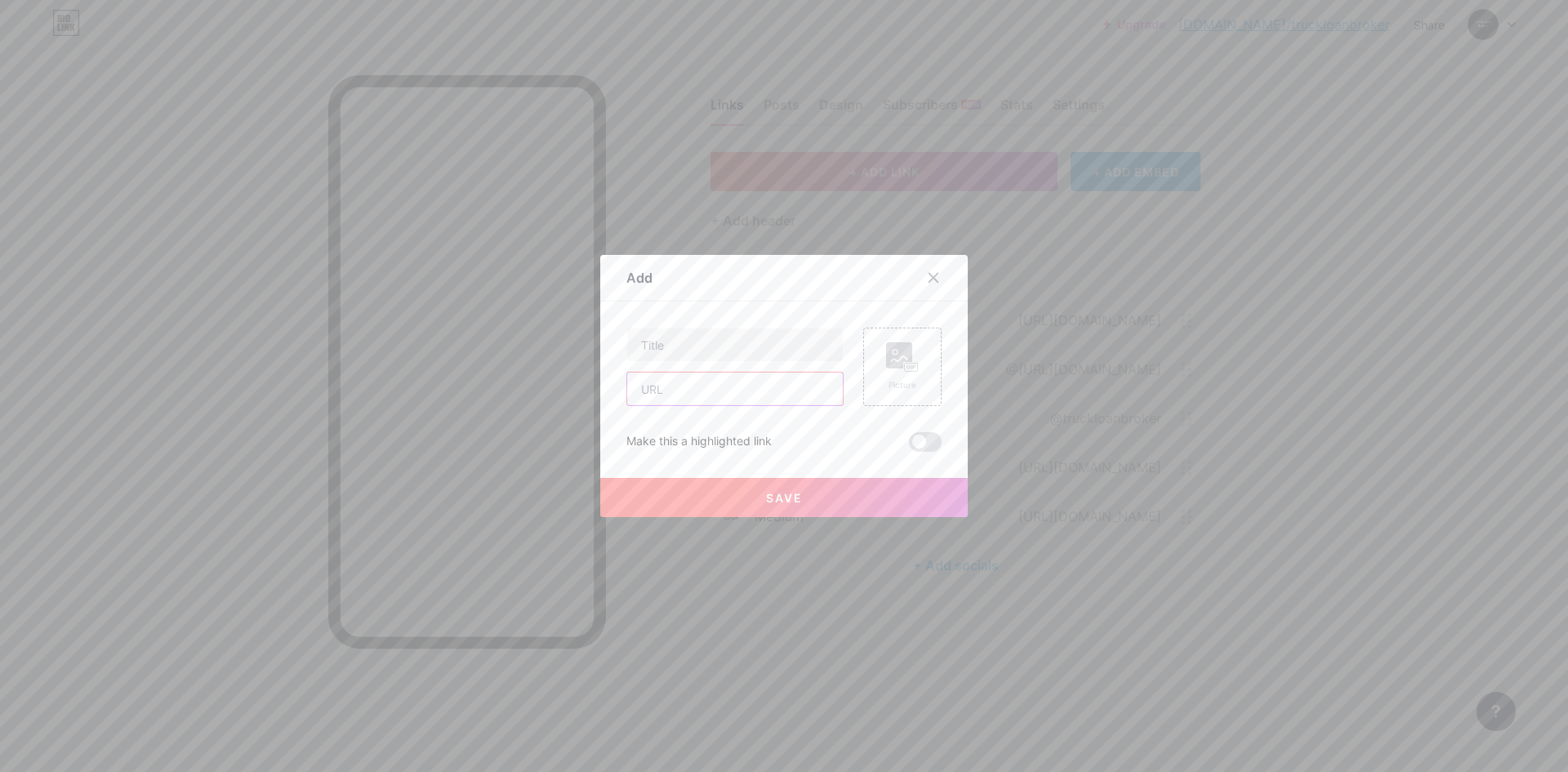
click at [701, 391] on input "text" at bounding box center [734, 388] width 215 height 32
paste input "[URL][DOMAIN_NAME]"
type input "[URL][DOMAIN_NAME]"
click at [702, 362] on div "[URL][DOMAIN_NAME]" at bounding box center [734, 367] width 217 height 79
click at [714, 336] on input "text" at bounding box center [734, 344] width 215 height 32
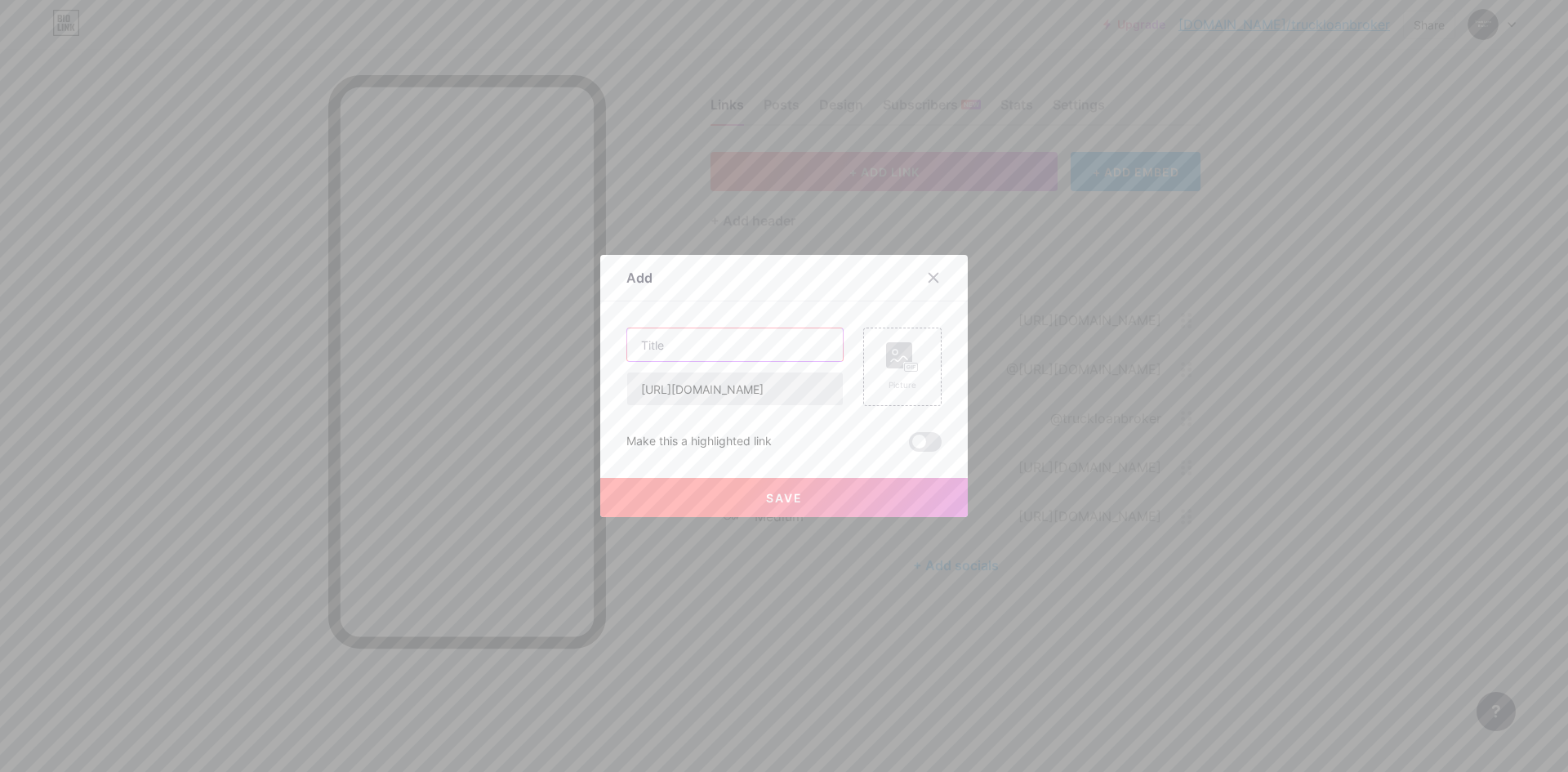
paste input "Truck Loan Broker: Truck Finance in [GEOGRAPHIC_DATA]"
type input "Truck Loan Broker: Truck Finance in [GEOGRAPHIC_DATA]"
click at [898, 374] on div "Picture" at bounding box center [901, 367] width 32 height 49
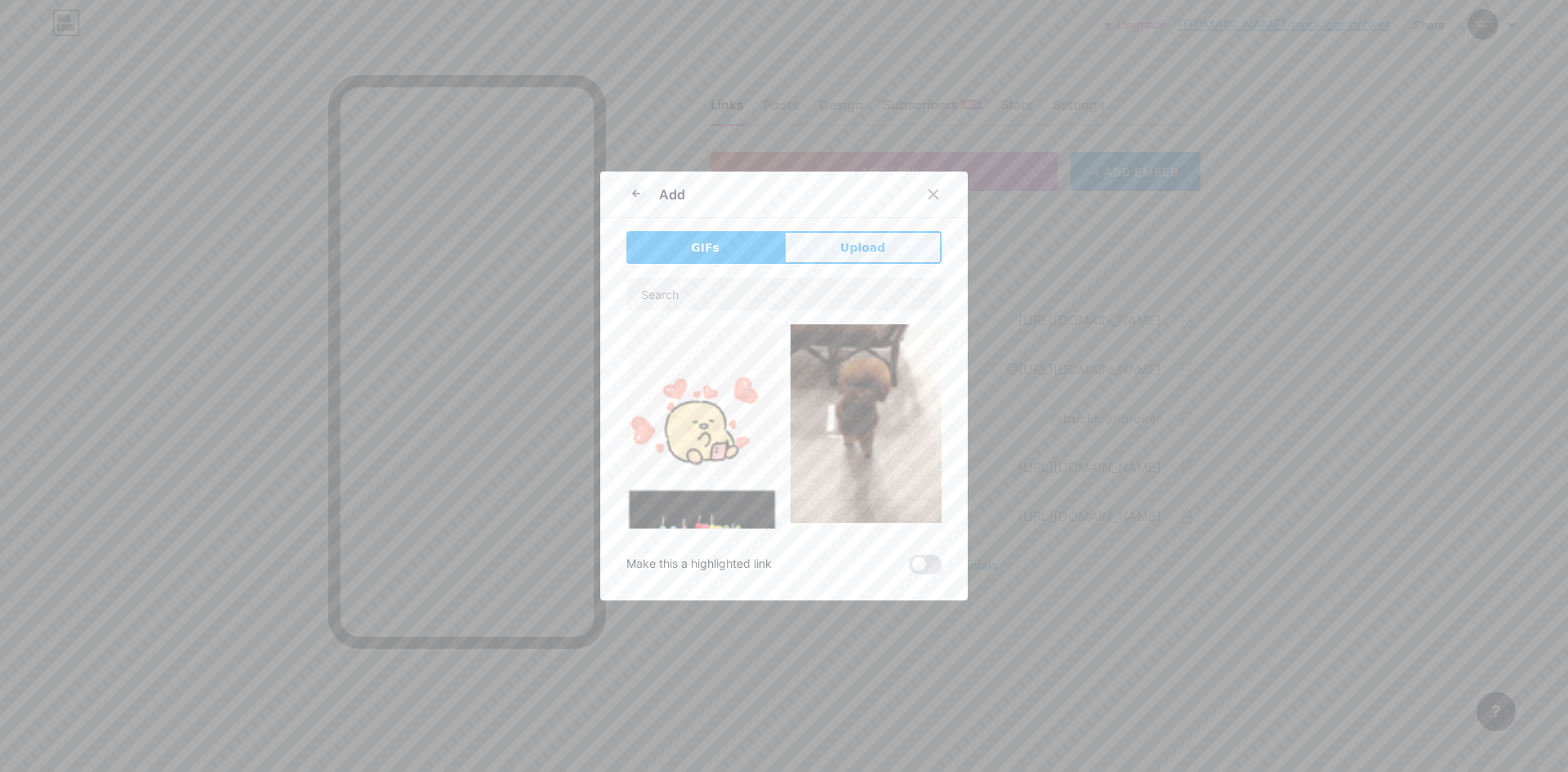
click at [798, 254] on button "Upload" at bounding box center [862, 247] width 157 height 32
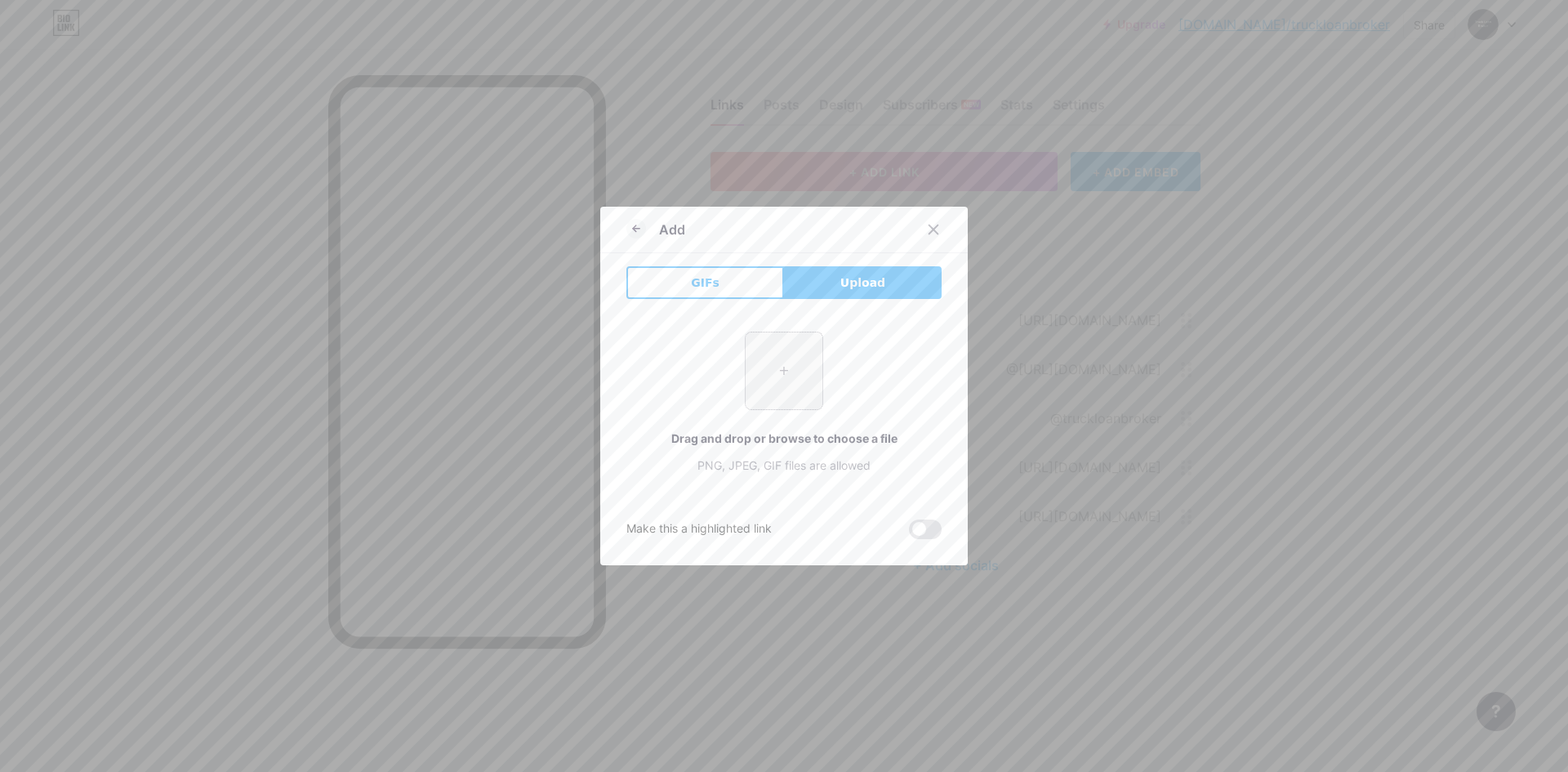
click at [785, 363] on input "file" at bounding box center [784, 371] width 77 height 77
type input "C:\fakepath\logo.png.jpg"
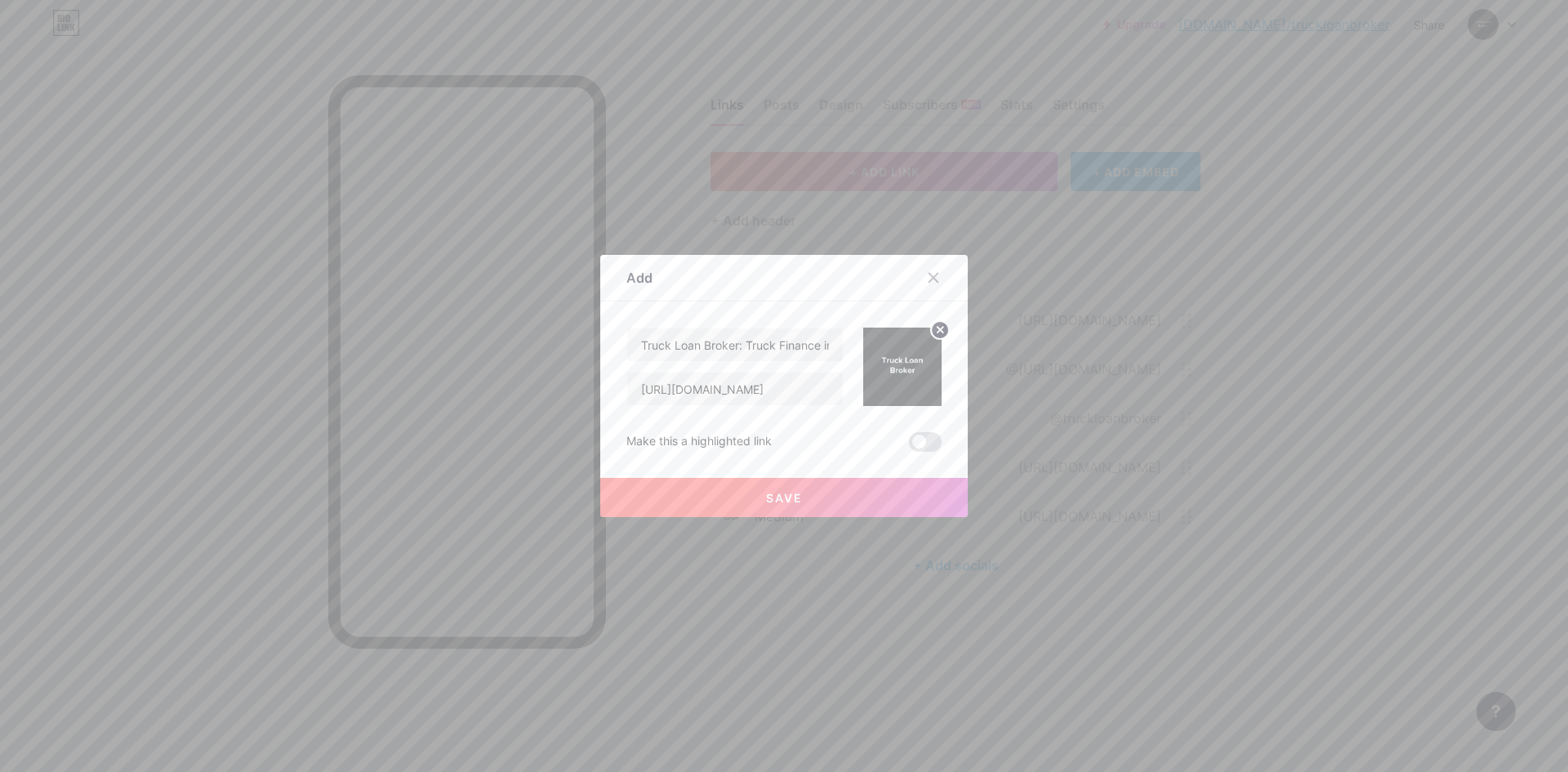
click at [788, 511] on button "Save" at bounding box center [784, 498] width 368 height 39
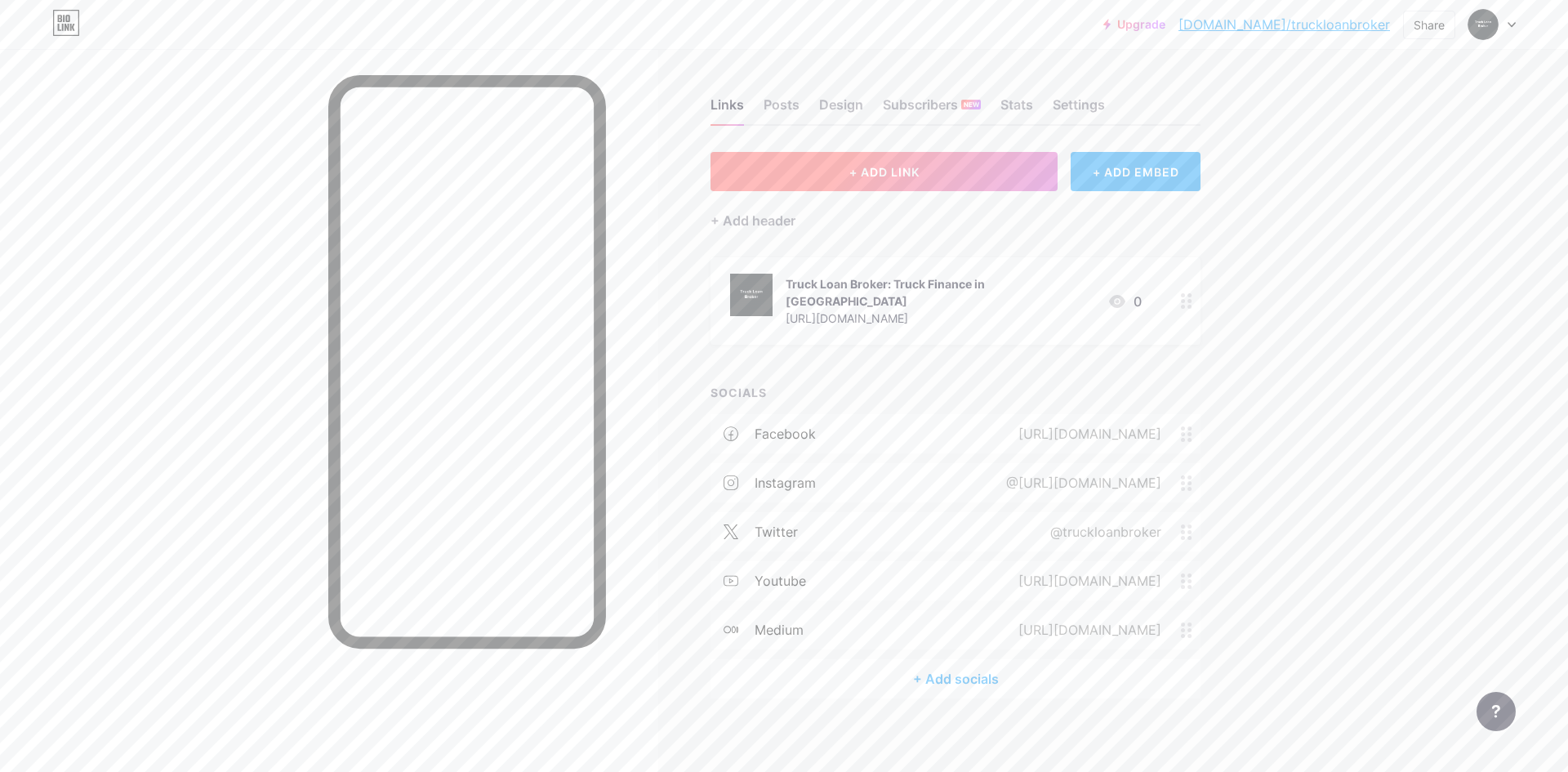
click at [857, 161] on button "+ ADD LINK" at bounding box center [884, 171] width 347 height 39
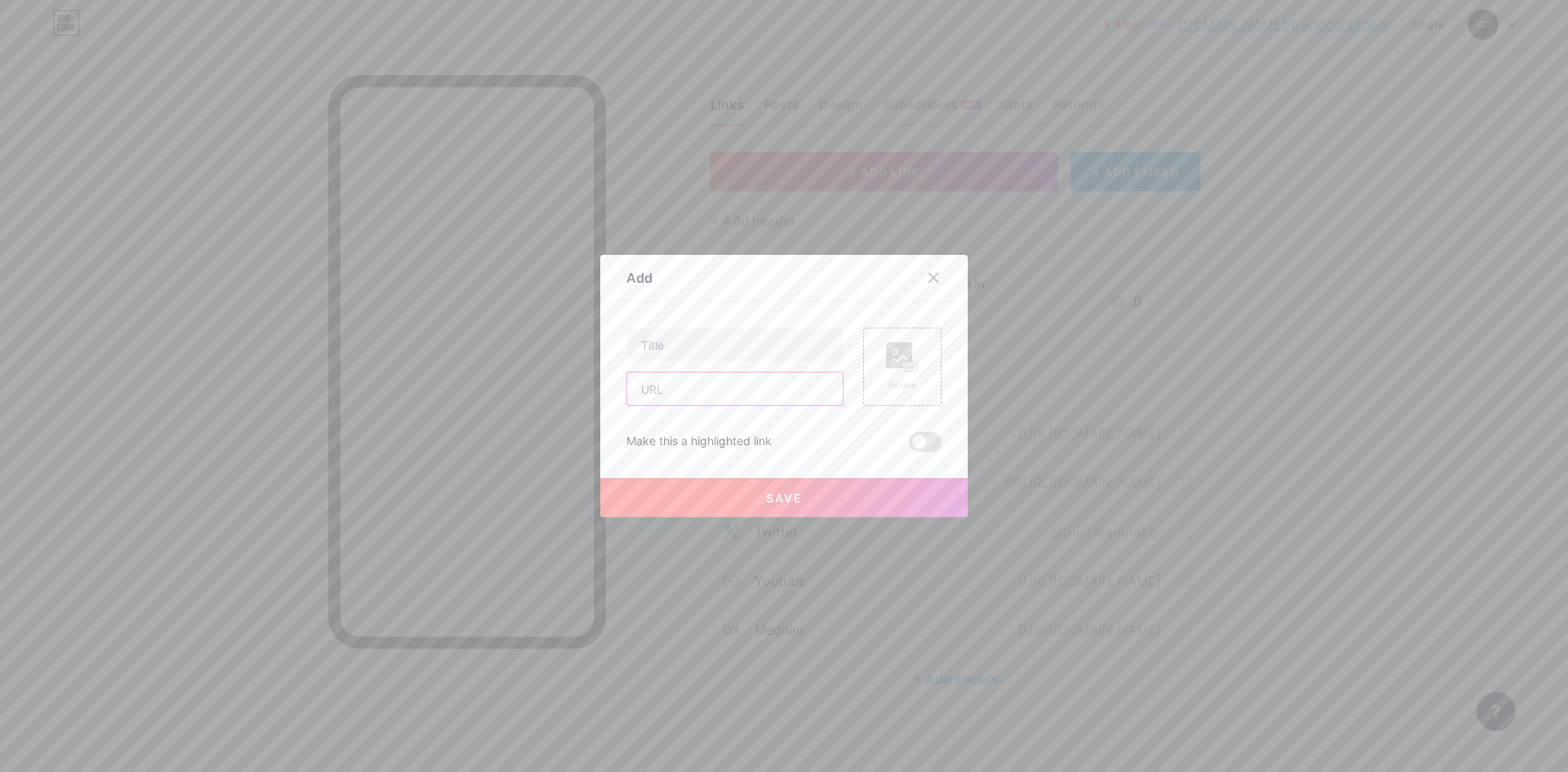
click at [688, 402] on input "text" at bounding box center [734, 388] width 215 height 32
paste input "[URL][DOMAIN_NAME]"
type input "[URL][DOMAIN_NAME]"
click at [698, 344] on input "text" at bounding box center [734, 344] width 215 height 32
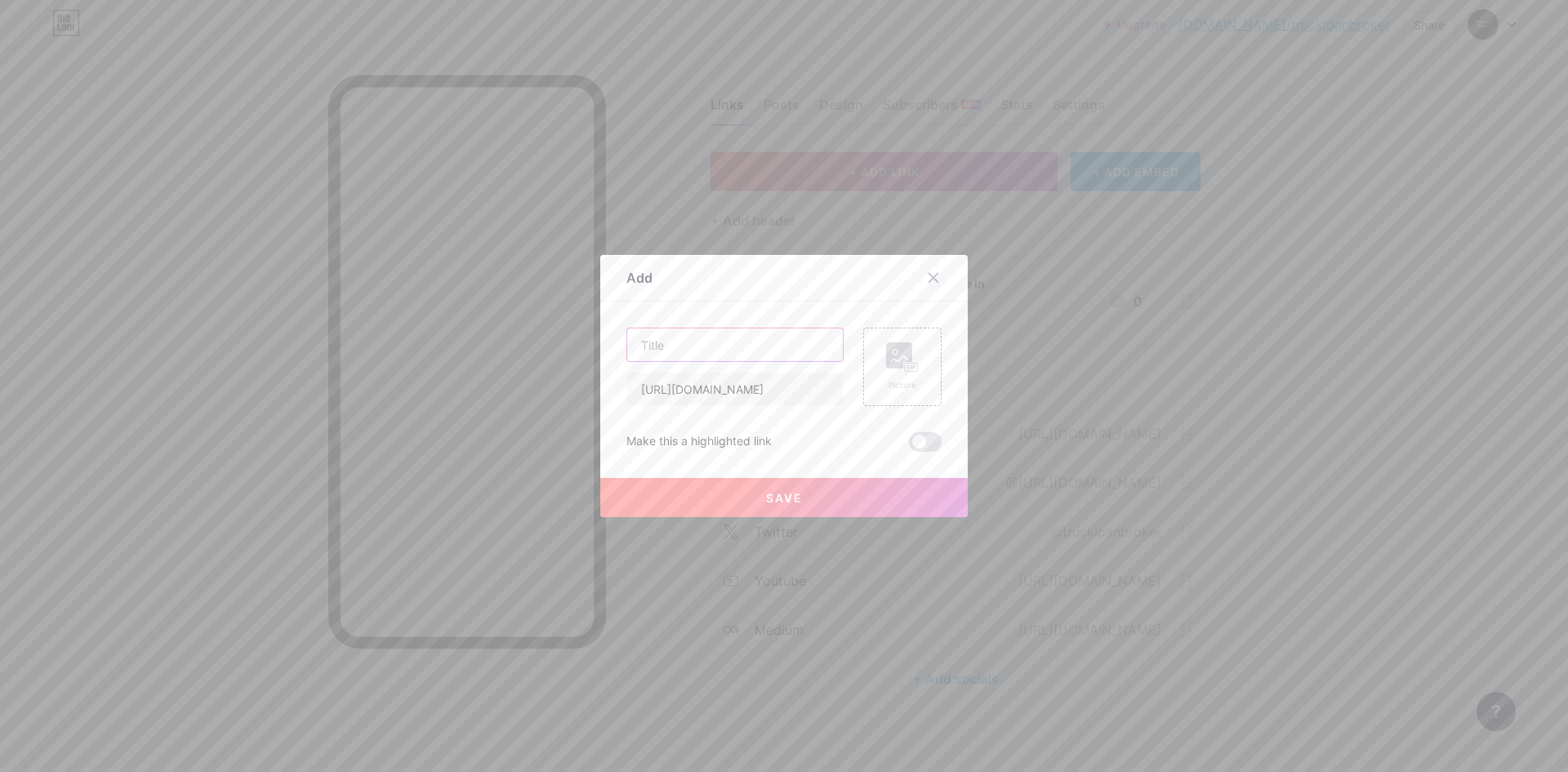
scroll to position [0, 0]
click at [720, 340] on input "text" at bounding box center [734, 344] width 215 height 32
paste input "Truck Finance [GEOGRAPHIC_DATA]"
type input "Truck Finance [GEOGRAPHIC_DATA]"
click at [888, 379] on div "Picture" at bounding box center [901, 385] width 32 height 12
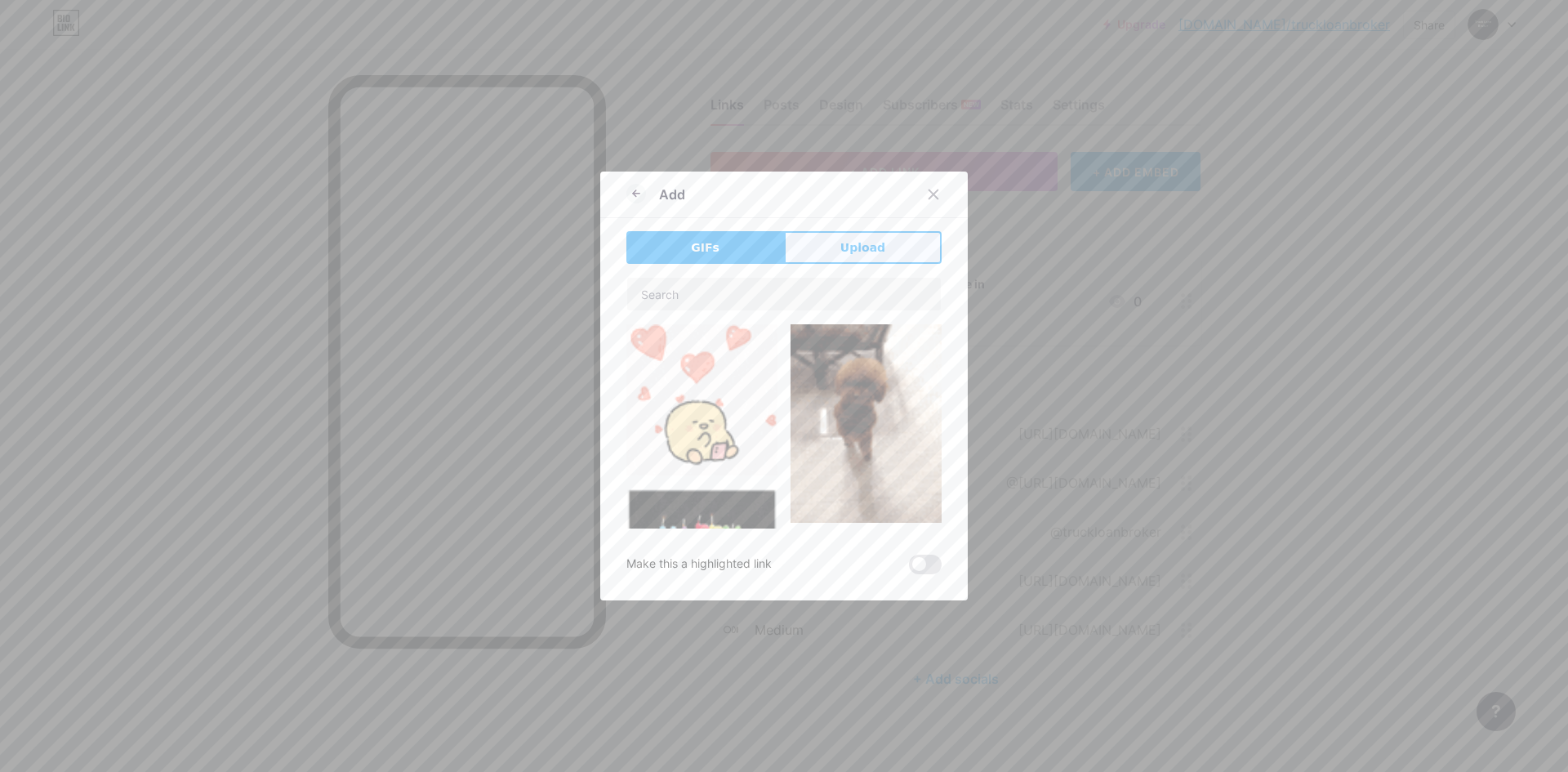
click at [820, 236] on button "Upload" at bounding box center [862, 247] width 157 height 32
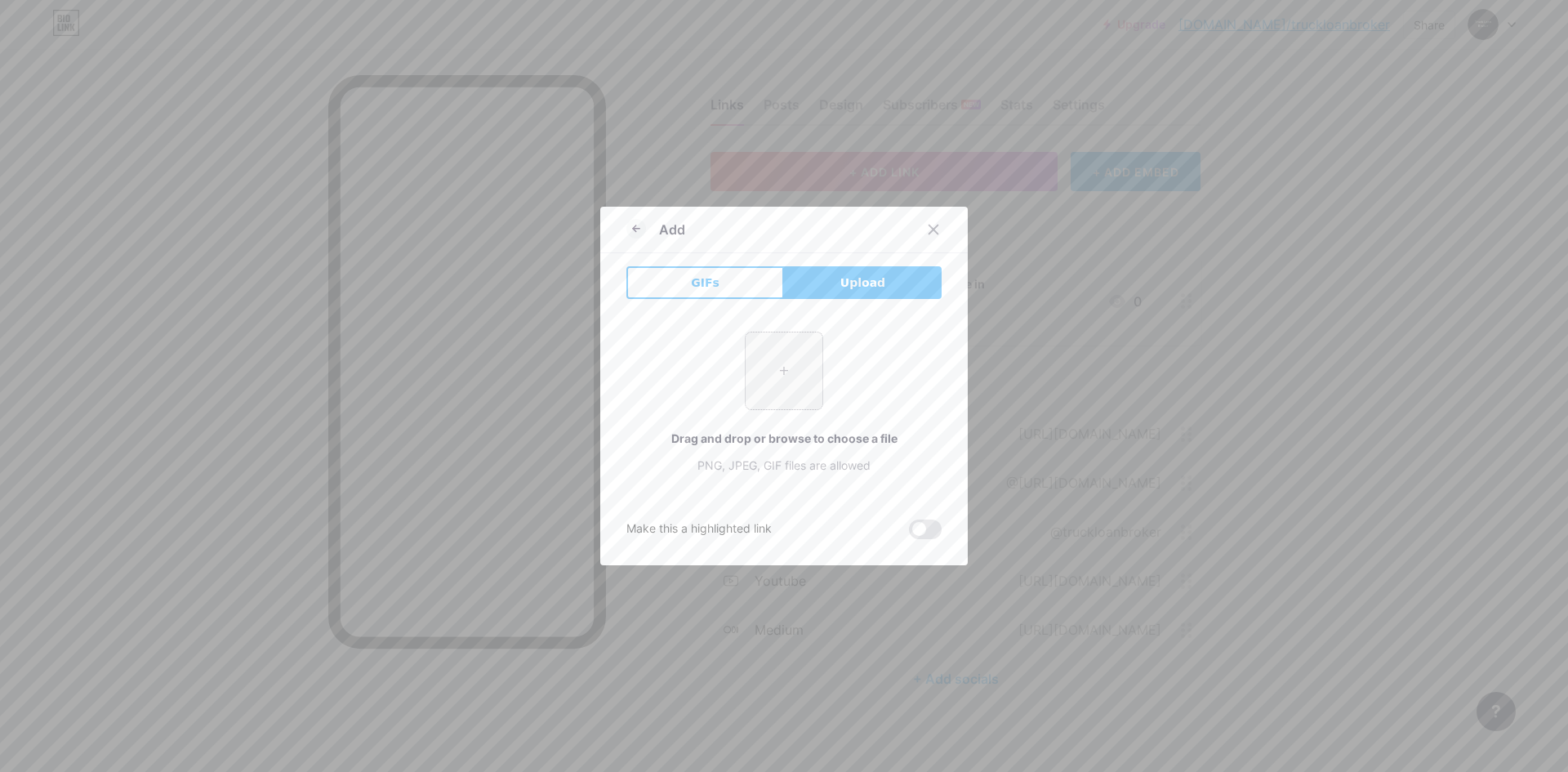
click at [810, 367] on input "file" at bounding box center [784, 371] width 77 height 77
type input "C:\fakepath\logo.png.jpg"
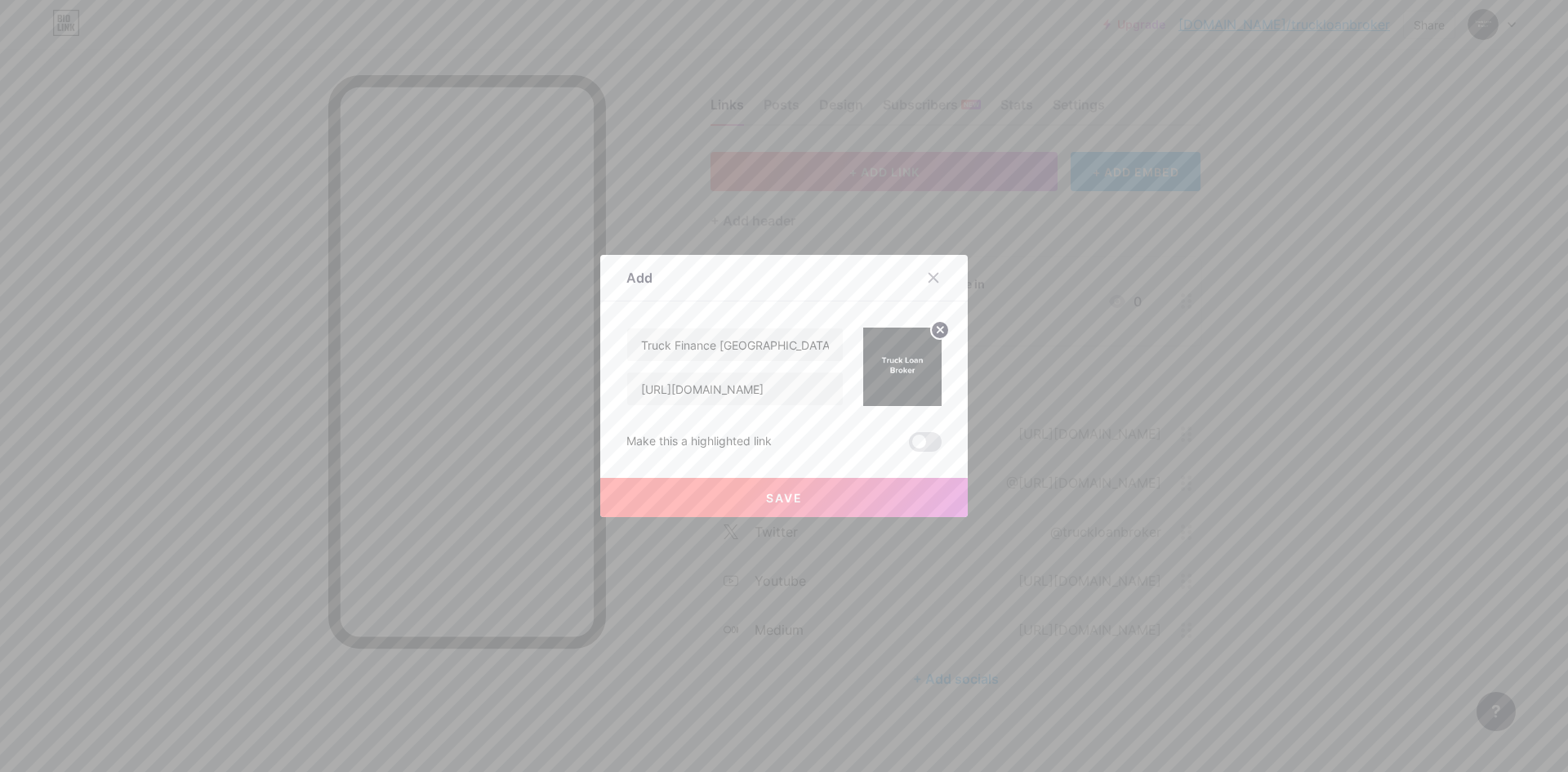
click at [818, 503] on button "Save" at bounding box center [784, 498] width 368 height 39
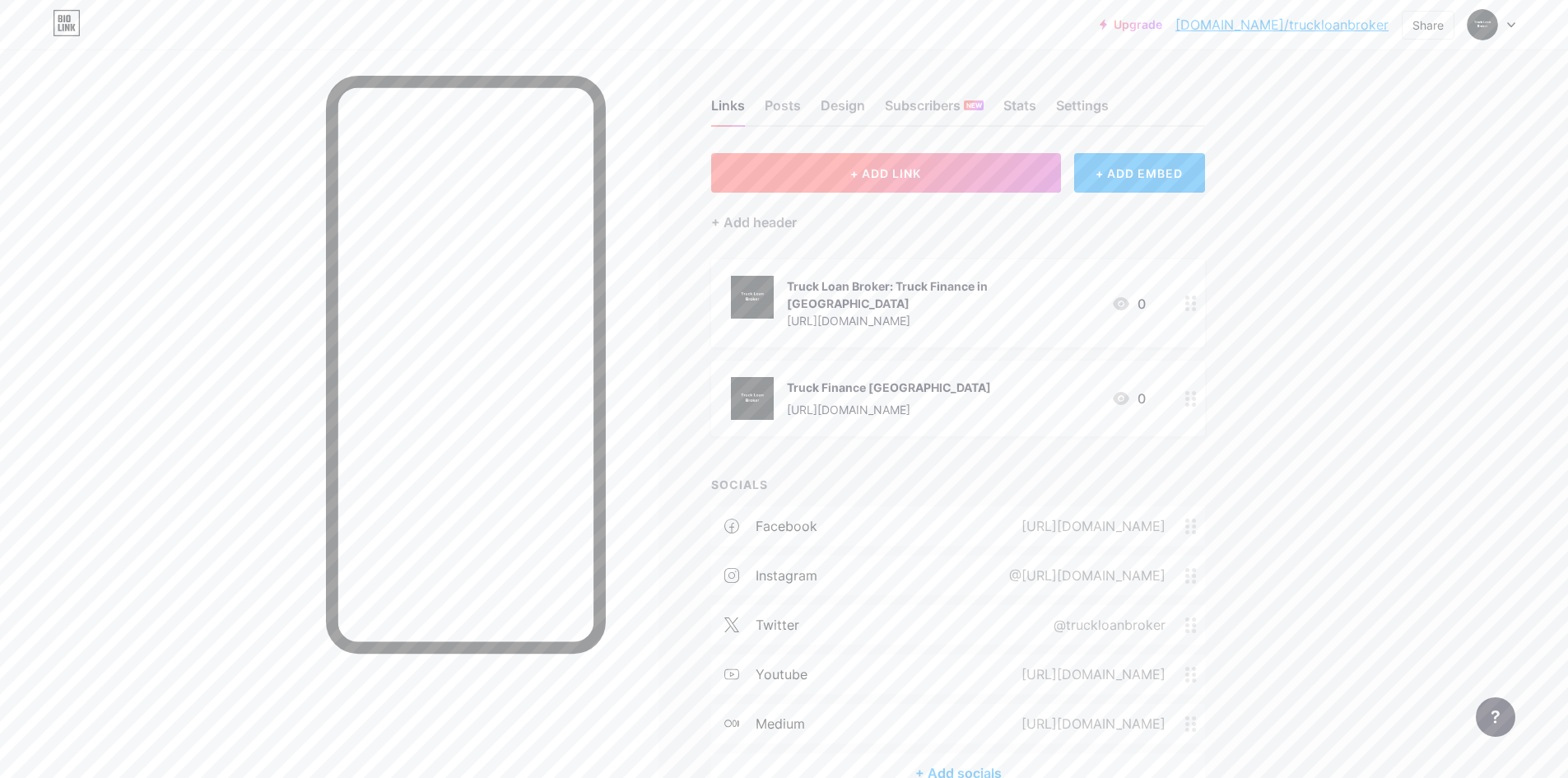
click at [866, 179] on span "+ ADD LINK" at bounding box center [885, 173] width 70 height 14
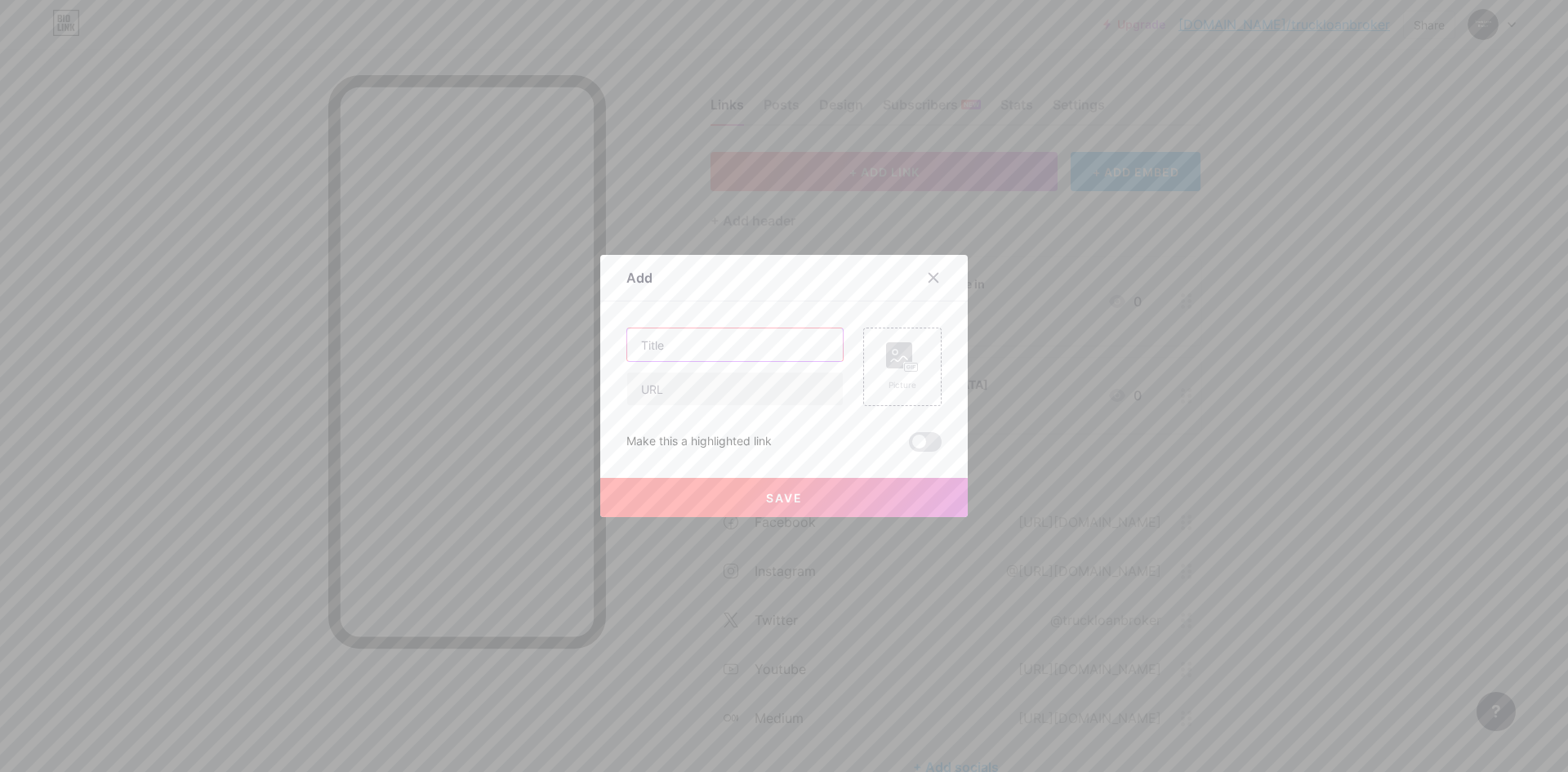
click at [706, 341] on input "text" at bounding box center [734, 344] width 215 height 32
click at [697, 387] on input "text" at bounding box center [734, 388] width 215 height 32
paste input "[URL][DOMAIN_NAME]"
type input "[URL][DOMAIN_NAME]"
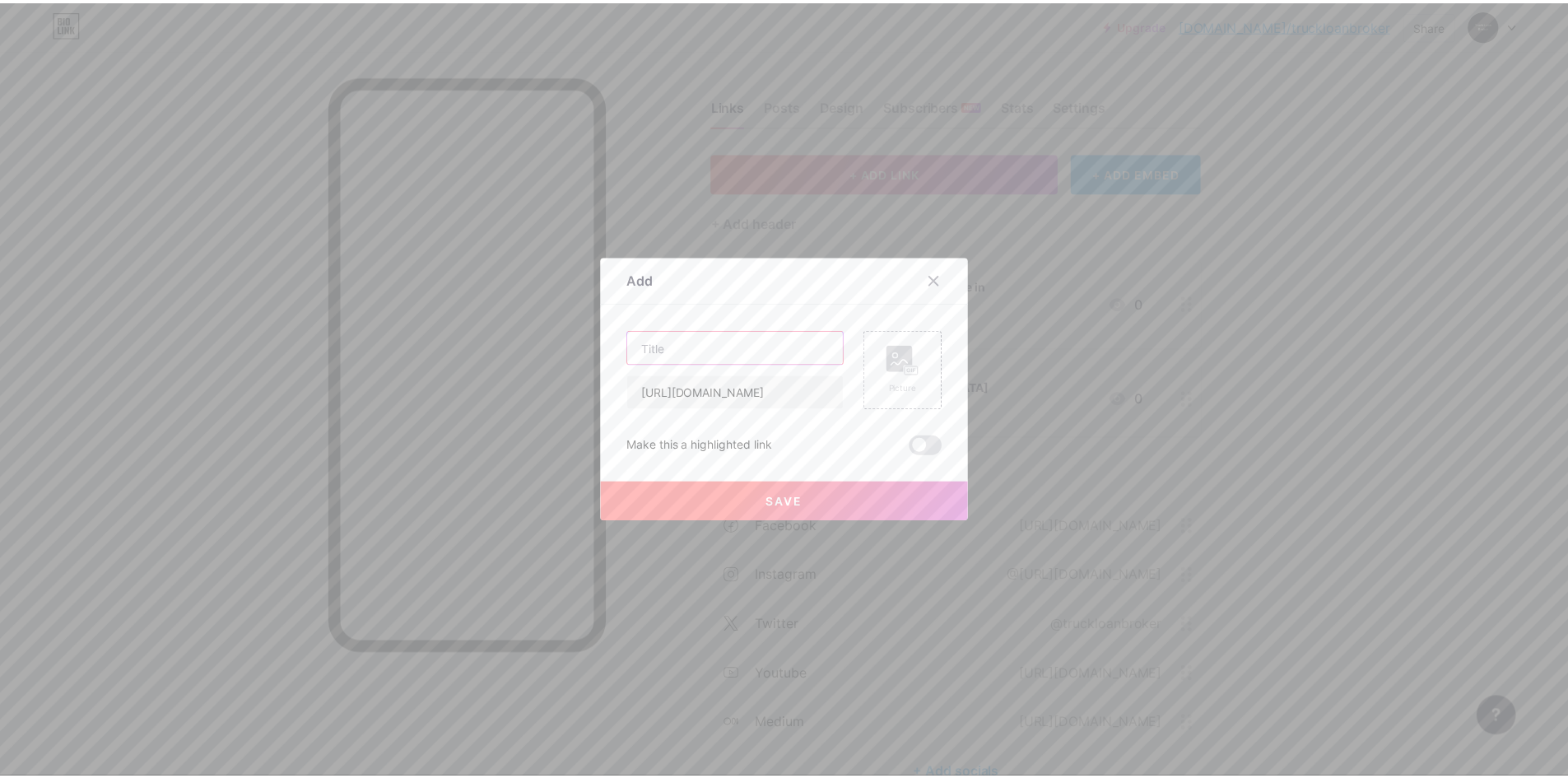
scroll to position [0, 0]
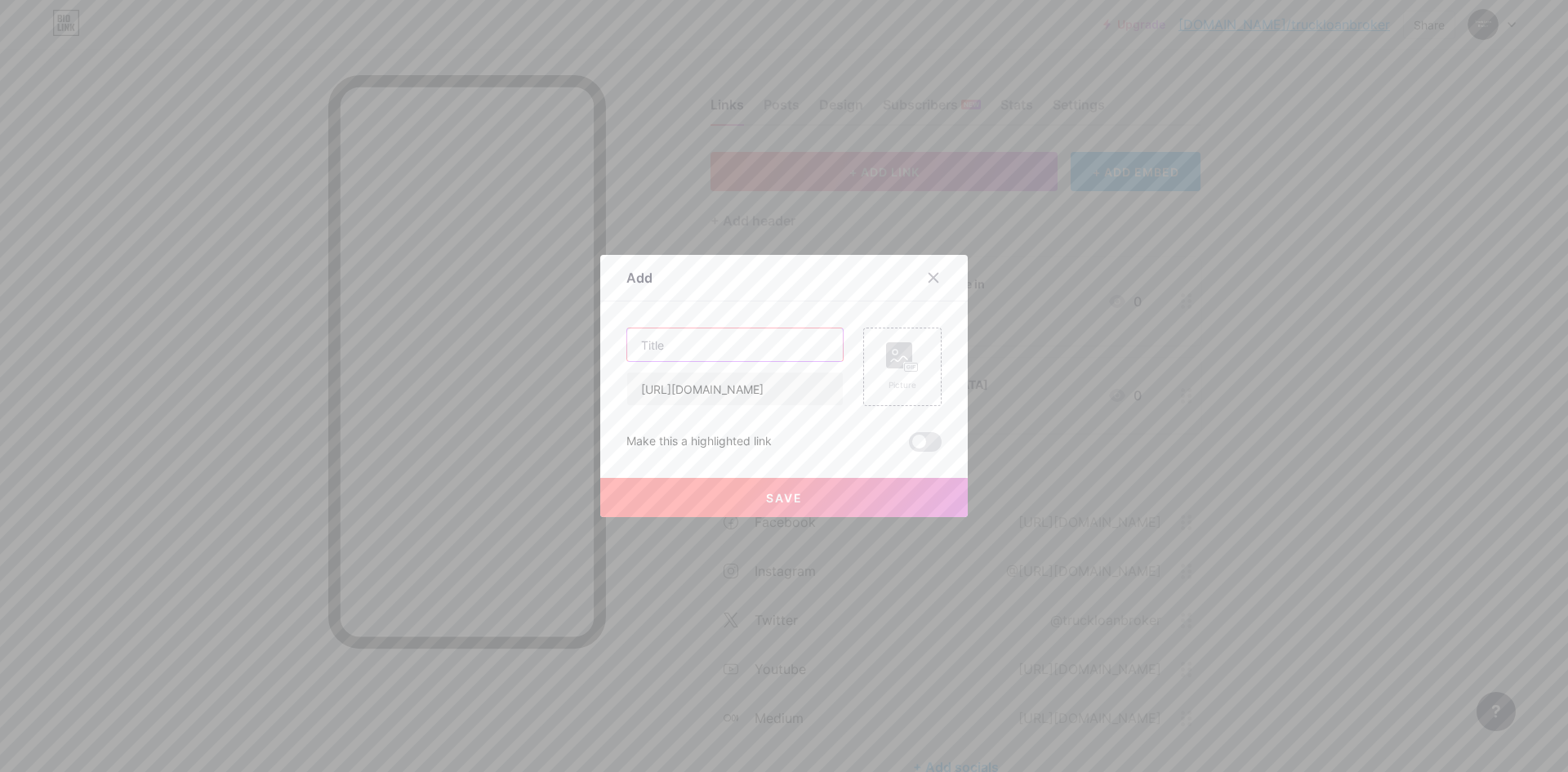
click at [706, 328] on input "text" at bounding box center [734, 344] width 215 height 32
paste input "Truck Finance in [GEOGRAPHIC_DATA]"
type input "Truck Finance in [GEOGRAPHIC_DATA]"
click at [903, 351] on rect at bounding box center [899, 355] width 27 height 27
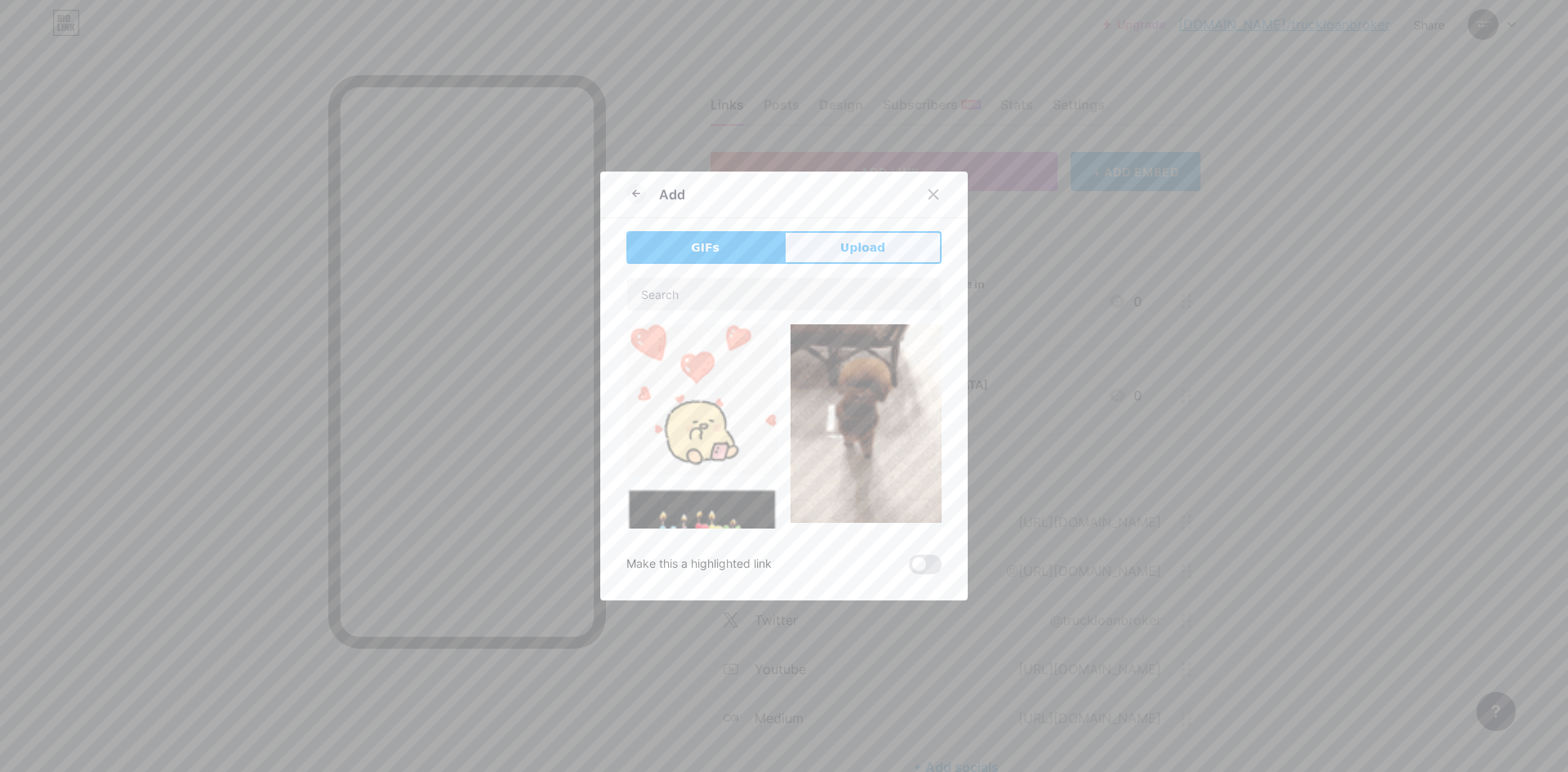
click at [803, 261] on button "Upload" at bounding box center [862, 247] width 157 height 32
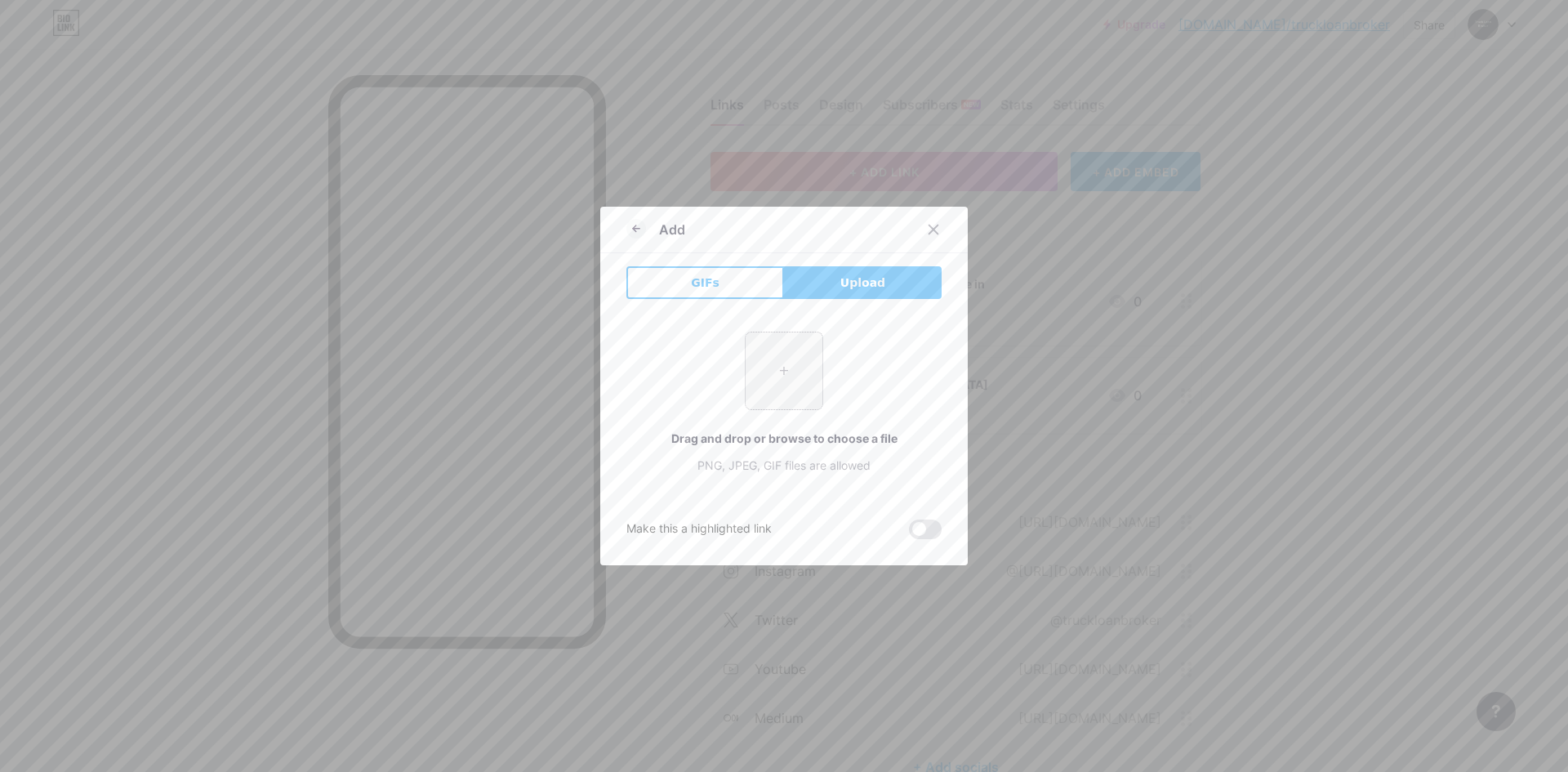
click at [768, 337] on input "file" at bounding box center [784, 371] width 77 height 77
type input "C:\fakepath\logo.png.jpg"
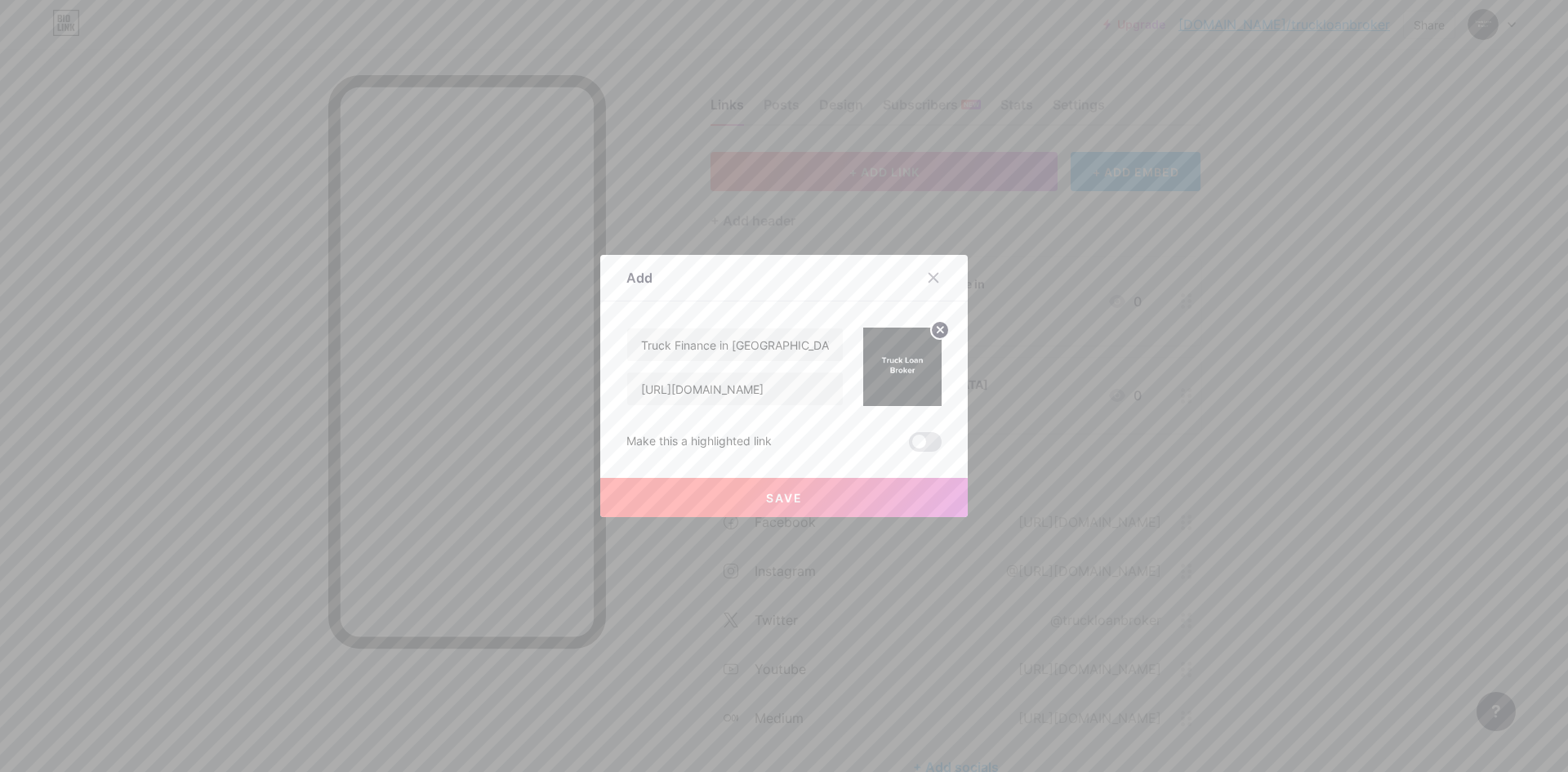
click at [832, 487] on button "Save" at bounding box center [784, 498] width 368 height 39
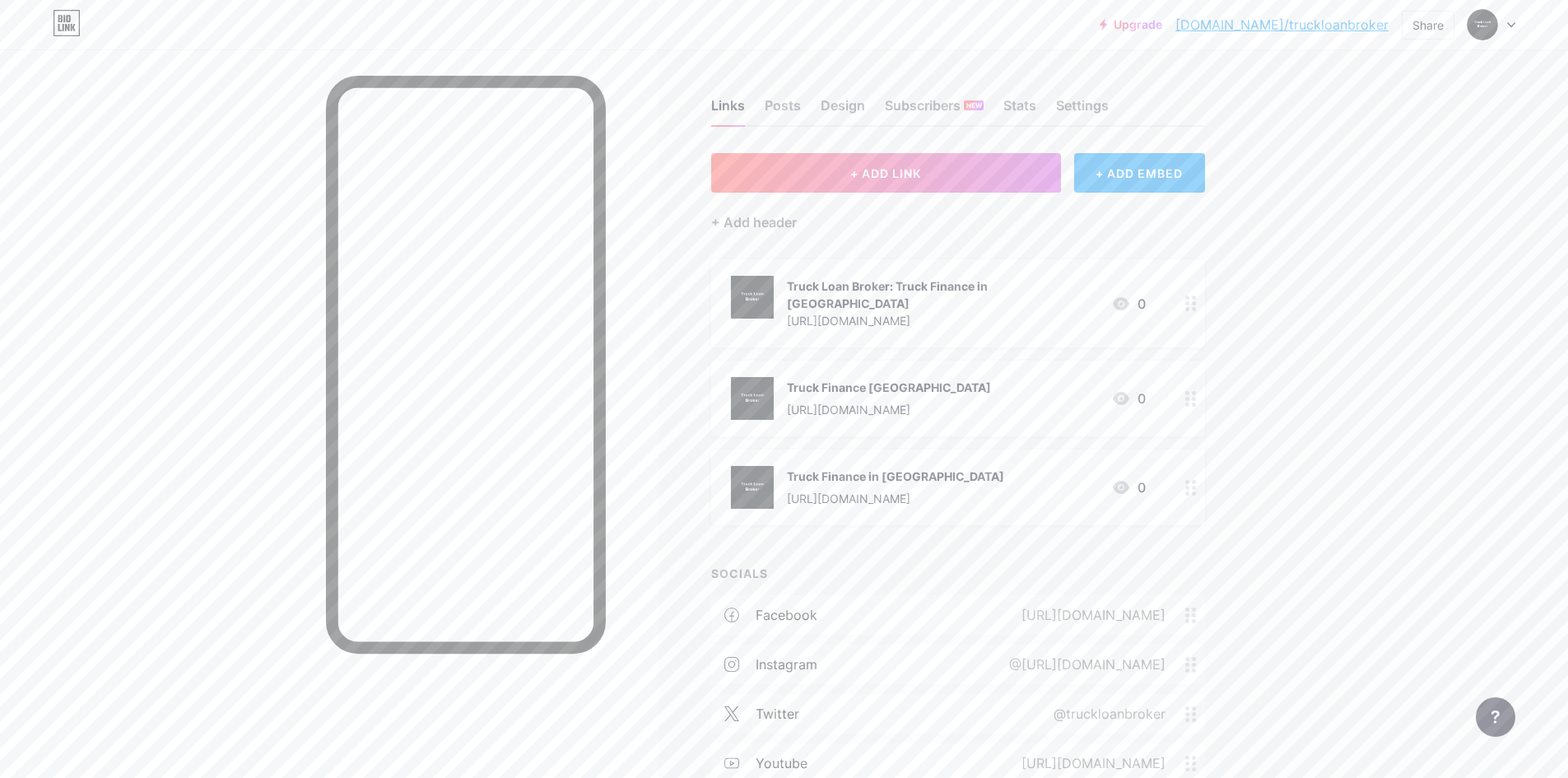
click at [1289, 22] on link "[DOMAIN_NAME]/truckloanbroker" at bounding box center [1282, 25] width 213 height 20
